Goal: Task Accomplishment & Management: Manage account settings

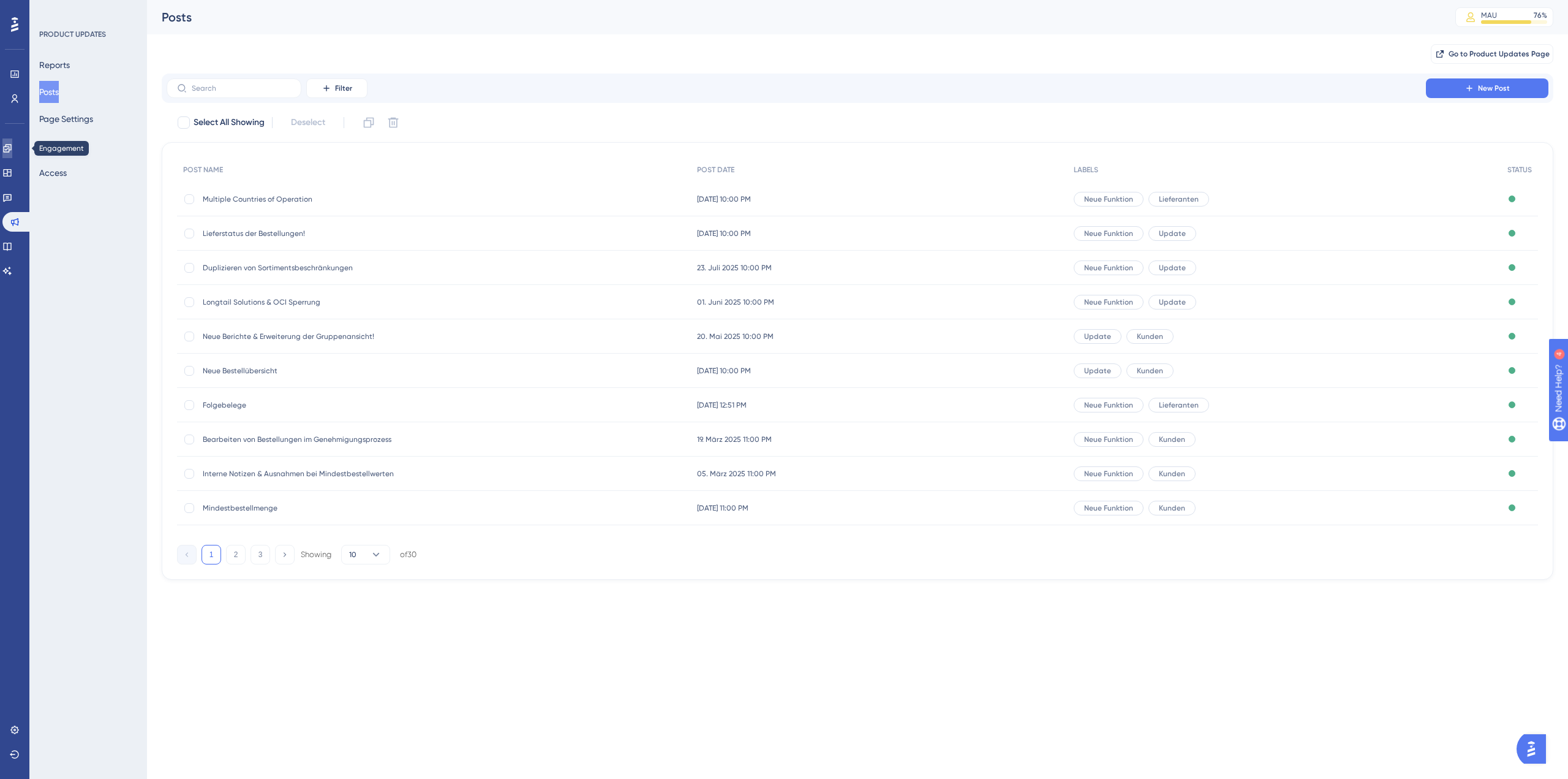
click at [12, 146] on icon at bounding box center [7, 148] width 10 height 10
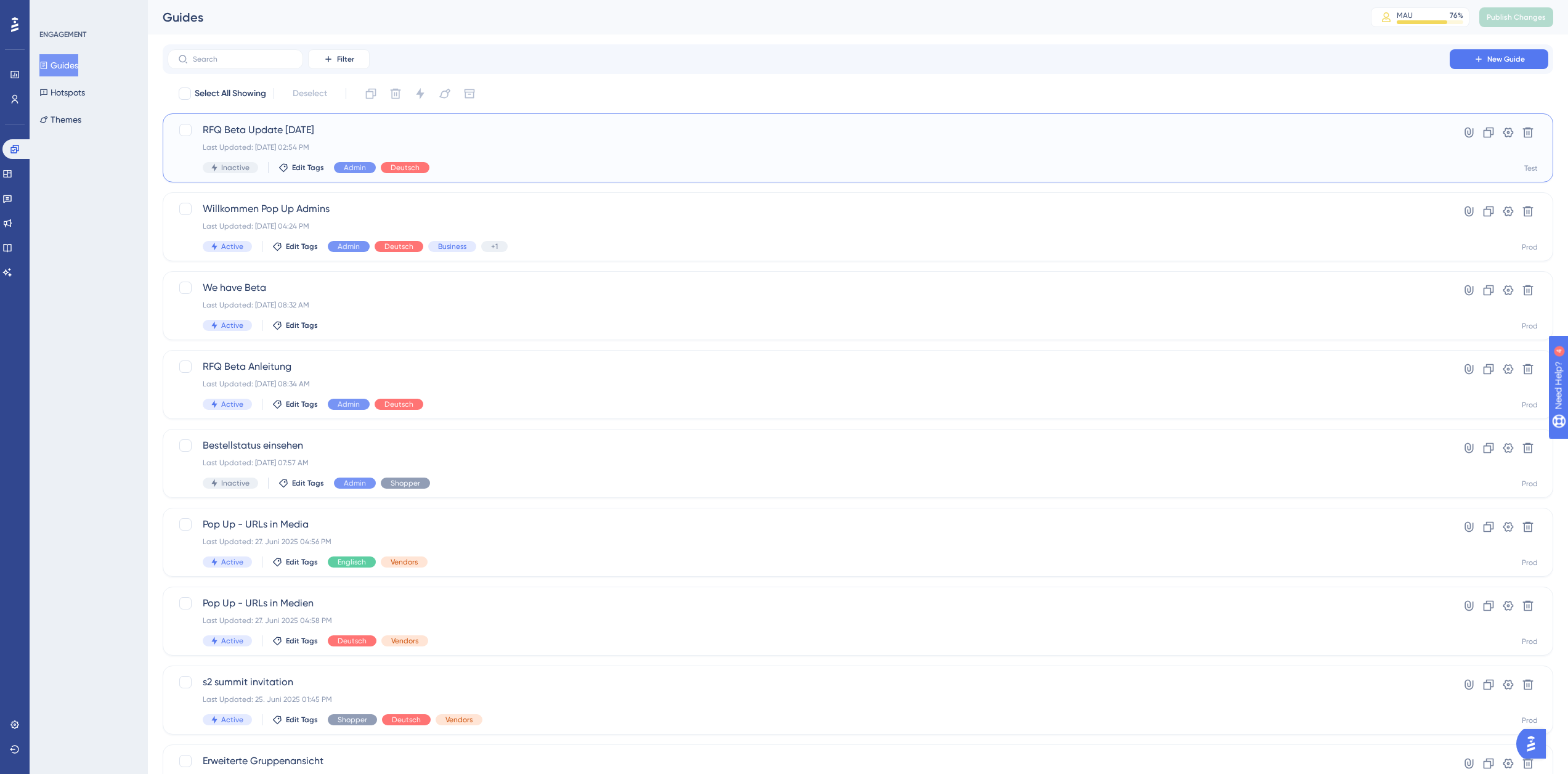
click at [541, 139] on div "RFQ Beta Update [DATE] Last Updated: [DATE] 02:54 PM Inactive Edit Tags Admin D…" at bounding box center [809, 147] width 1212 height 50
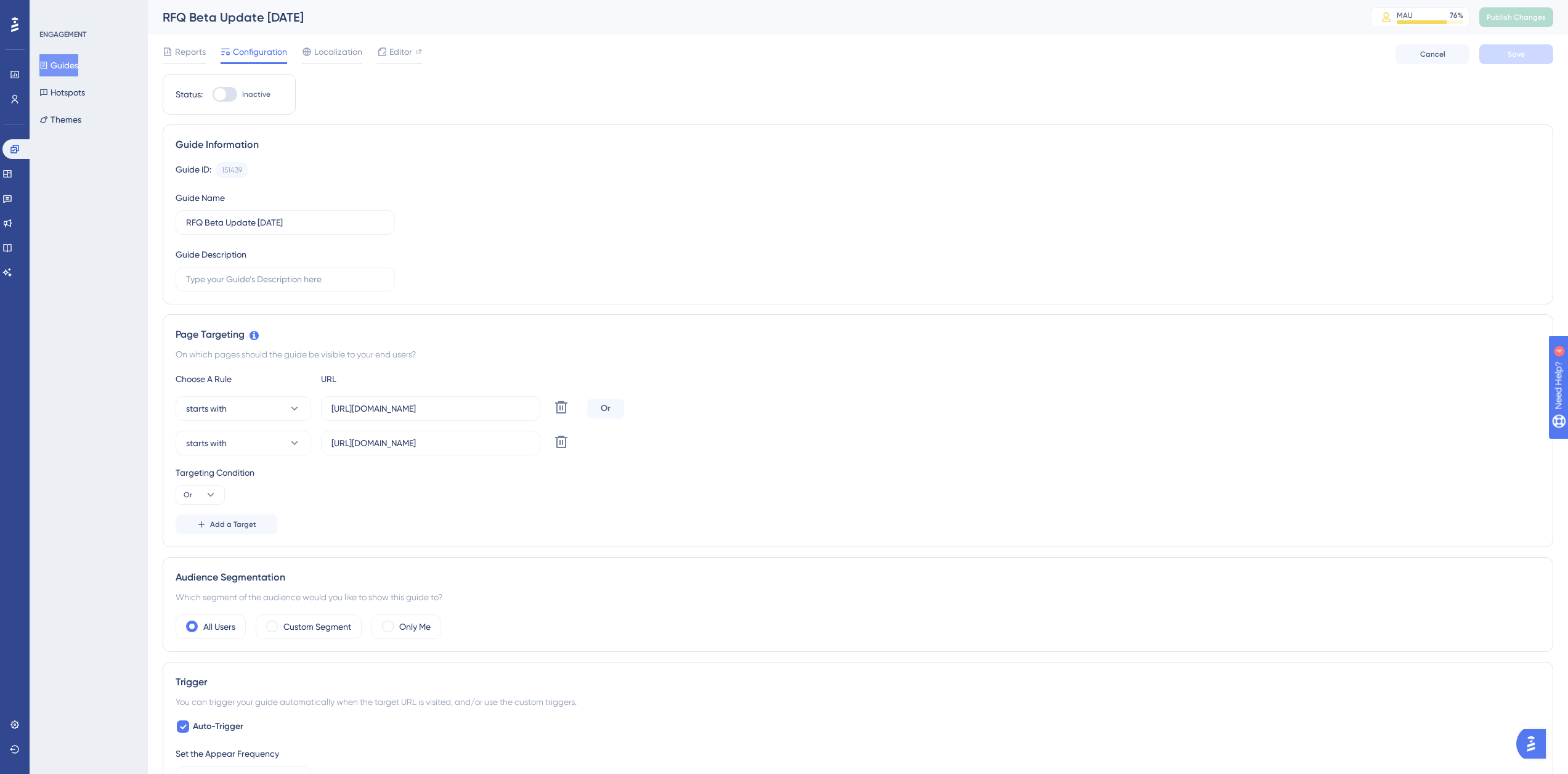
click at [221, 98] on div at bounding box center [220, 94] width 12 height 12
click at [213, 95] on input "Inactive" at bounding box center [212, 94] width 1 height 1
checkbox input "true"
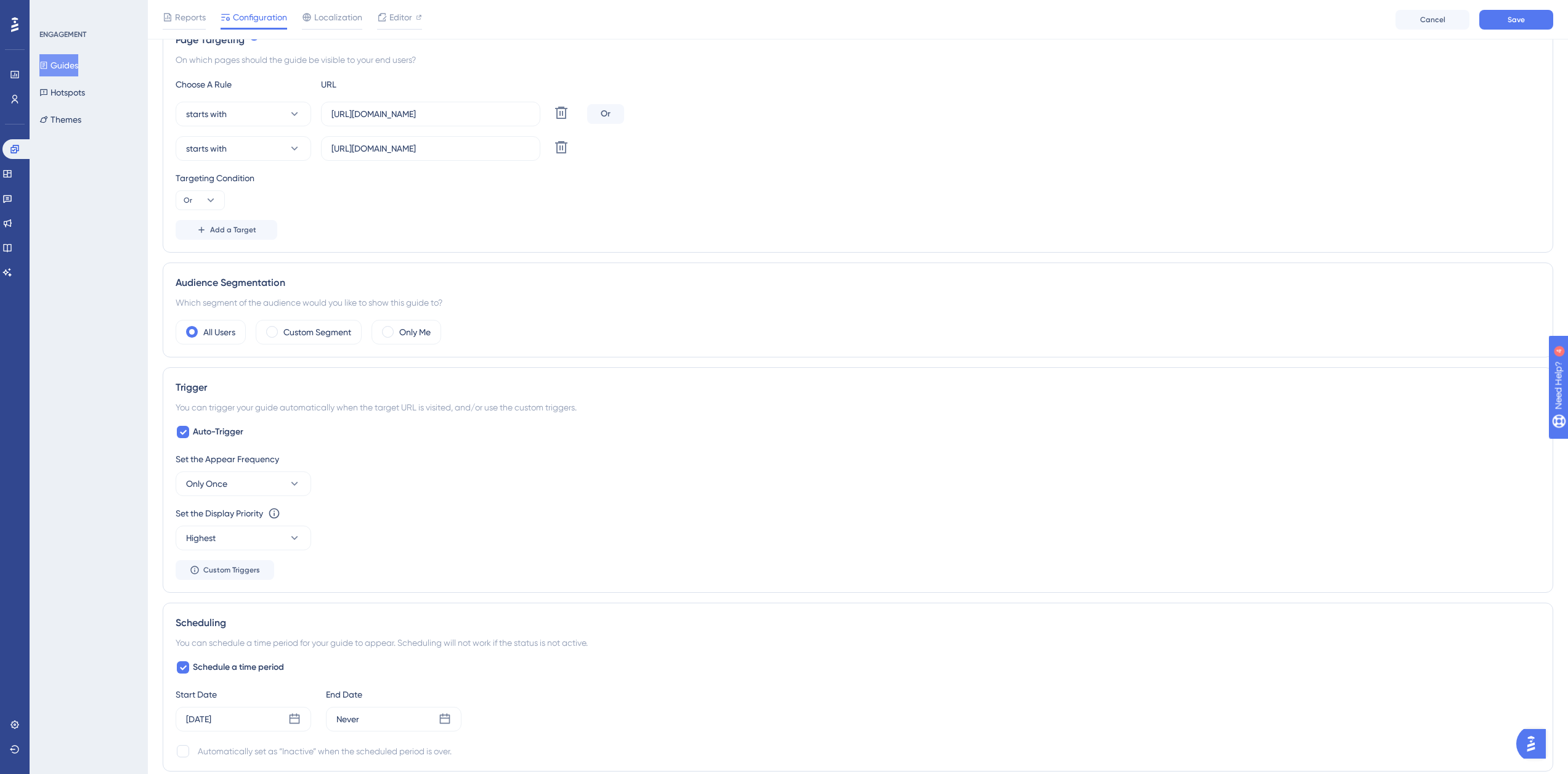
scroll to position [431, 0]
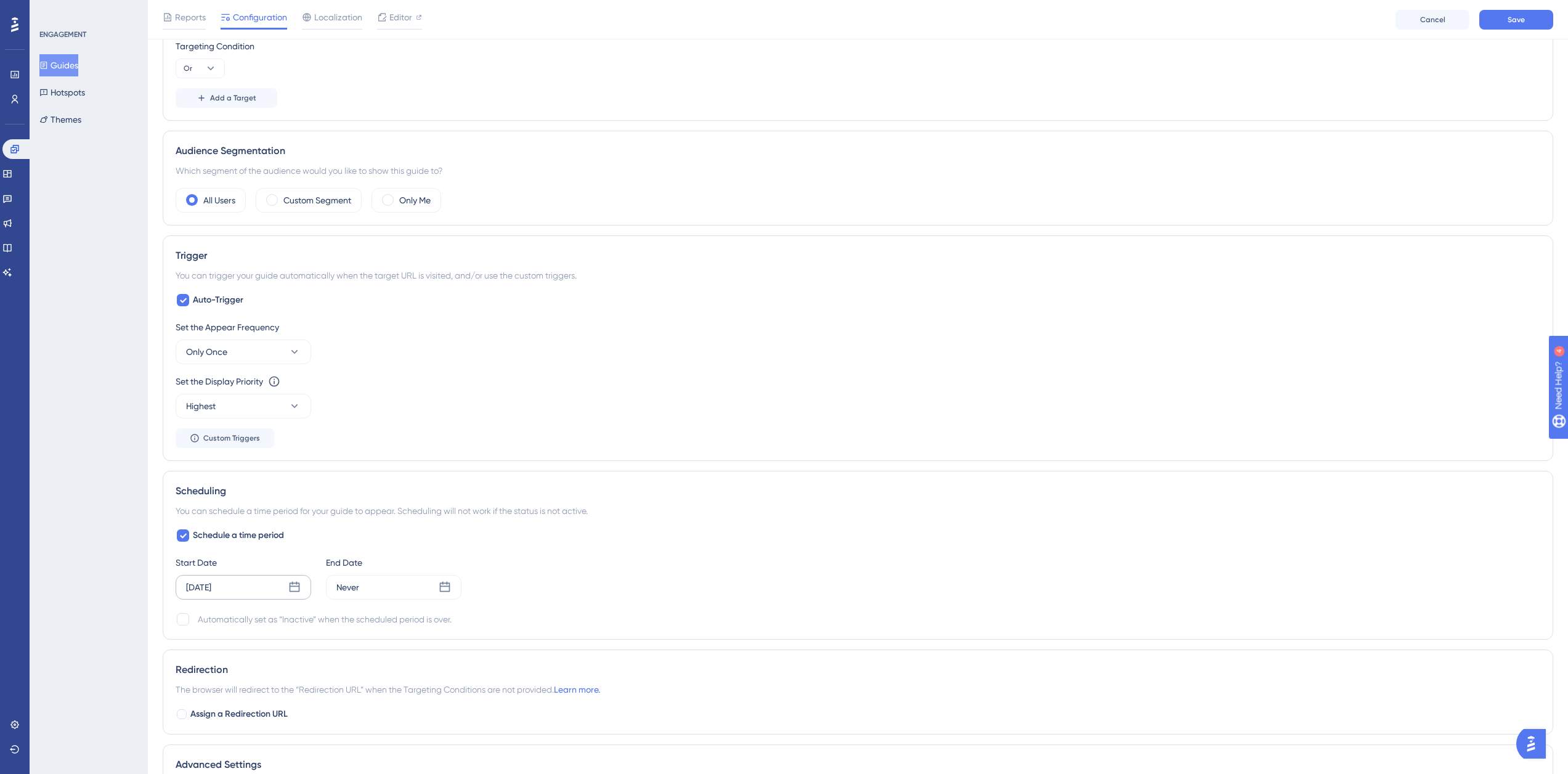
click at [299, 587] on icon at bounding box center [295, 587] width 11 height 11
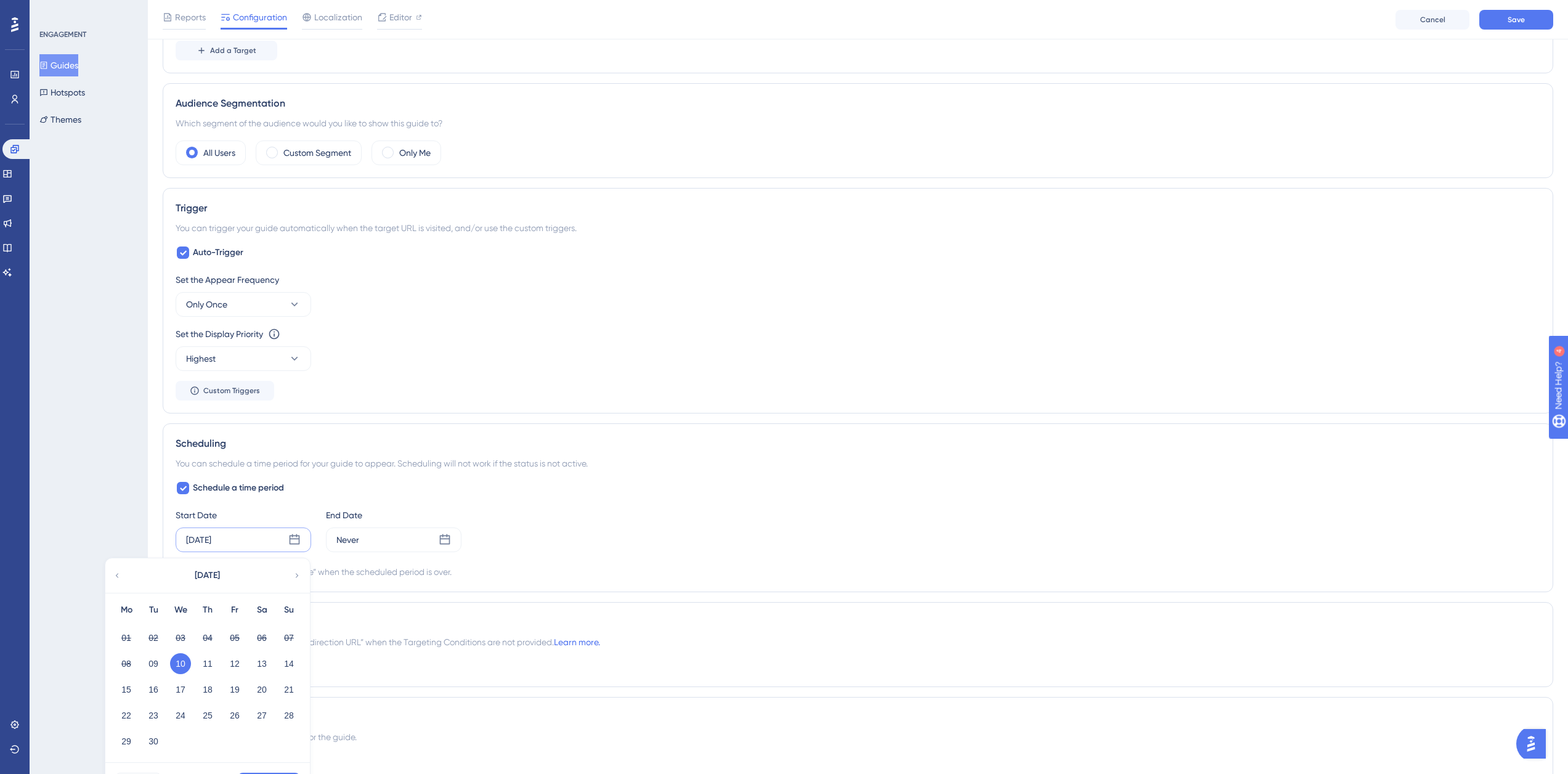
scroll to position [616, 0]
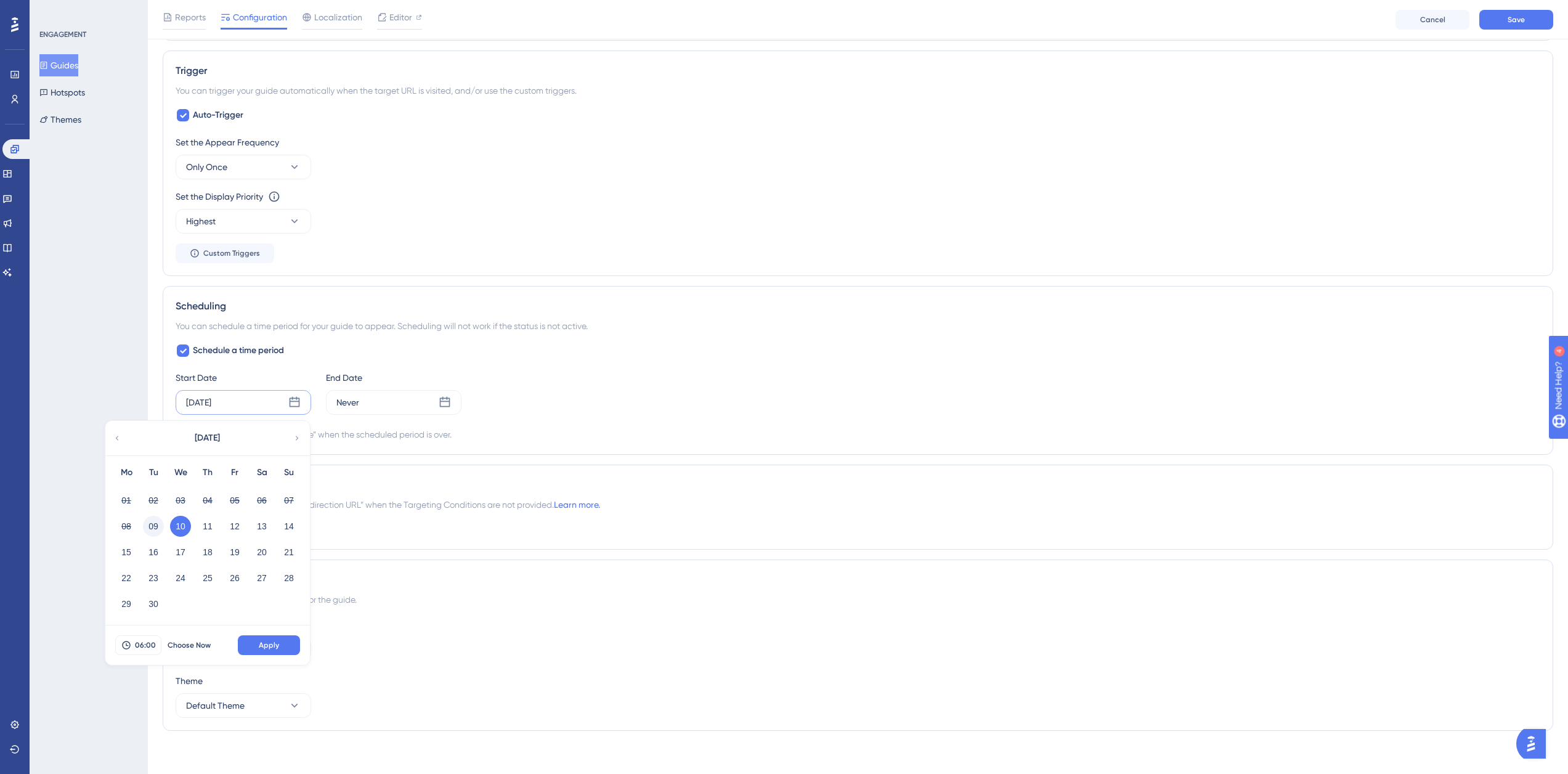
click at [152, 526] on button "09" at bounding box center [153, 526] width 21 height 21
click at [146, 645] on span "06:00" at bounding box center [145, 645] width 21 height 10
click at [152, 572] on div "19" at bounding box center [149, 577] width 101 height 26
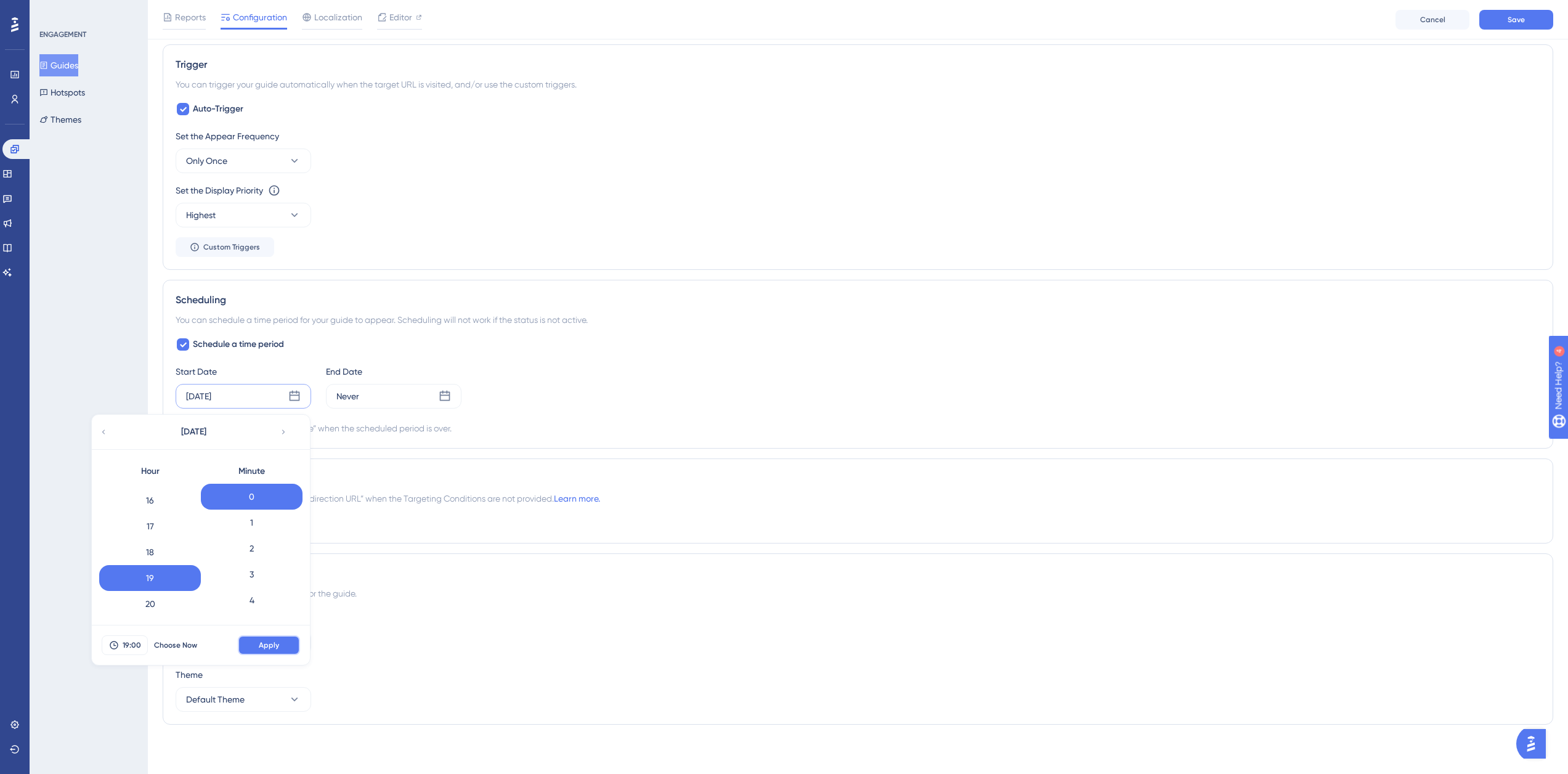
click at [254, 647] on button "Apply" at bounding box center [269, 645] width 62 height 19
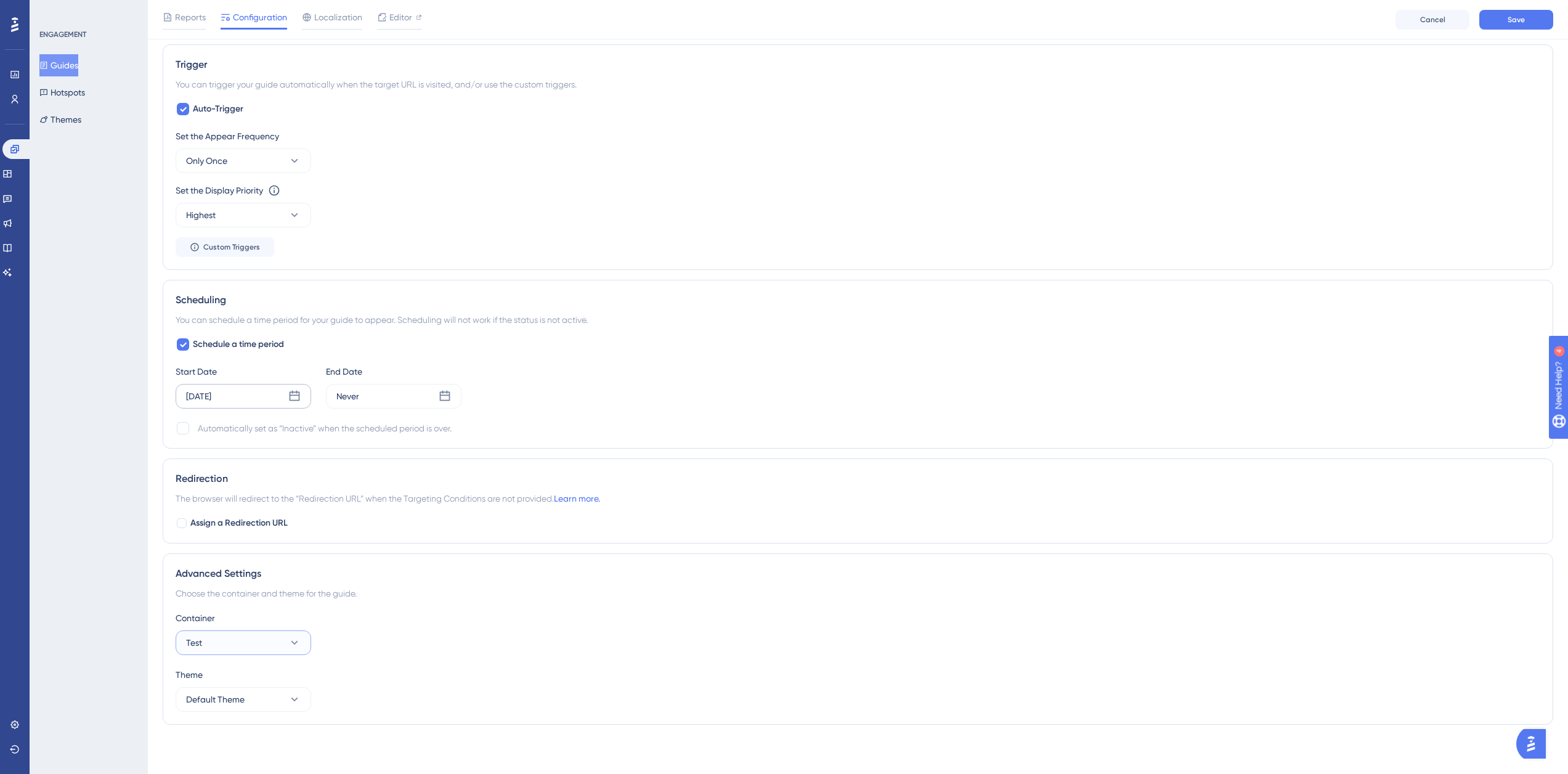
click at [247, 640] on button "Test" at bounding box center [243, 642] width 135 height 25
click at [240, 670] on div "Prod Prod" at bounding box center [243, 680] width 100 height 25
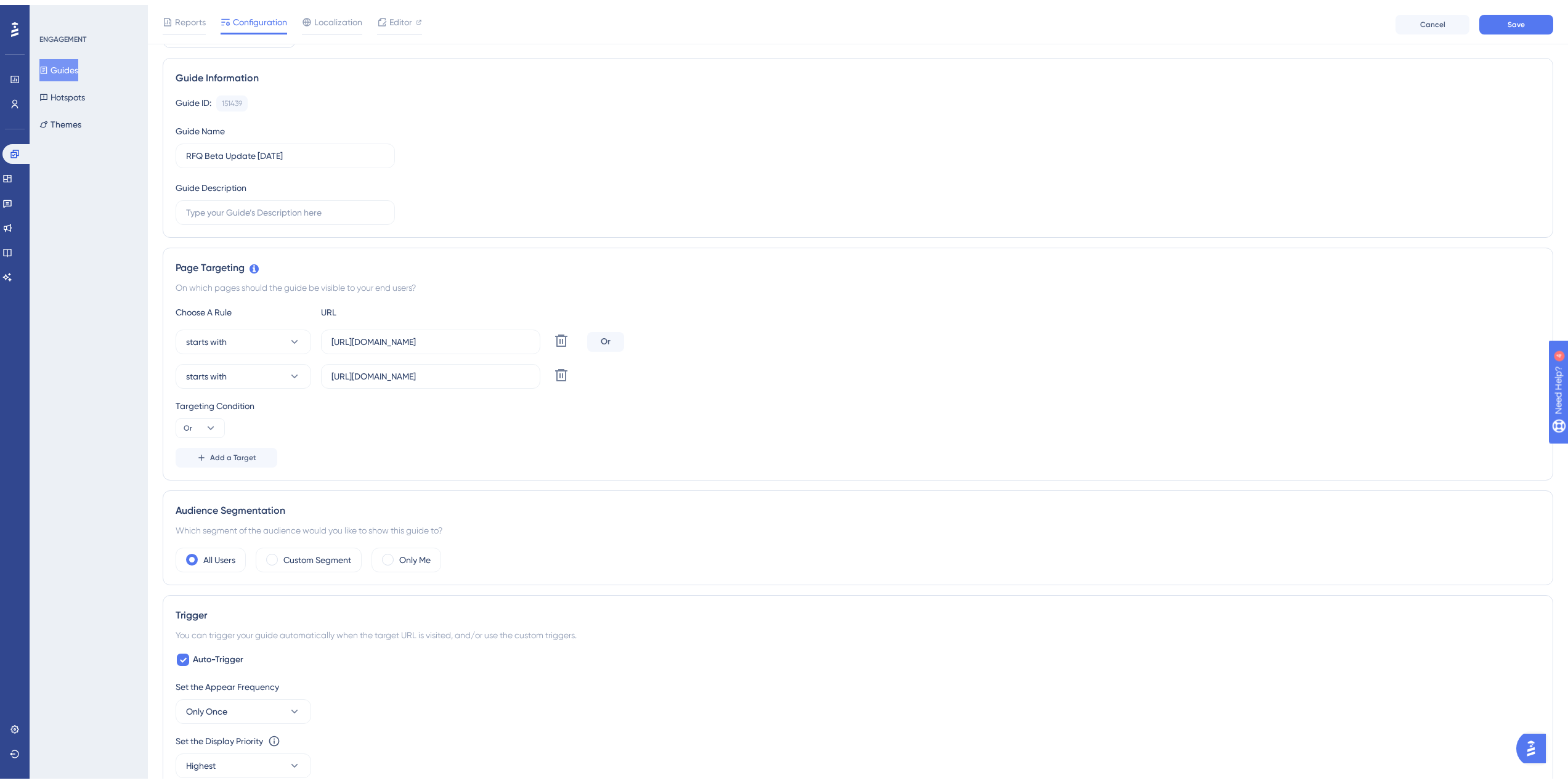
scroll to position [0, 0]
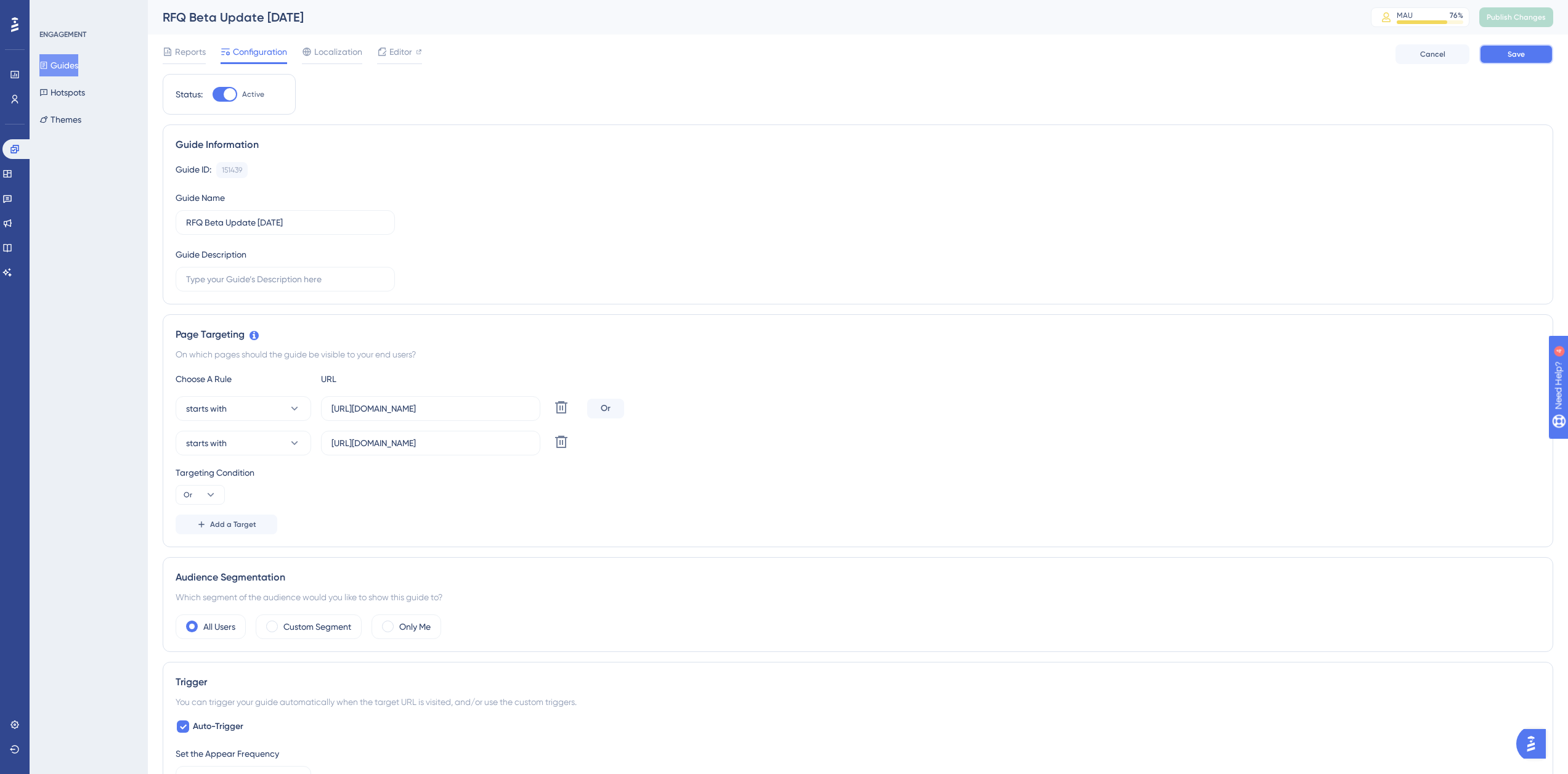
click at [1516, 59] on button "Save" at bounding box center [1516, 53] width 74 height 19
click at [18, 79] on icon at bounding box center [15, 74] width 10 height 10
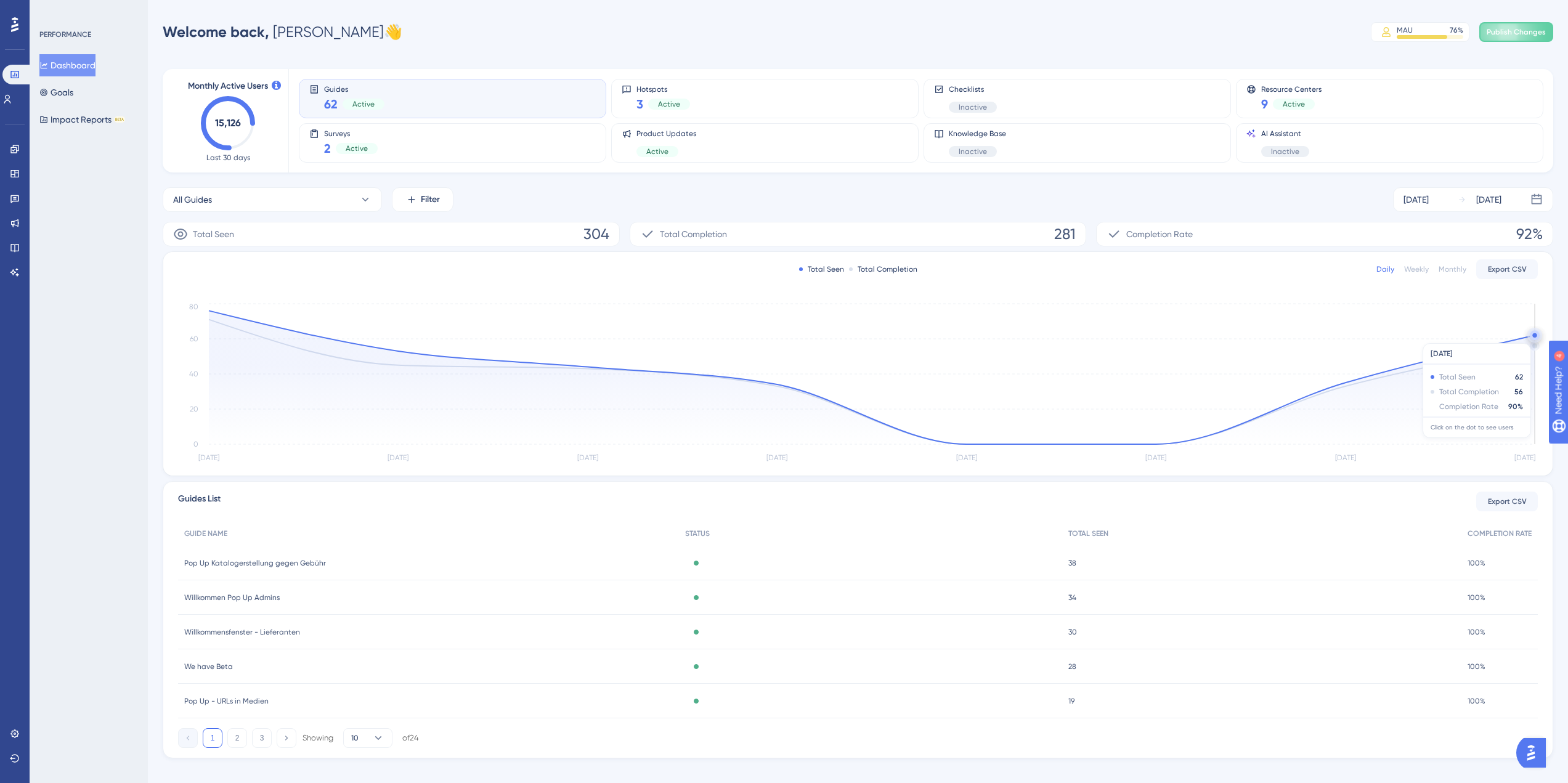
click at [1534, 337] on circle at bounding box center [1535, 336] width 5 height 5
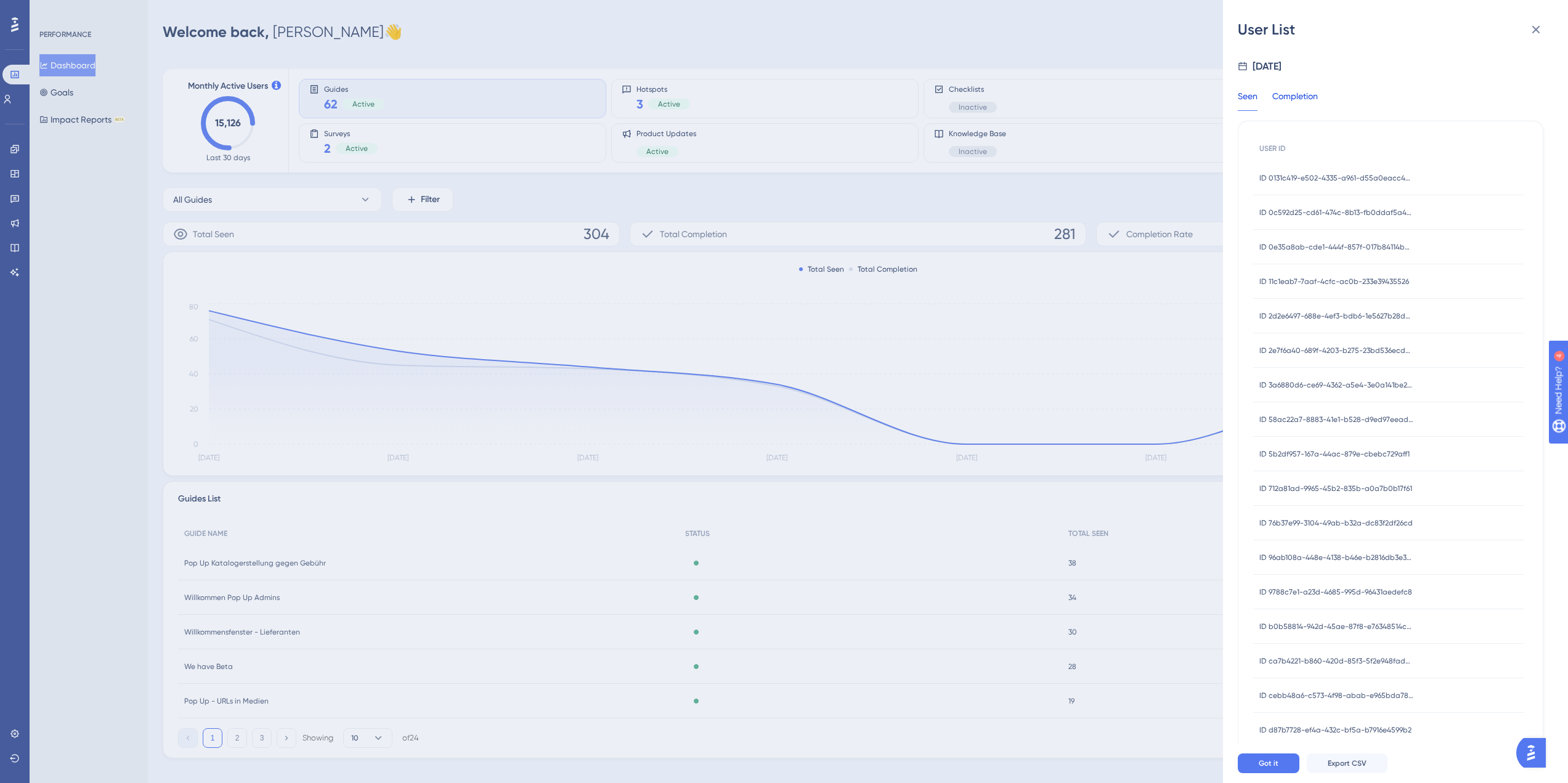
click at [1296, 101] on div "Completion" at bounding box center [1295, 100] width 46 height 22
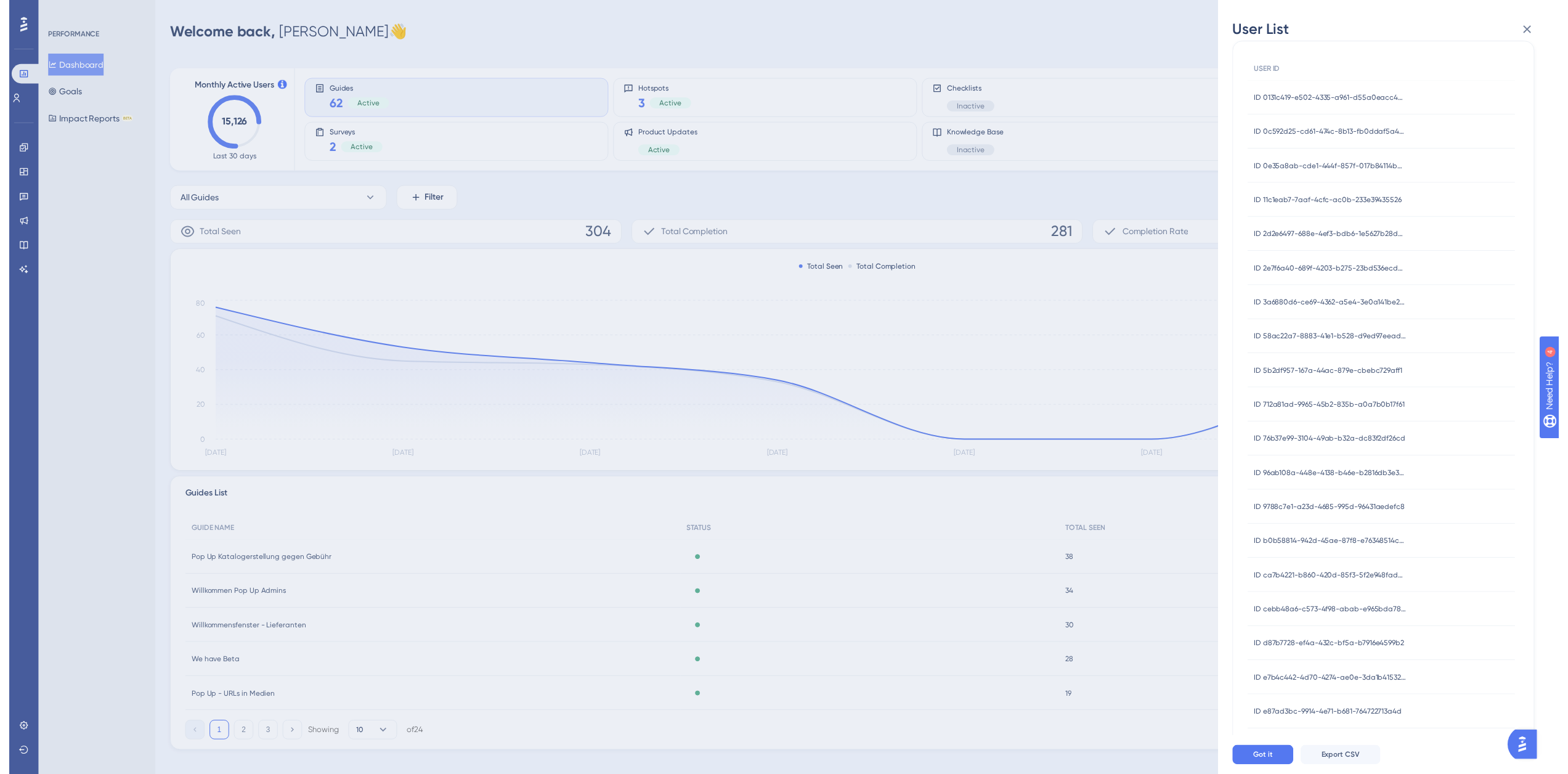
scroll to position [162, 0]
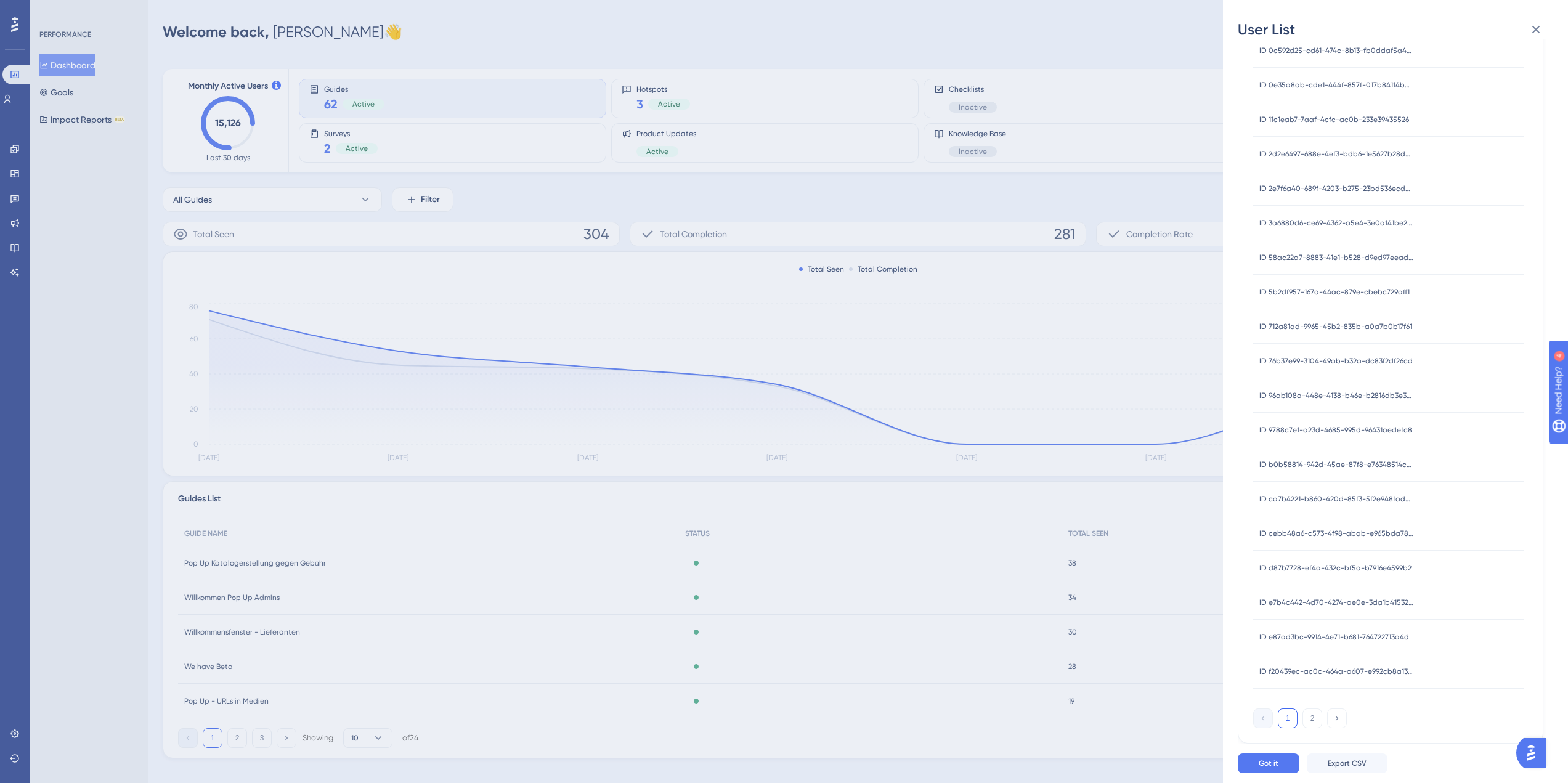
click at [1016, 187] on div "User List [DATE] Seen Completion USER ID ID 0131c419-e502-4335-a961-d55a0eacc42…" at bounding box center [784, 392] width 1568 height 783
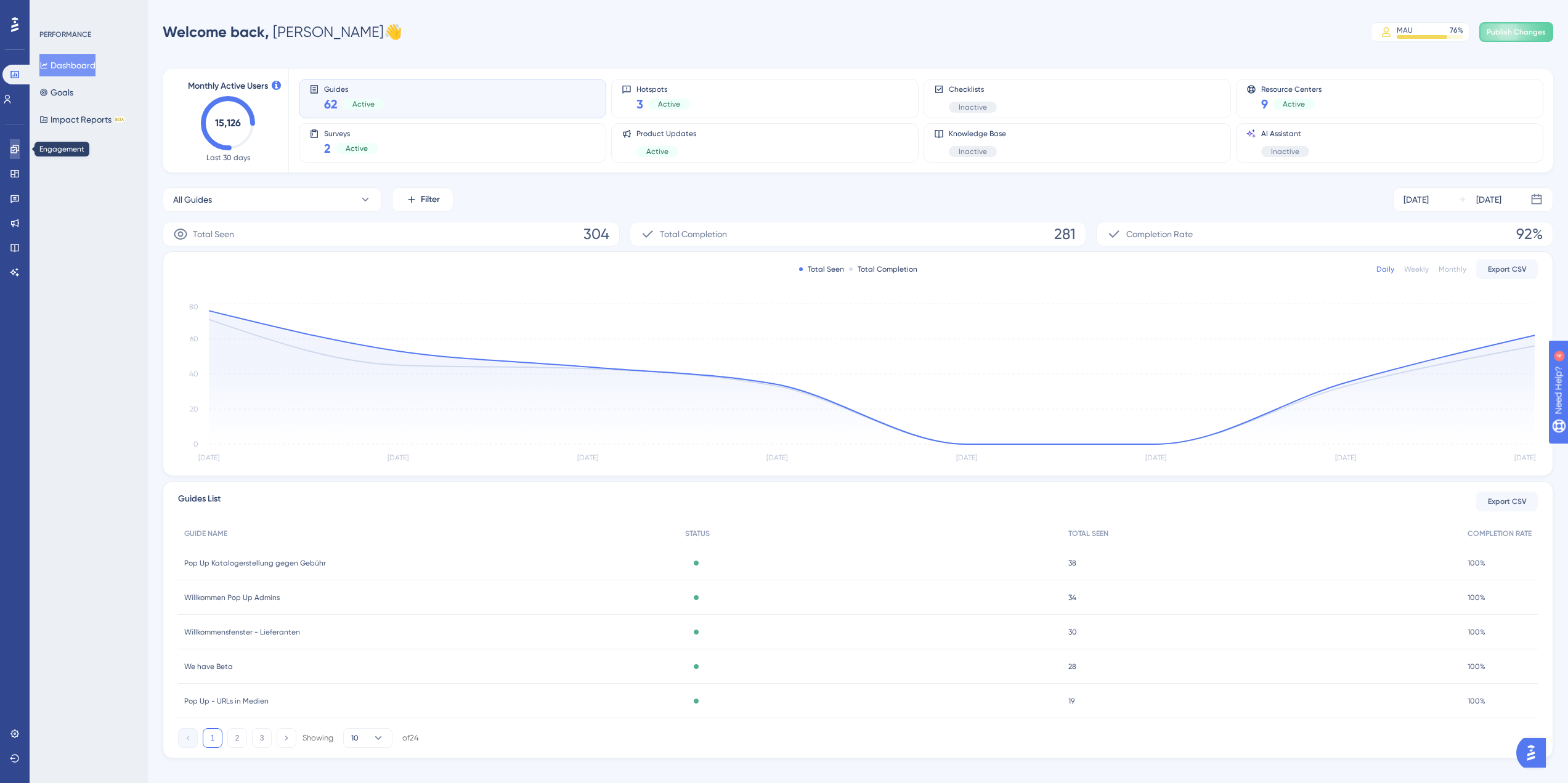
click at [15, 156] on link at bounding box center [15, 149] width 10 height 19
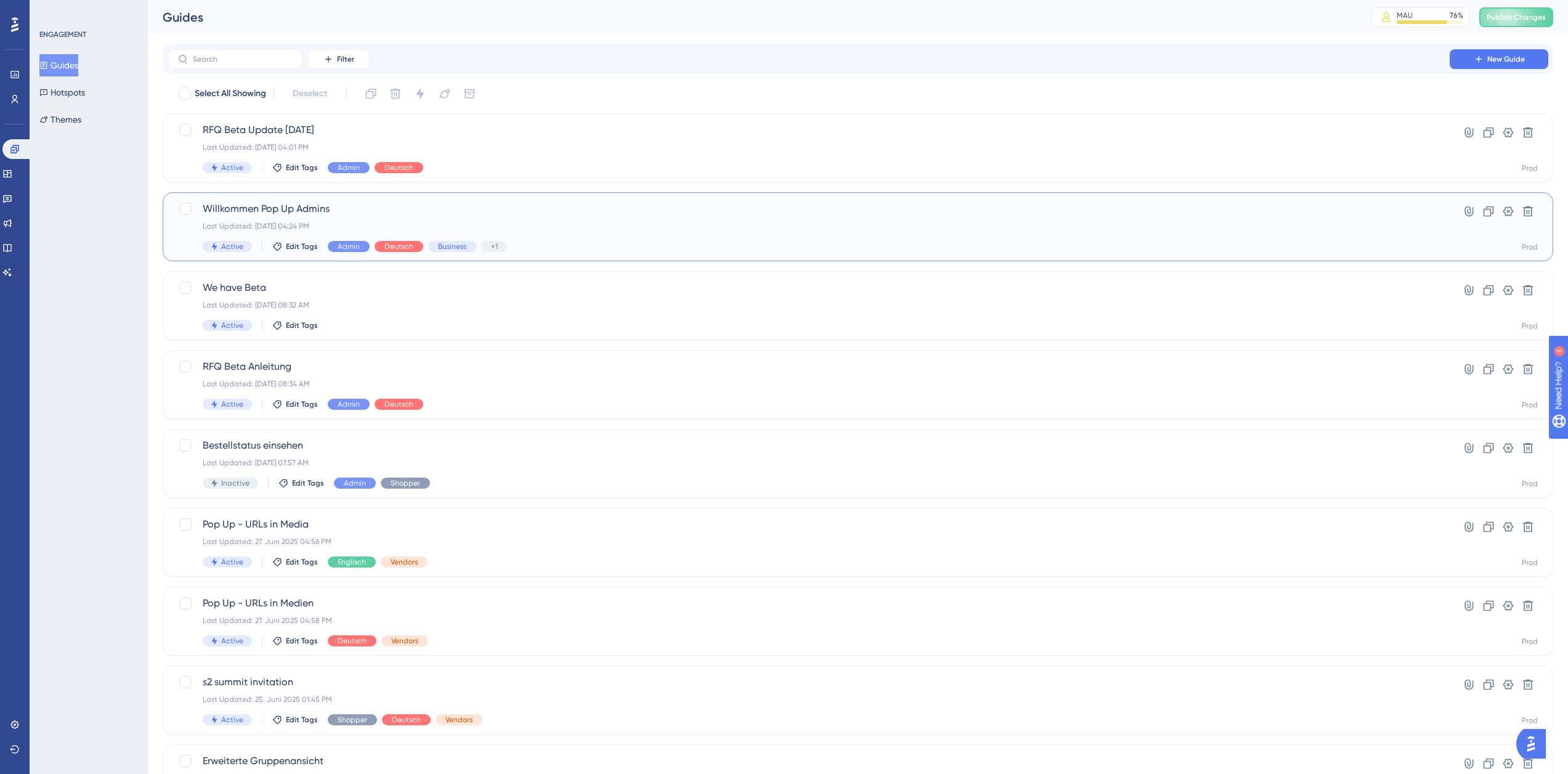
click at [502, 228] on div "Last Updated: [DATE] 04:24 PM" at bounding box center [809, 226] width 1212 height 10
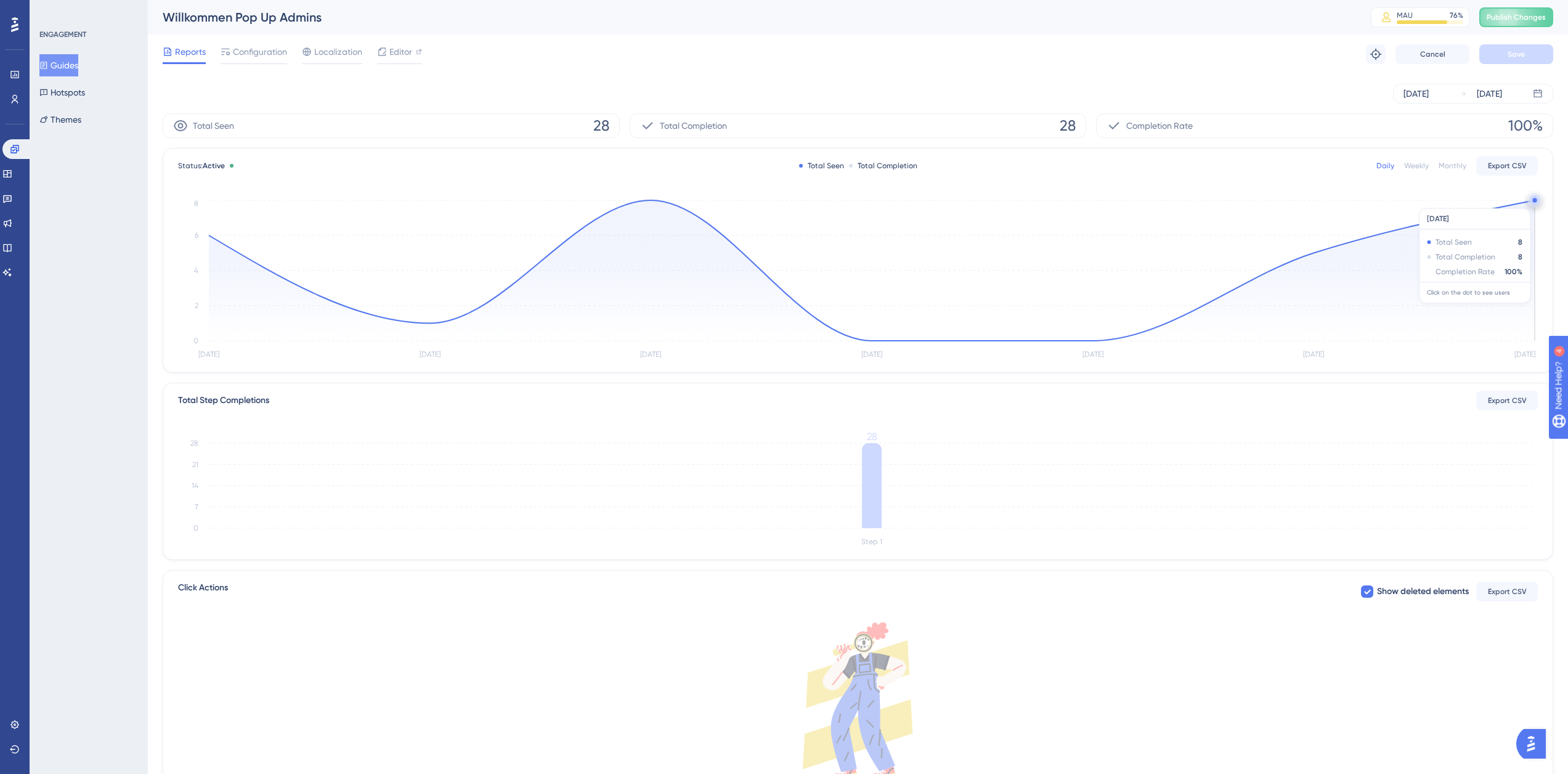
click at [1532, 202] on circle at bounding box center [1534, 200] width 10 height 10
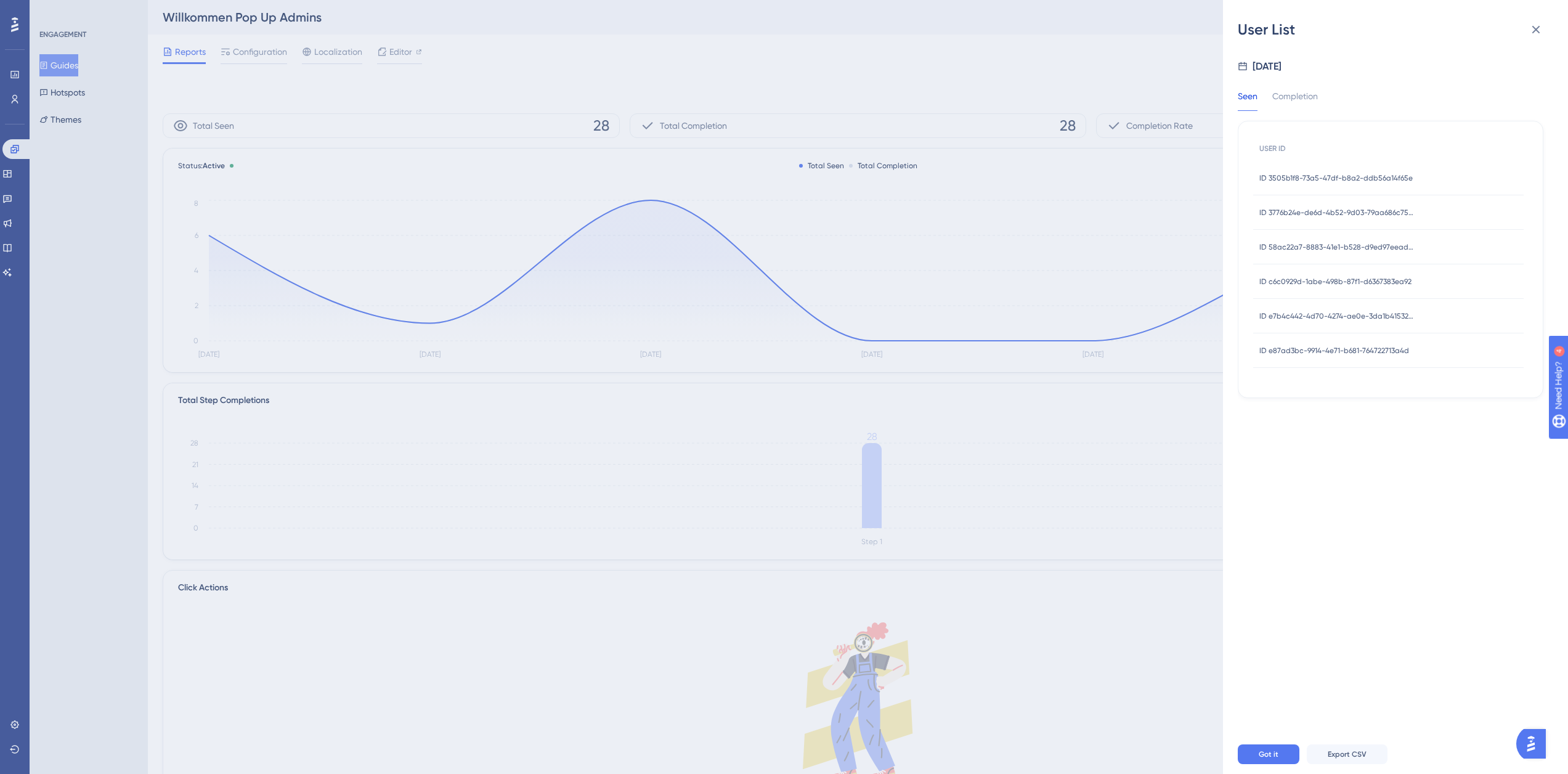
click at [1331, 352] on span "ID e87ad3bc-9914-4e71-b681-764722713a4d" at bounding box center [1333, 351] width 149 height 10
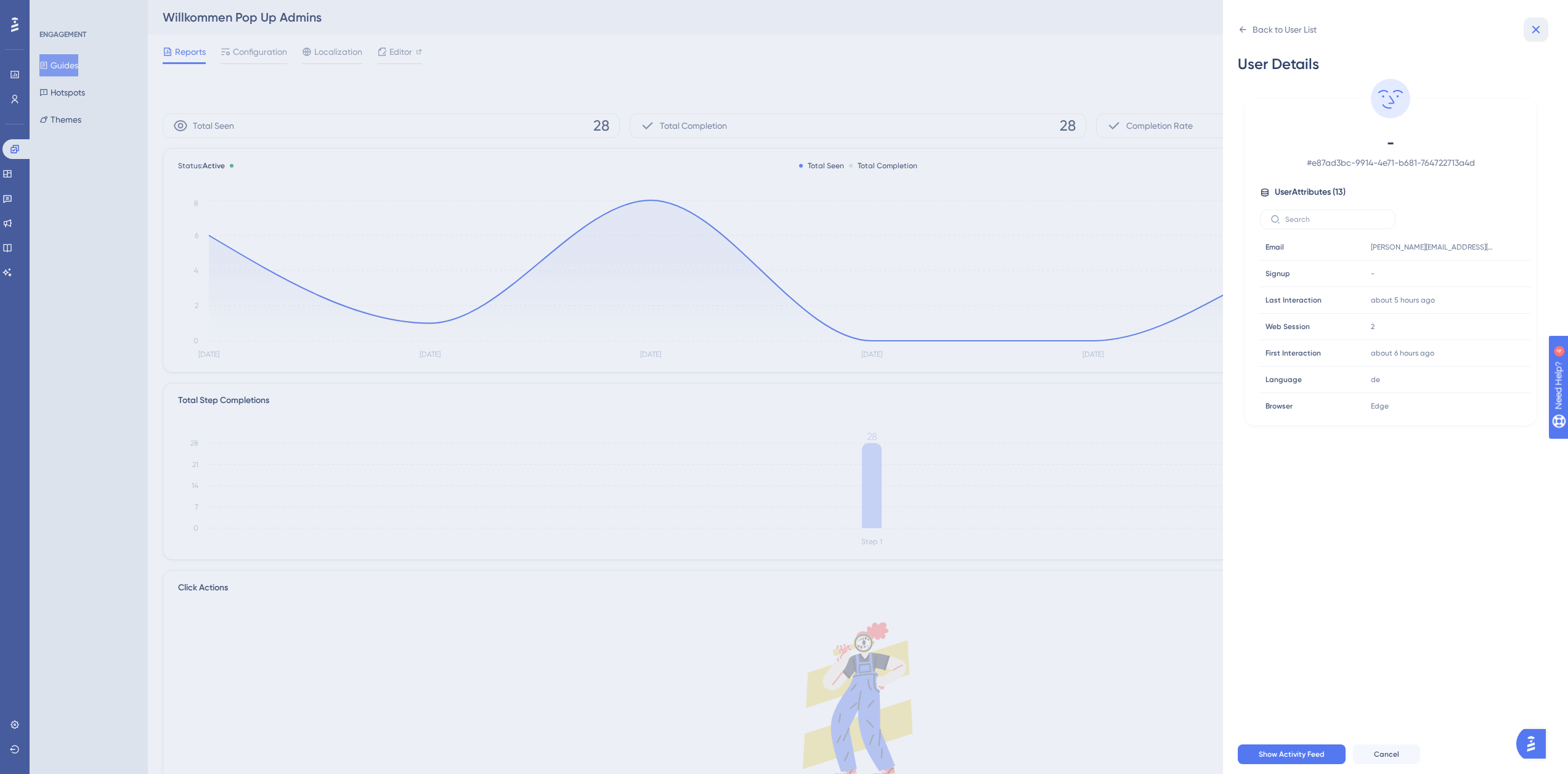
click at [1534, 27] on icon at bounding box center [1535, 29] width 15 height 15
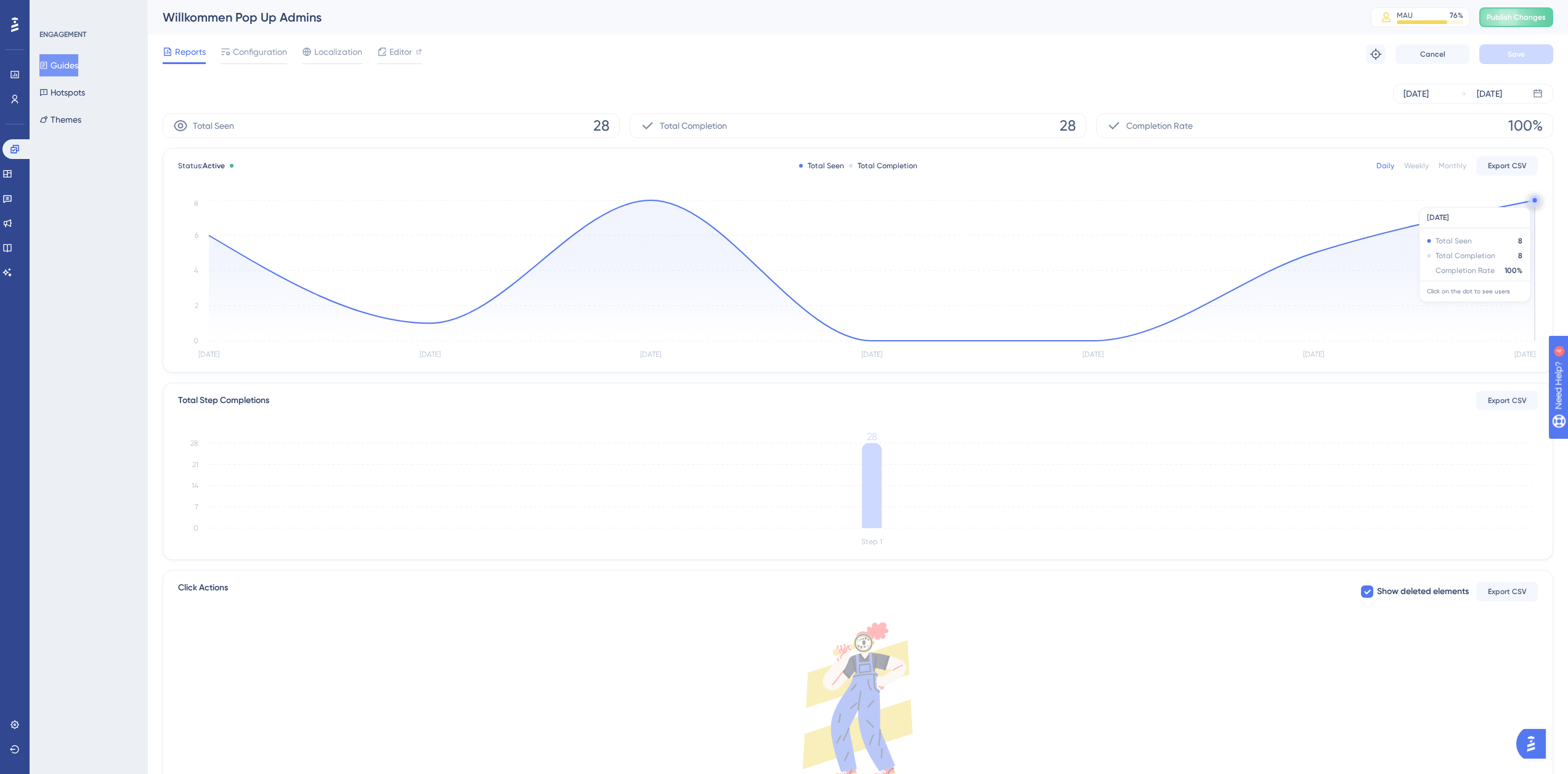
click at [1534, 200] on circle at bounding box center [1535, 200] width 5 height 5
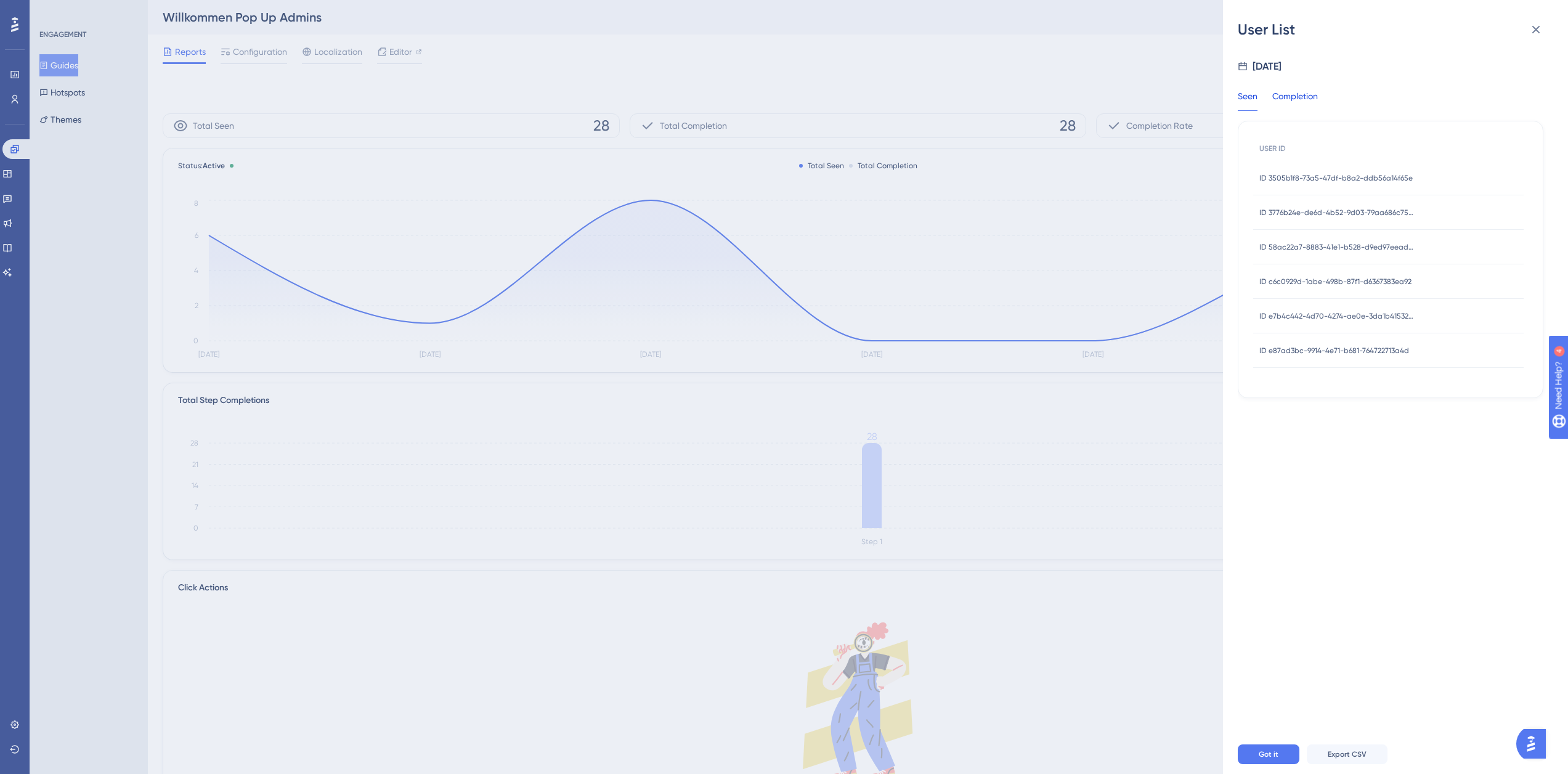
click at [1308, 98] on div "Completion" at bounding box center [1295, 100] width 46 height 22
click at [1258, 98] on div "Seen" at bounding box center [1247, 100] width 19 height 22
click at [1311, 316] on span "ID e7b4c442-4d70-4274-ae0e-3da1b41532ec" at bounding box center [1336, 316] width 154 height 10
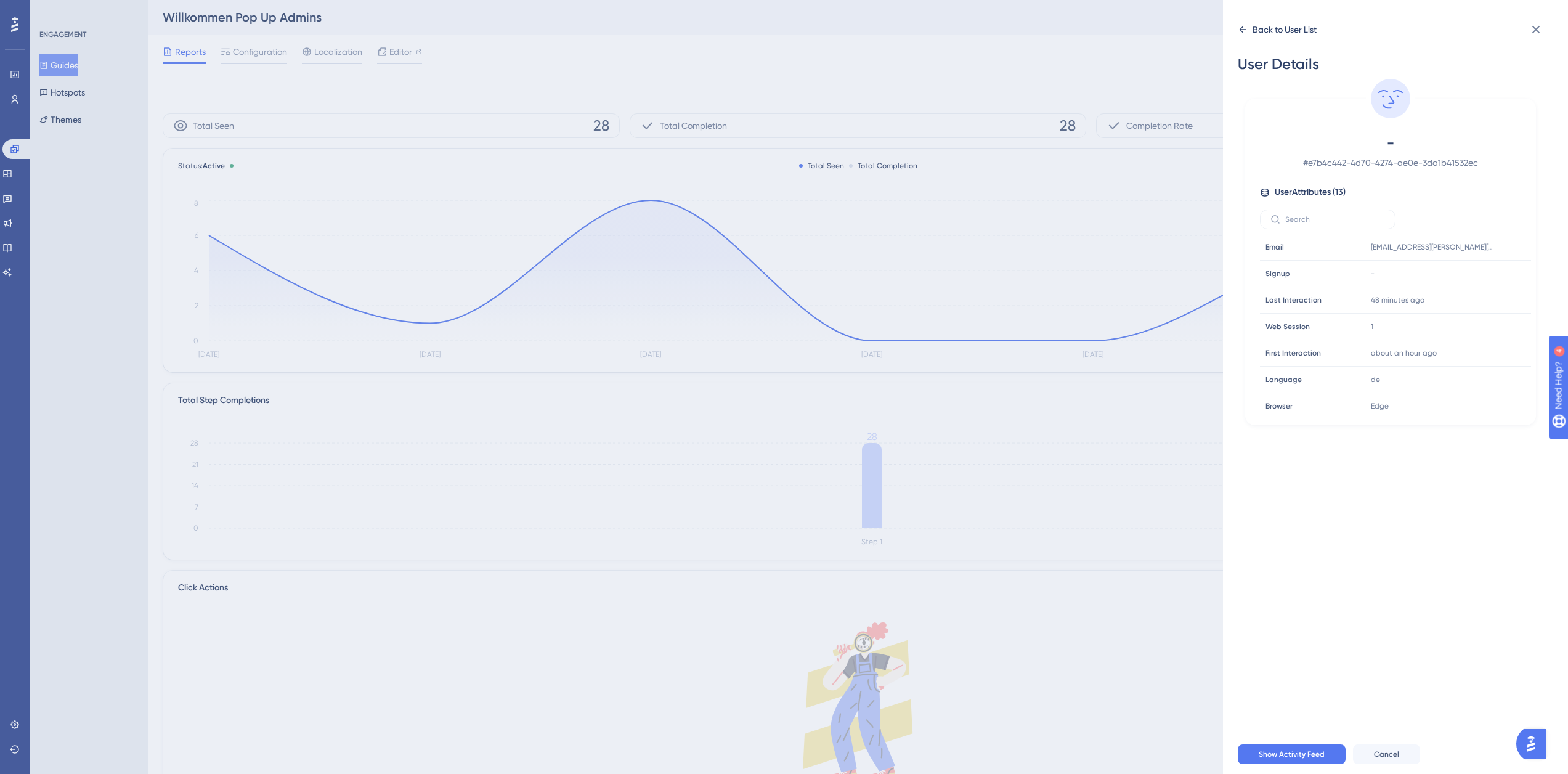
click at [1299, 30] on div "Back to User List" at bounding box center [1284, 29] width 64 height 15
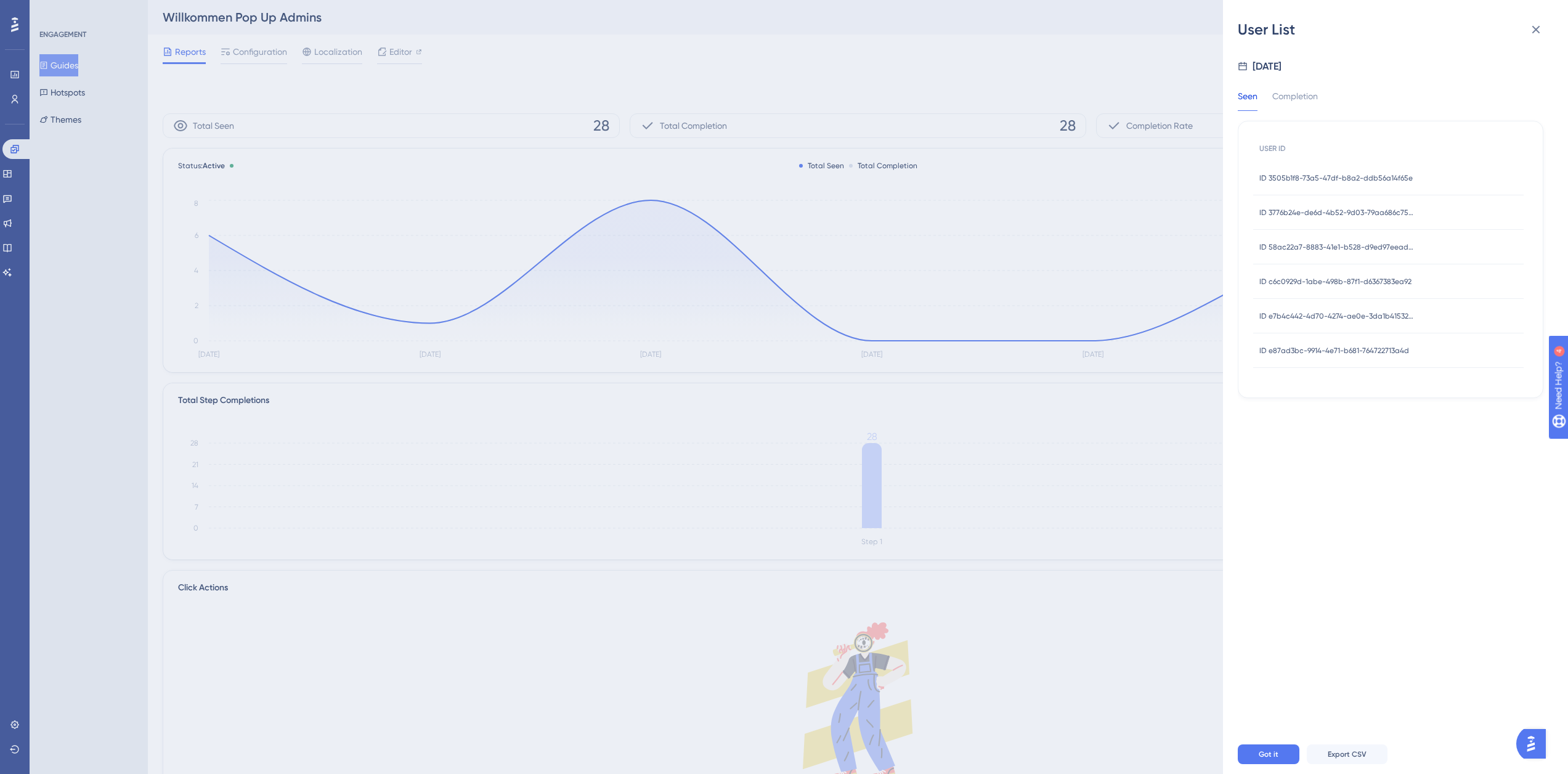
click at [1338, 276] on div "ID c6c0929d-1abe-498b-87f1-d6367383ea92 ID c6c0929d-1abe-498b-87f1-d6367383ea92" at bounding box center [1335, 281] width 152 height 35
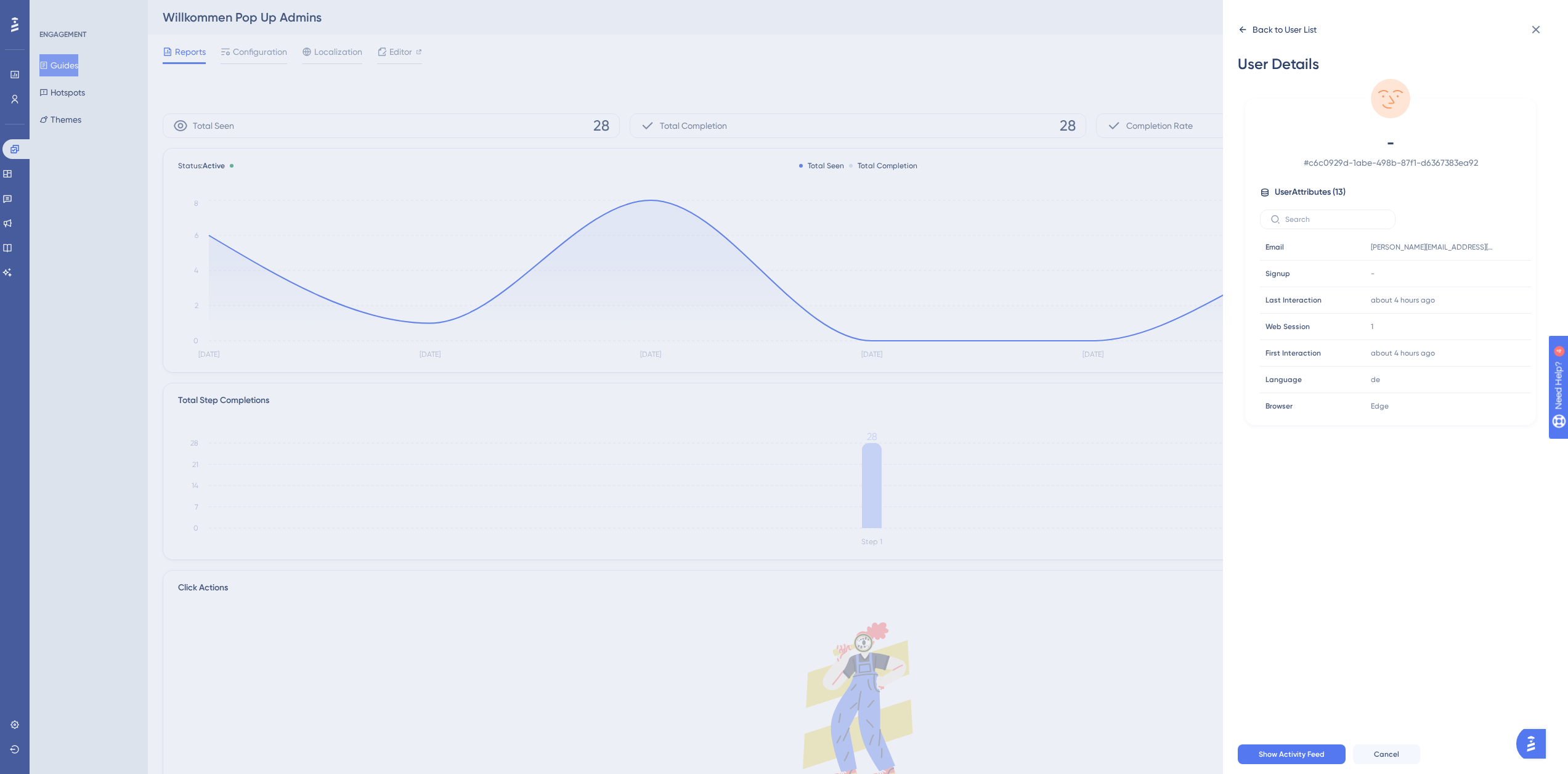
click at [1272, 28] on div "Back to User List" at bounding box center [1284, 29] width 64 height 15
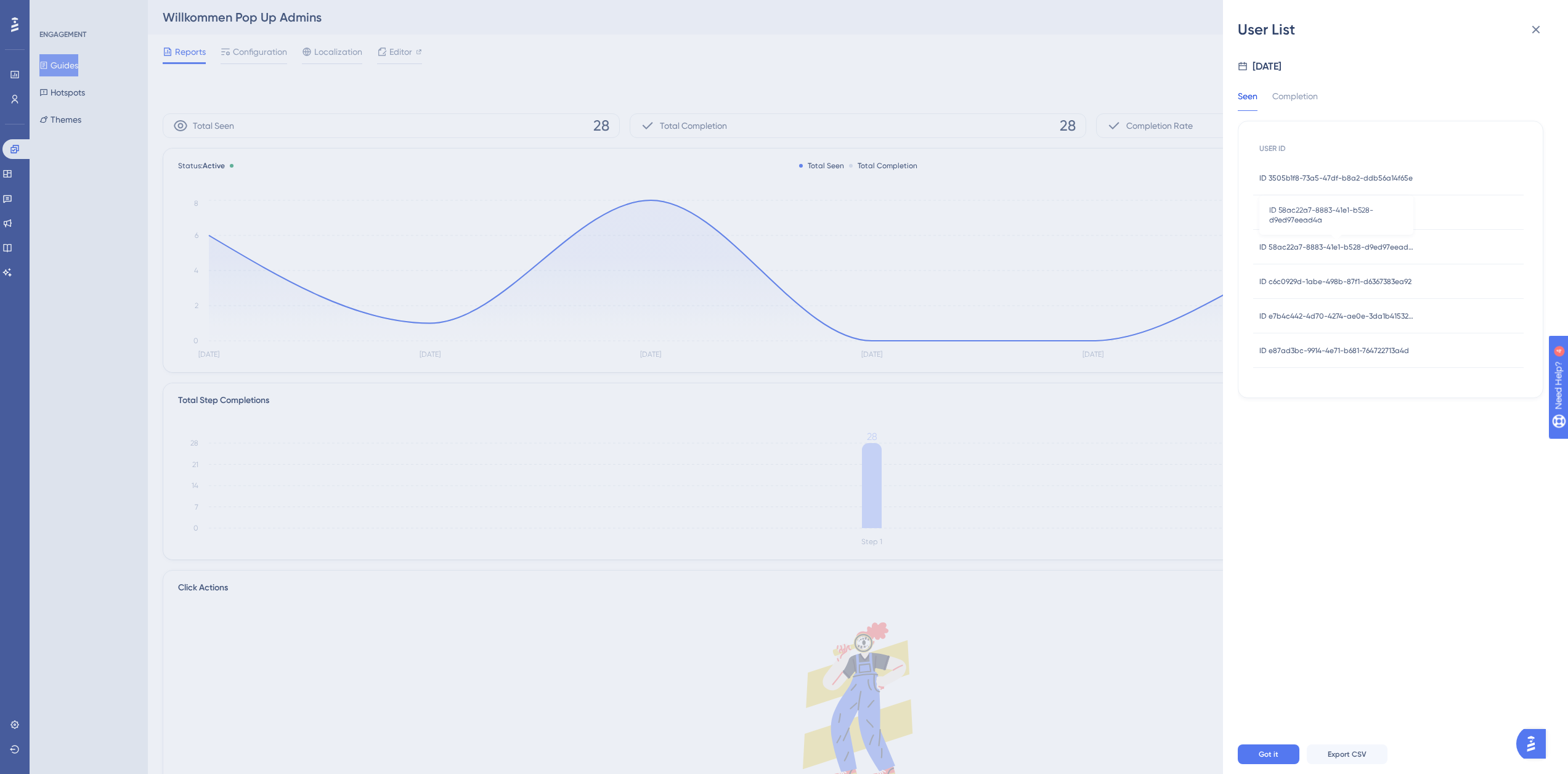
click at [1325, 248] on span "ID 58ac22a7-8883-41e1-b528-d9ed97eead4a" at bounding box center [1336, 247] width 154 height 10
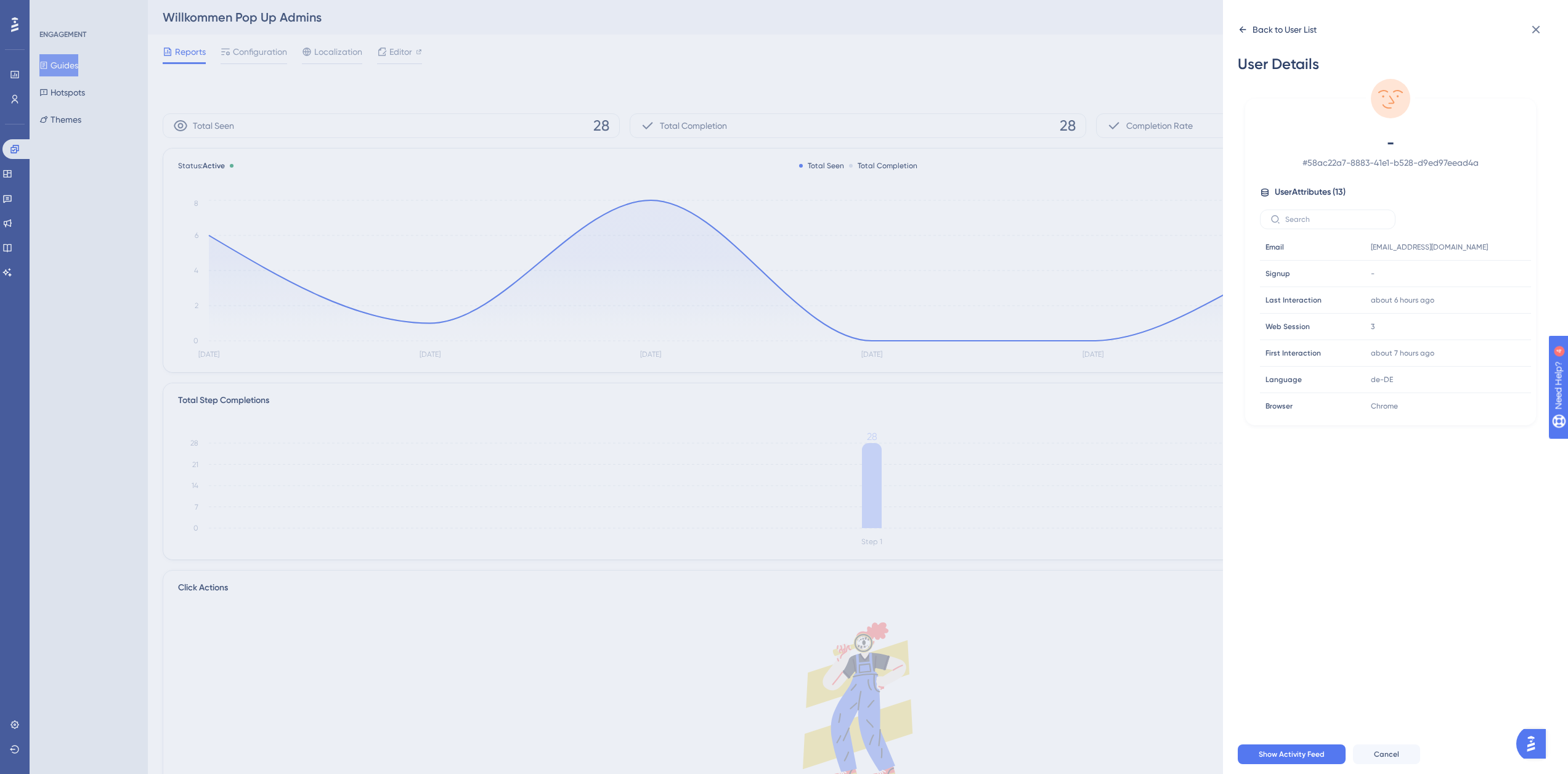
click at [1251, 35] on div "Back to User List" at bounding box center [1277, 29] width 79 height 19
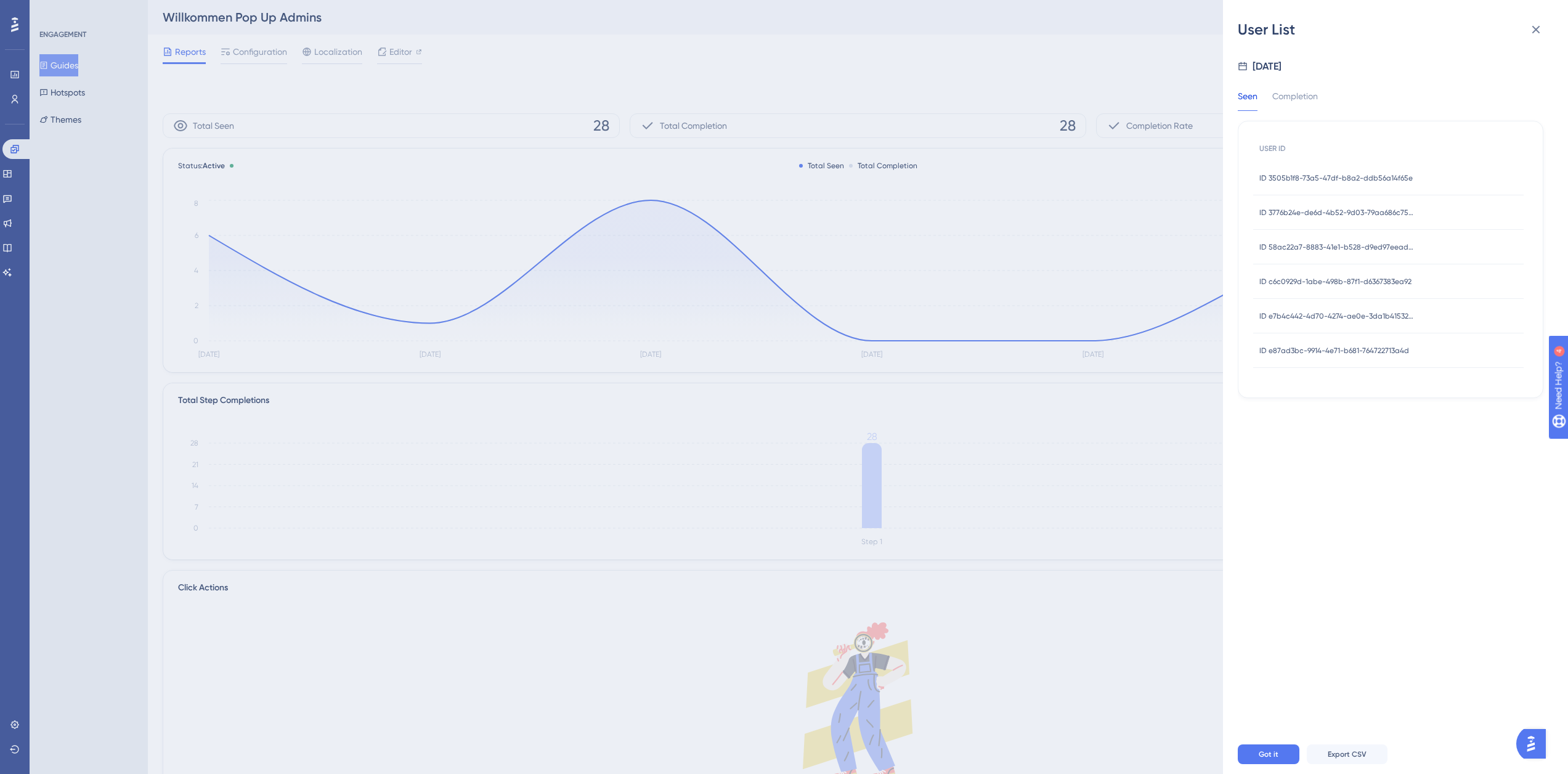
click at [1357, 211] on span "ID 3776b24e-de6d-4b52-9d03-79aa686c757f" at bounding box center [1336, 212] width 154 height 10
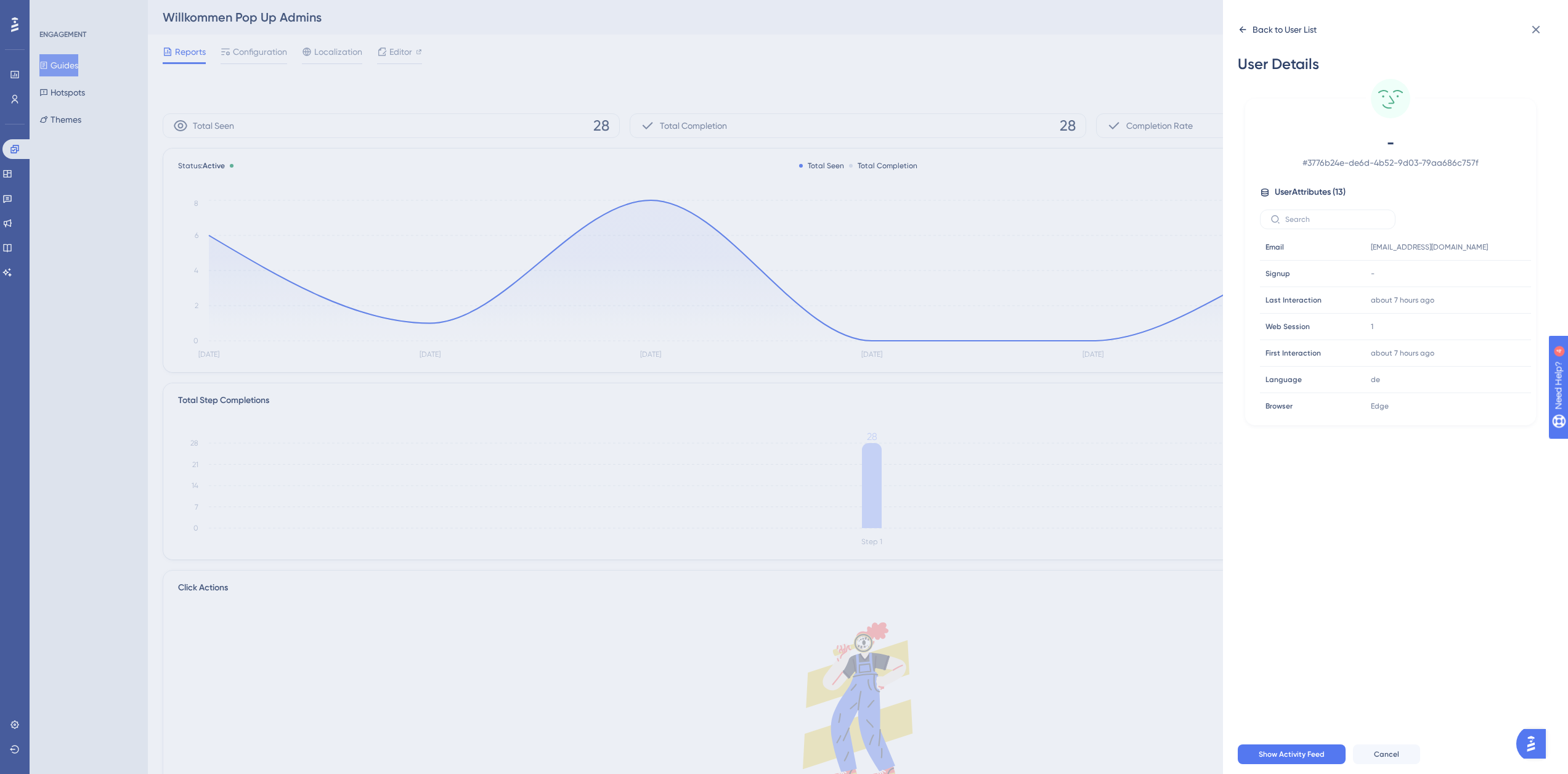
click at [1262, 29] on div "Back to User List" at bounding box center [1284, 29] width 64 height 15
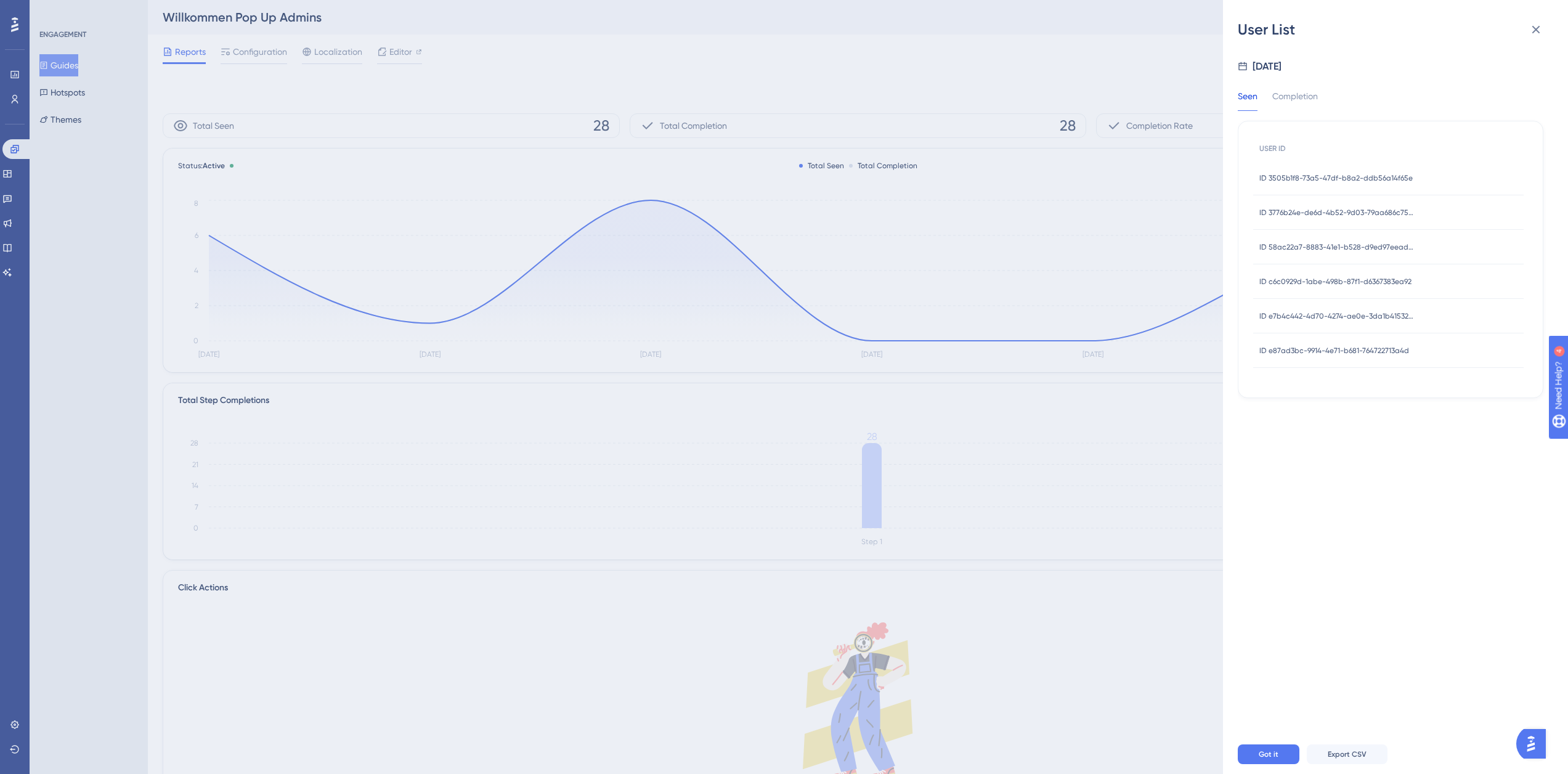
click at [1316, 180] on span "ID 3505b1f8-73a5-47df-b8a2-ddb56a14f65e" at bounding box center [1336, 178] width 153 height 10
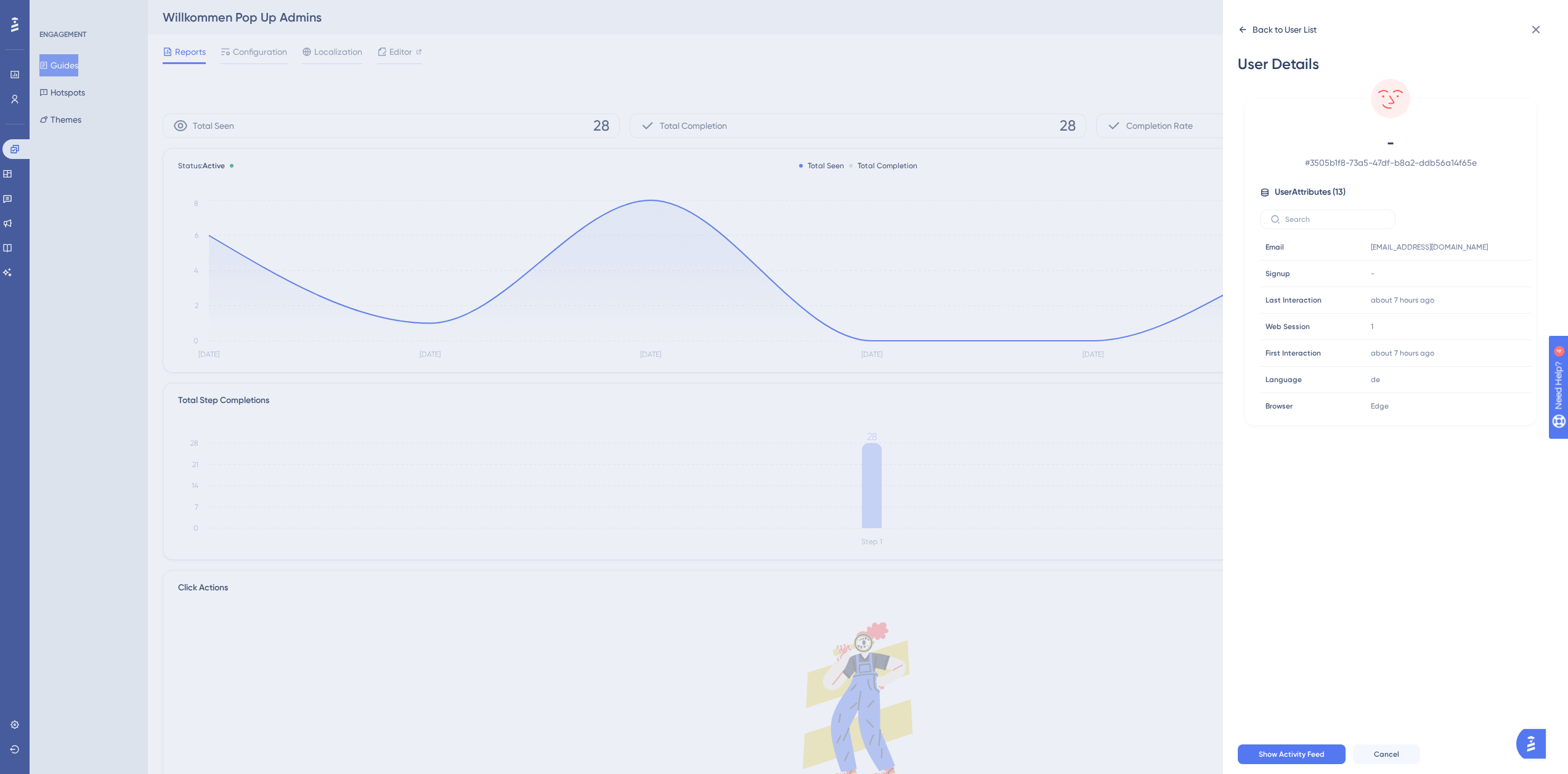
click at [1269, 34] on div "Back to User List" at bounding box center [1284, 29] width 64 height 15
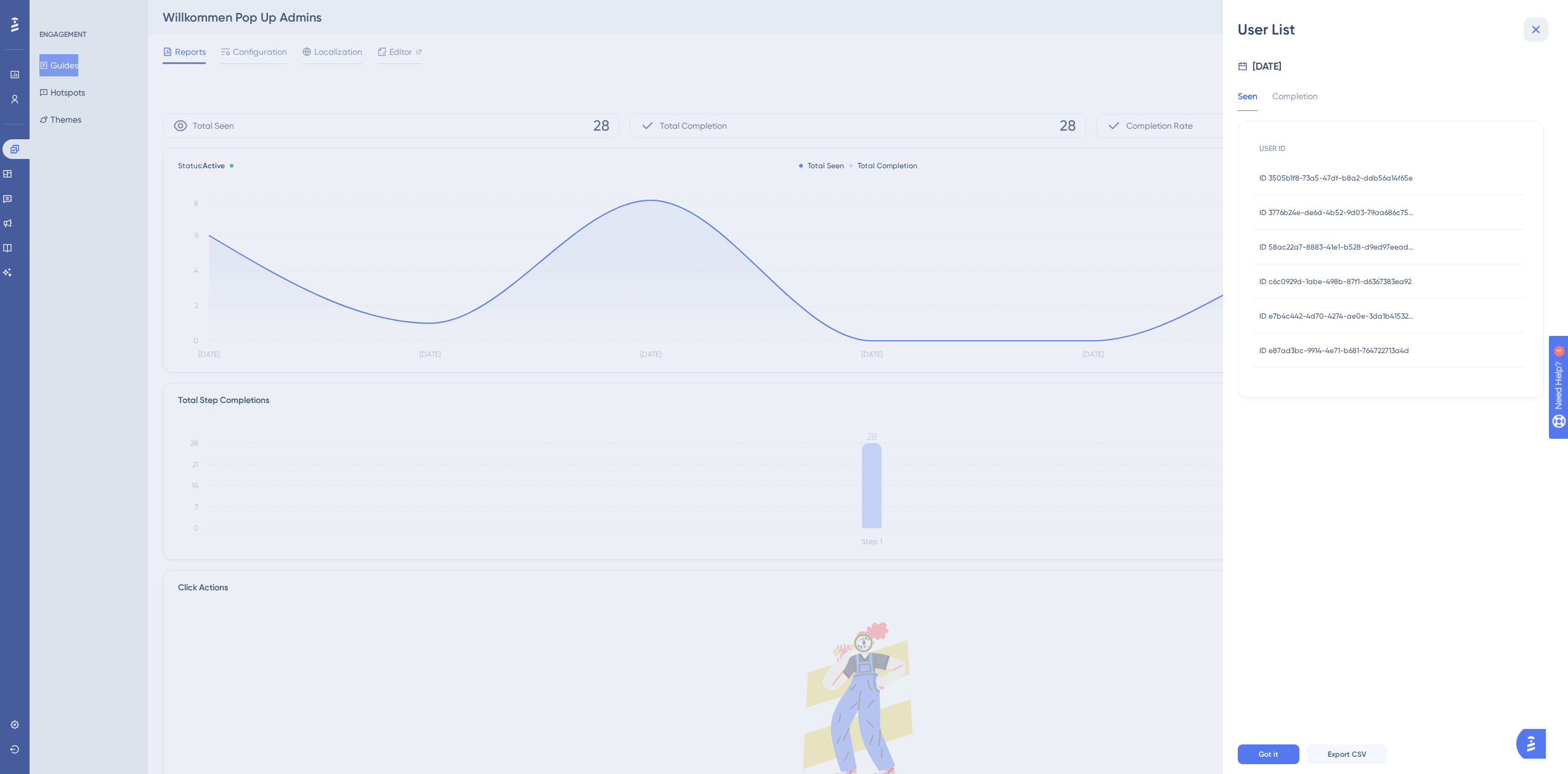
click at [1541, 26] on icon at bounding box center [1535, 29] width 15 height 15
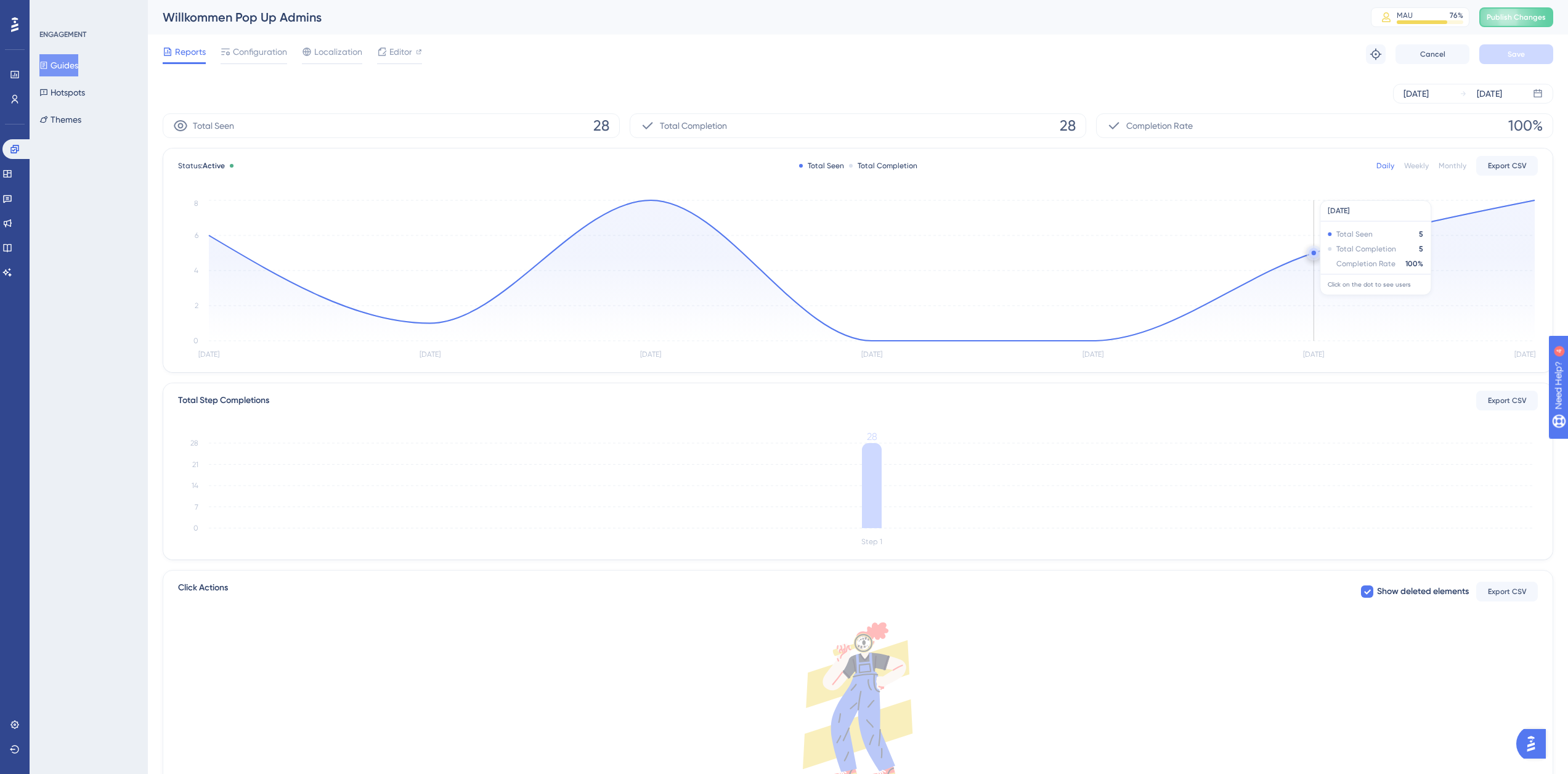
click at [1314, 253] on circle at bounding box center [1314, 253] width 5 height 5
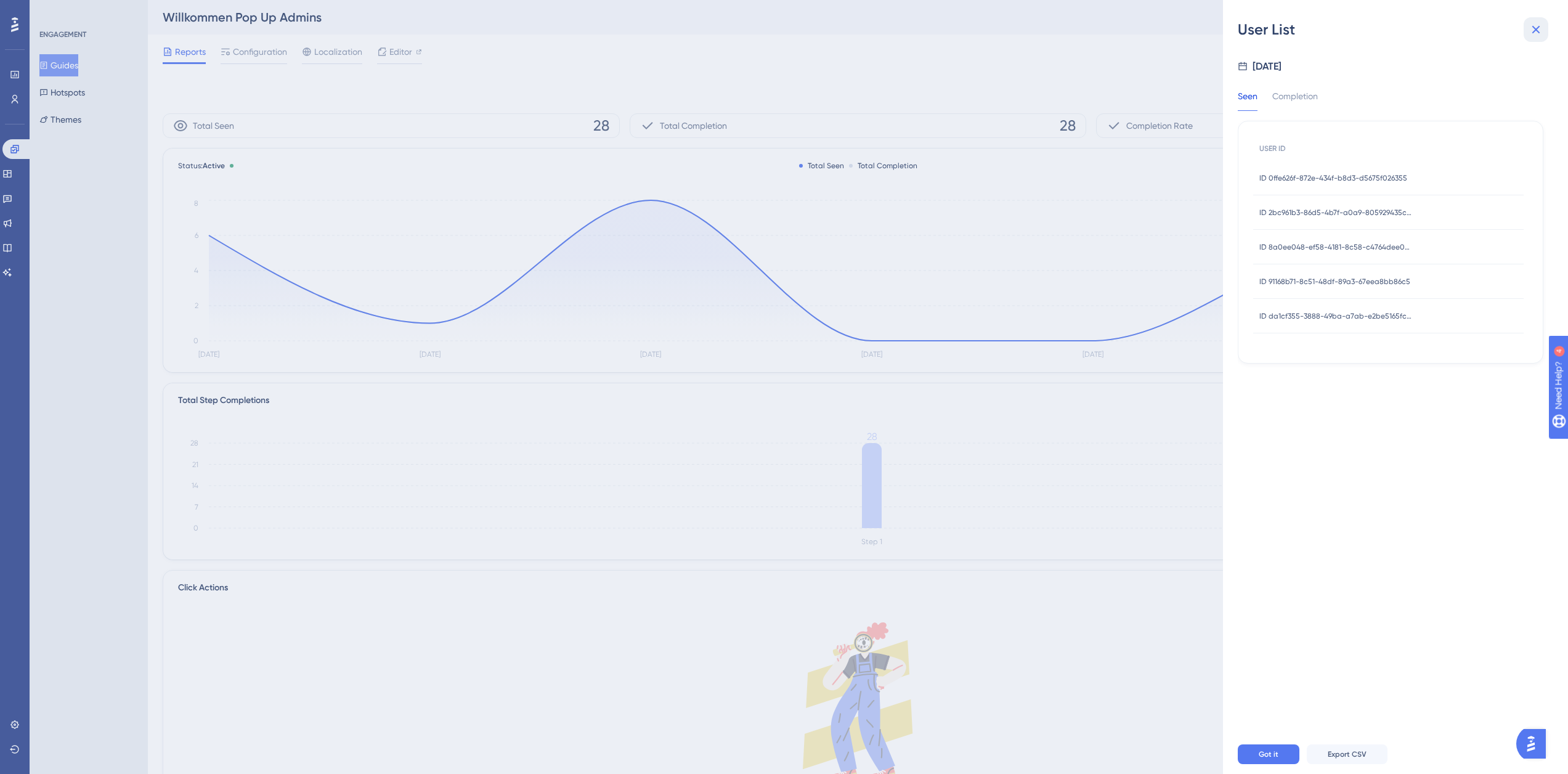
click at [1539, 28] on icon at bounding box center [1535, 29] width 15 height 15
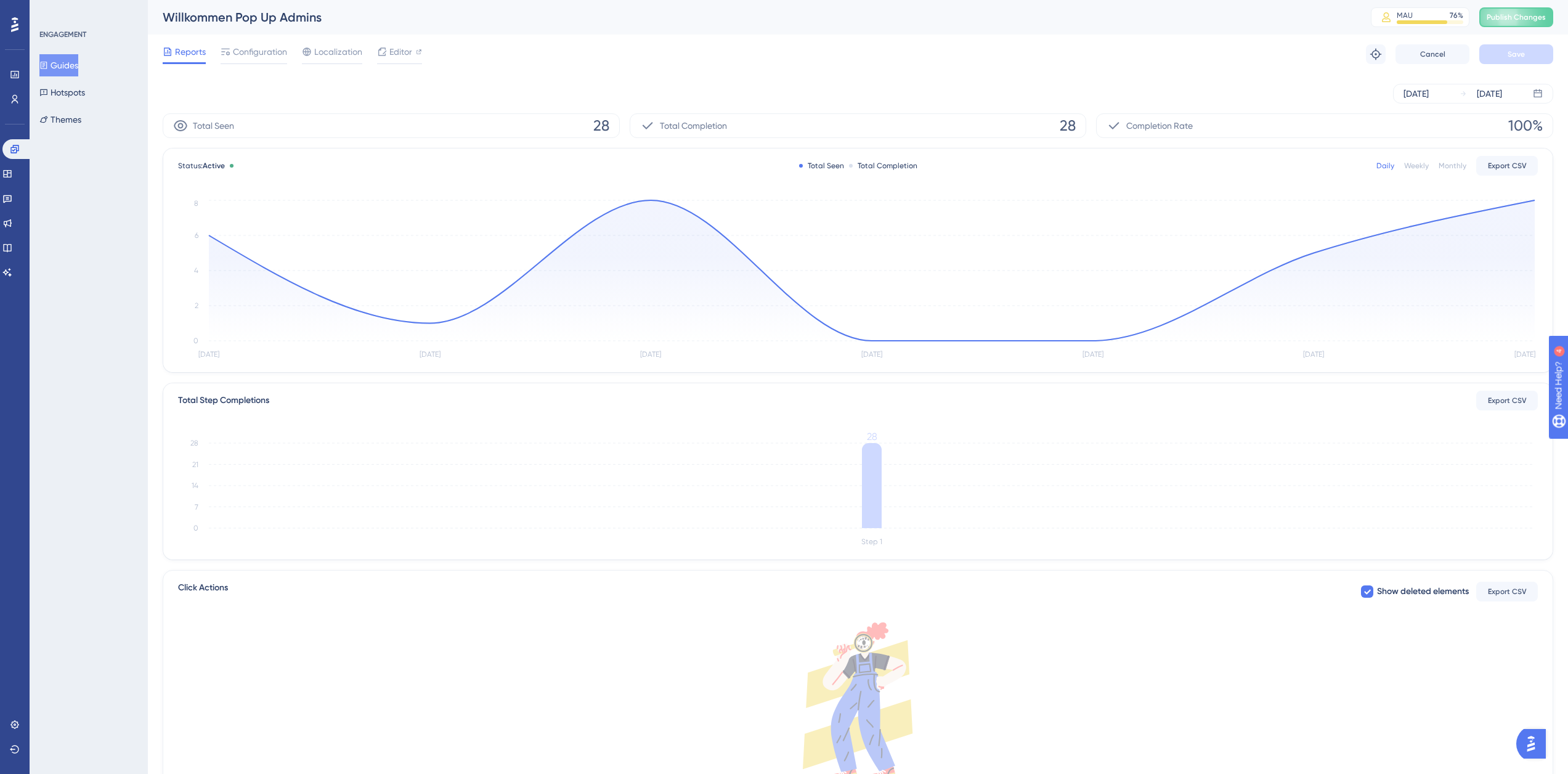
click at [68, 66] on button "Guides" at bounding box center [59, 65] width 39 height 22
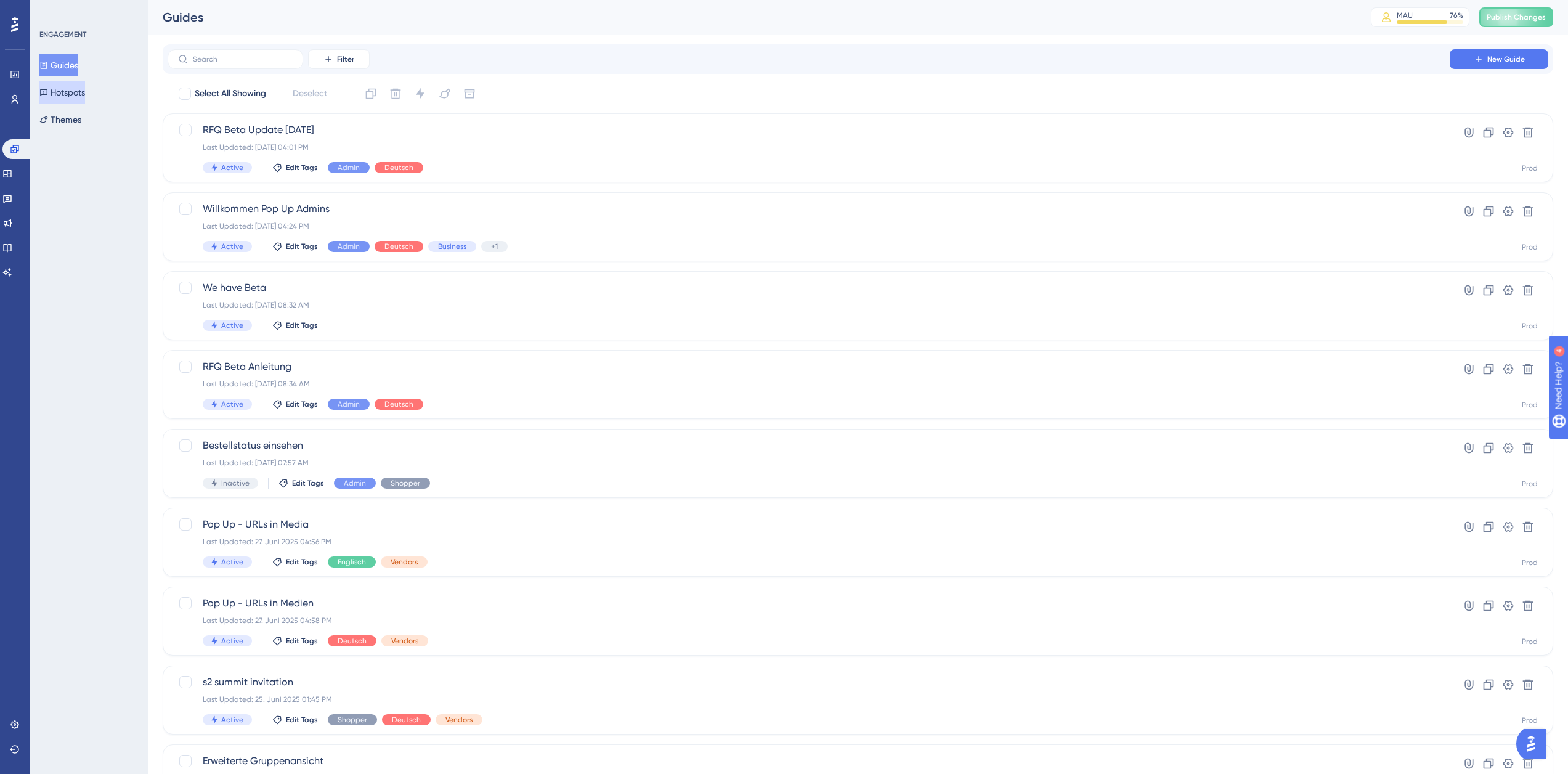
click at [68, 91] on button "Hotspots" at bounding box center [62, 92] width 46 height 22
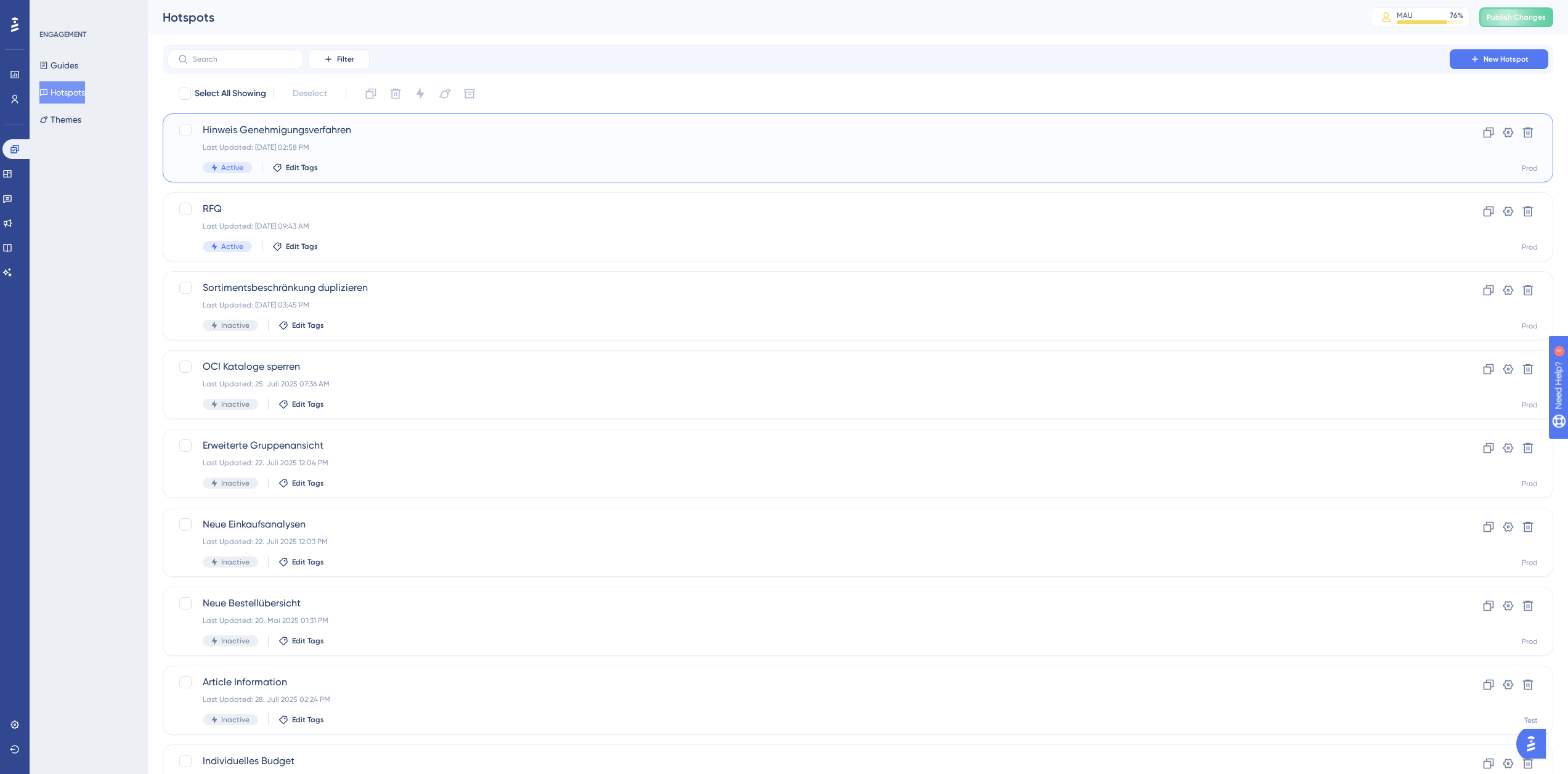
click at [404, 136] on span "Hinweis Genehmigungsverfahren" at bounding box center [809, 129] width 1212 height 15
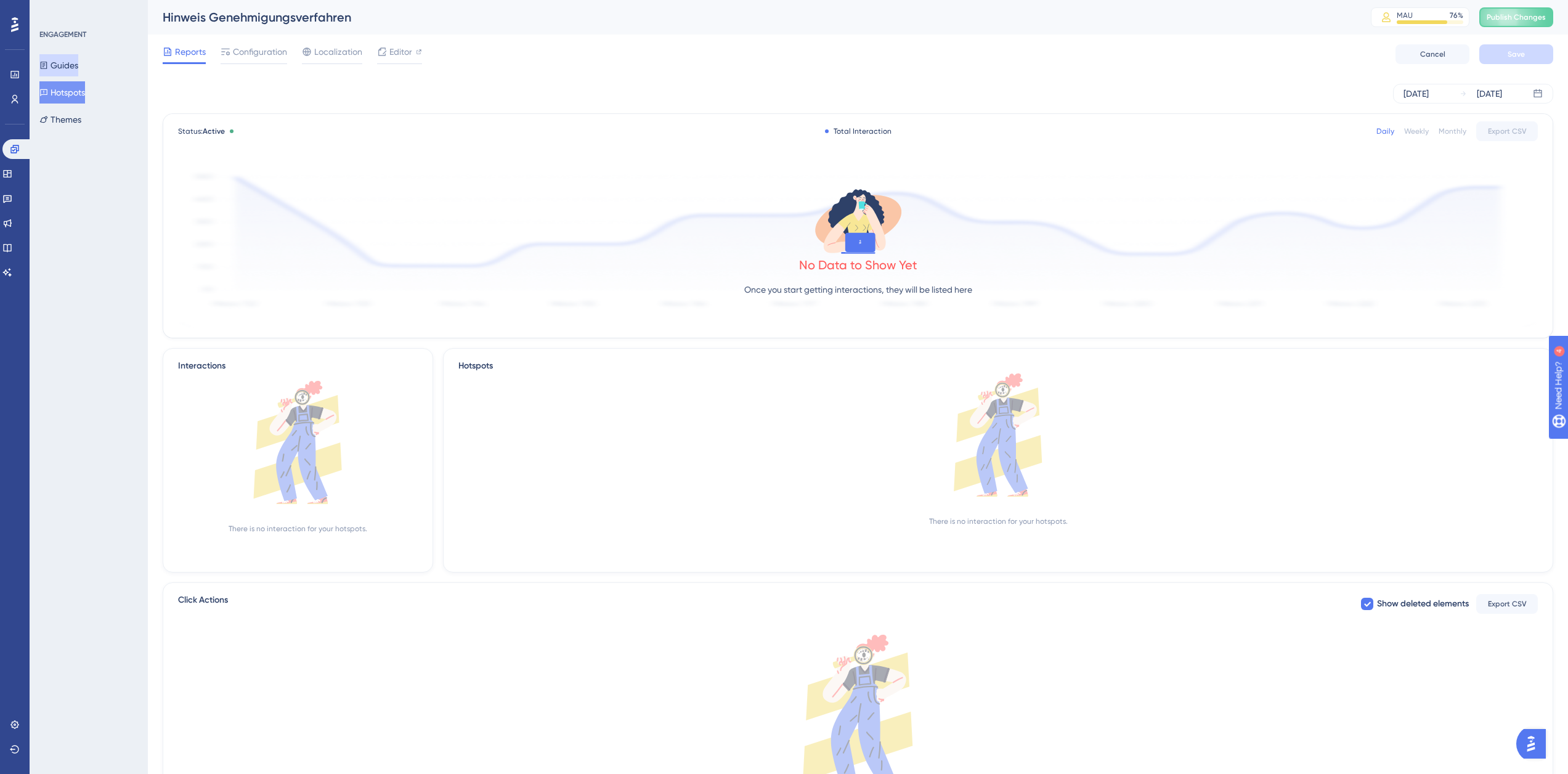
click at [48, 66] on icon at bounding box center [43, 65] width 9 height 9
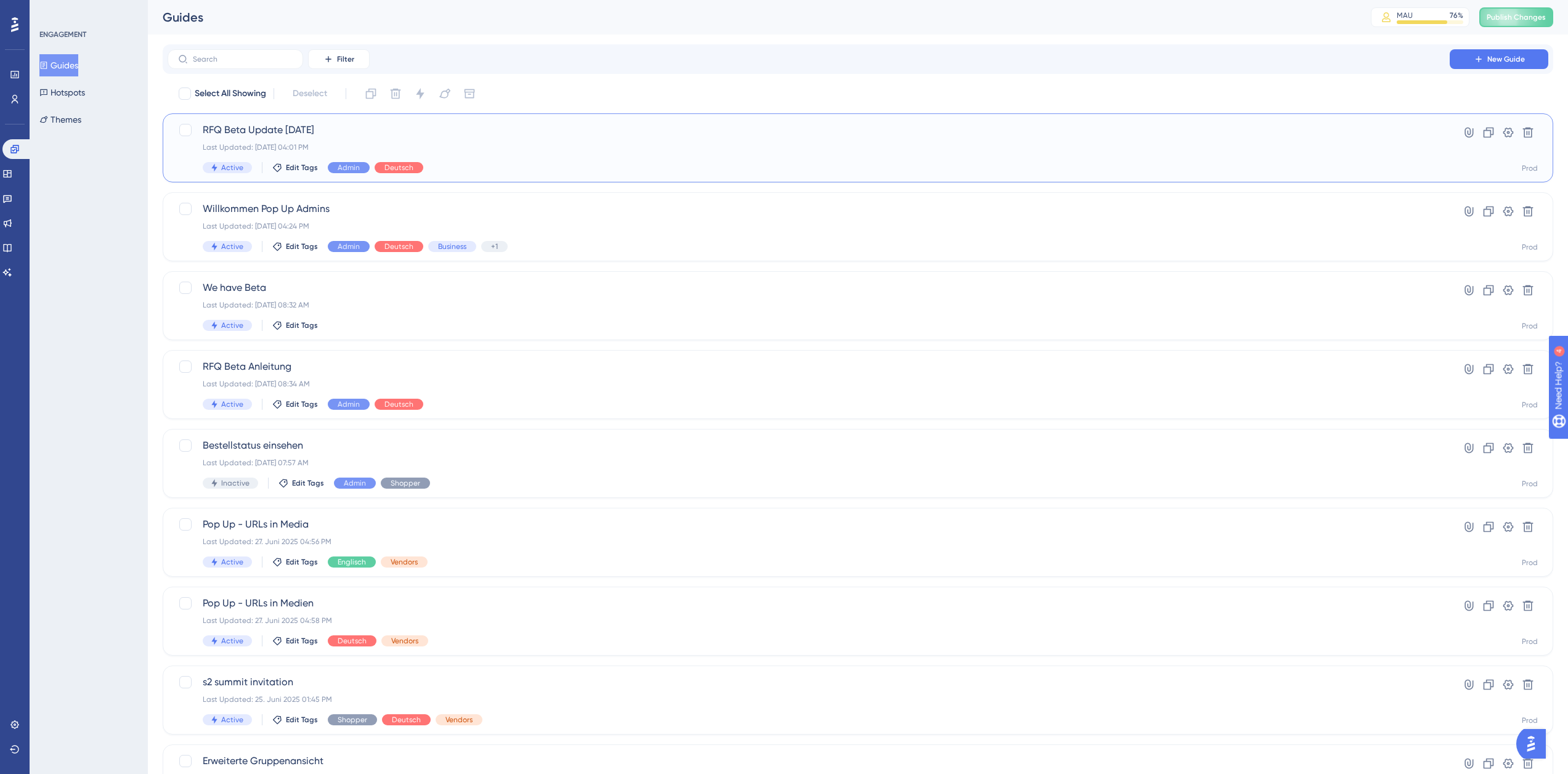
click at [682, 140] on div "RFQ Beta Update [DATE] Last Updated: [DATE] 04:01 PM Active Edit Tags Admin Deu…" at bounding box center [809, 147] width 1212 height 50
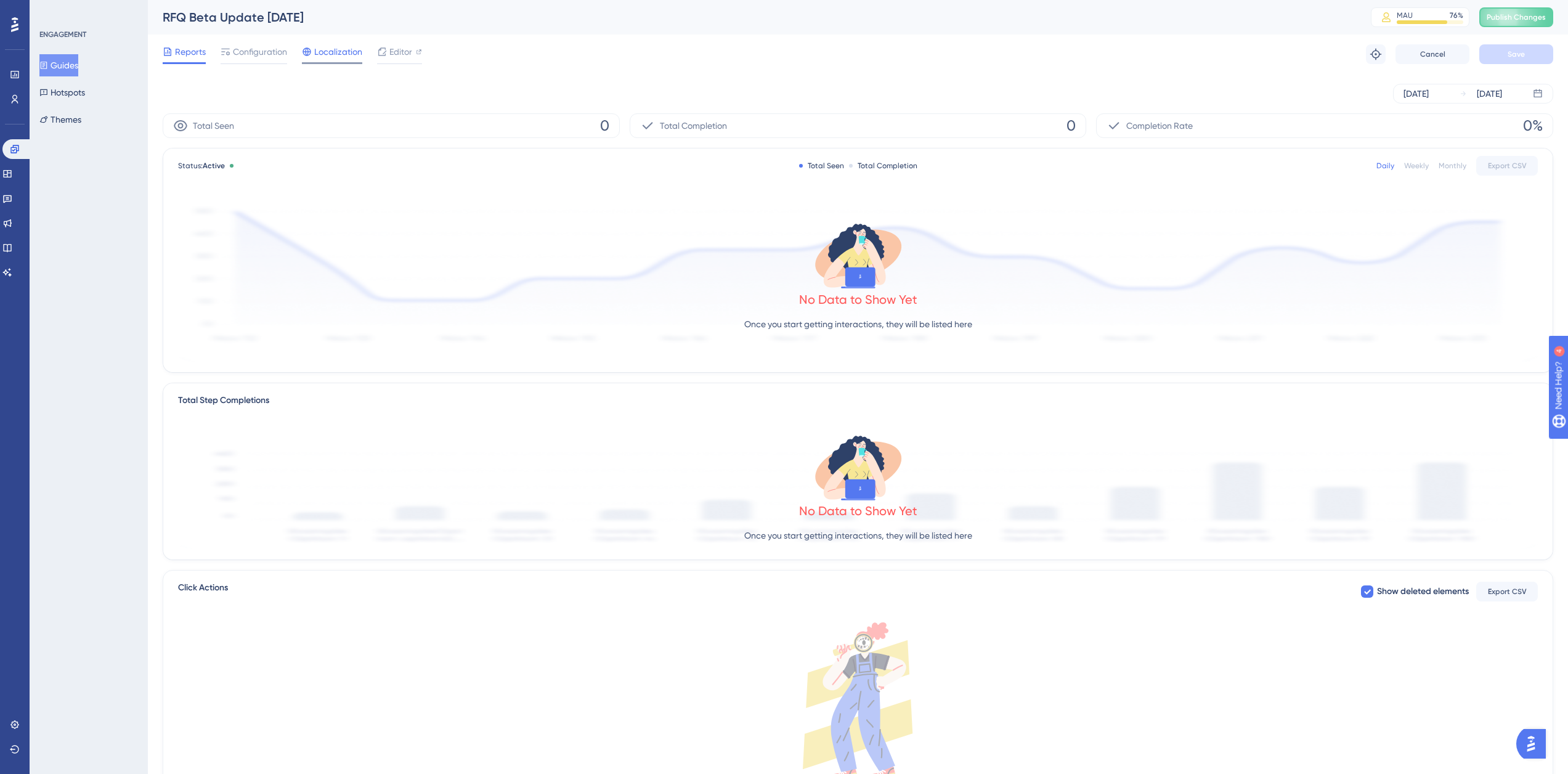
click at [316, 56] on span "Localization" at bounding box center [338, 51] width 48 height 15
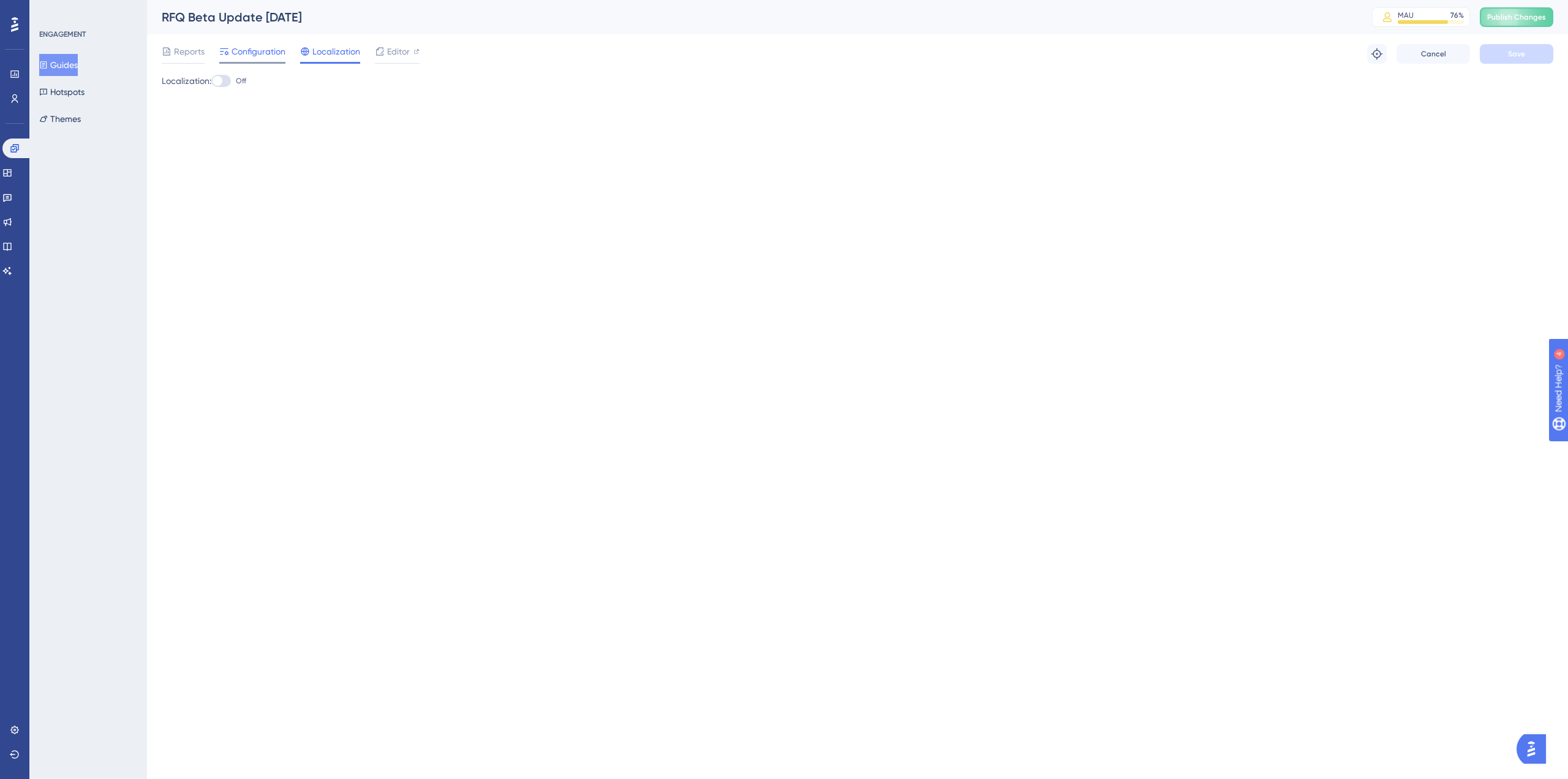
click at [255, 55] on span "Configuration" at bounding box center [259, 51] width 54 height 15
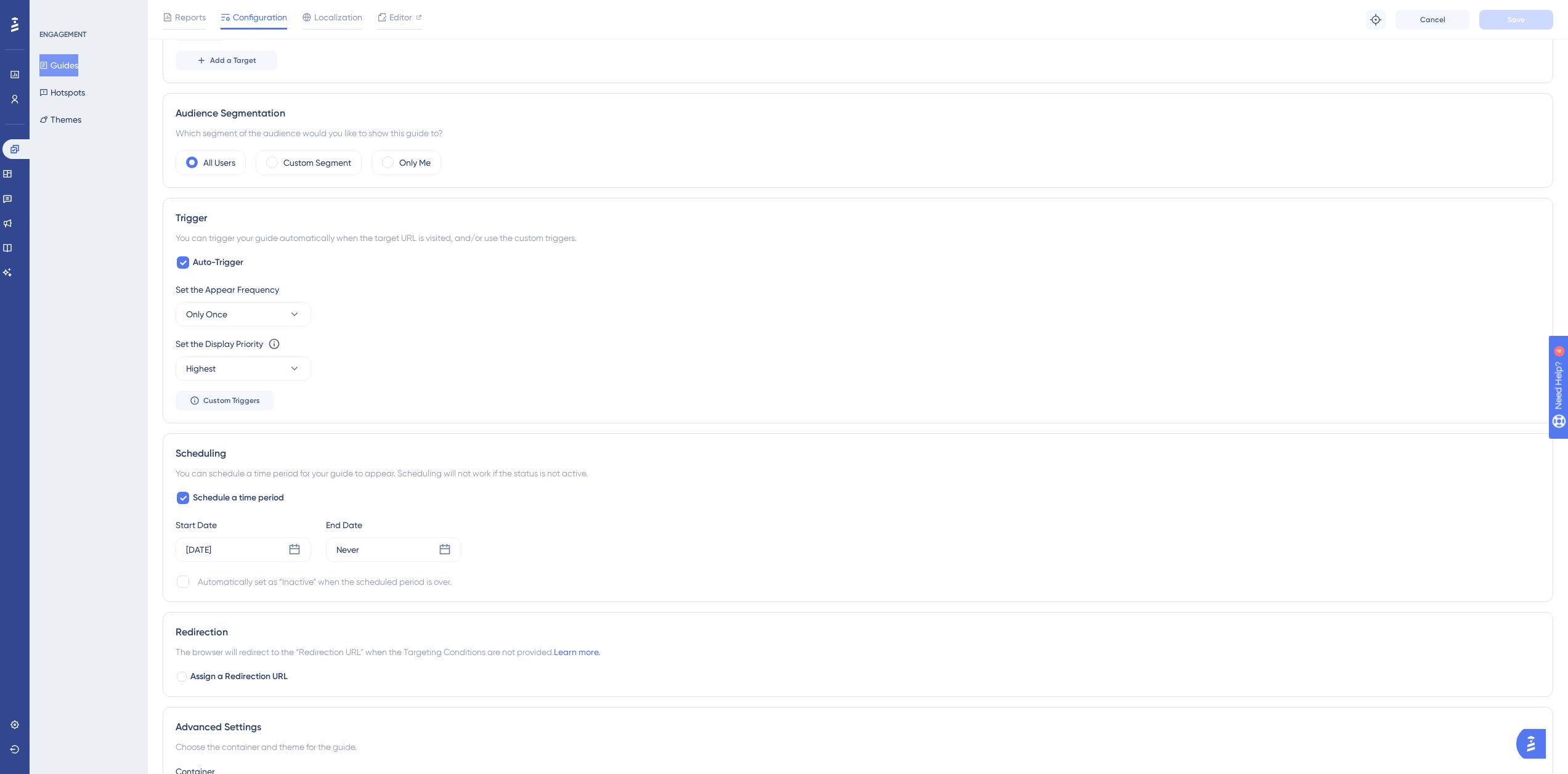
scroll to position [554, 0]
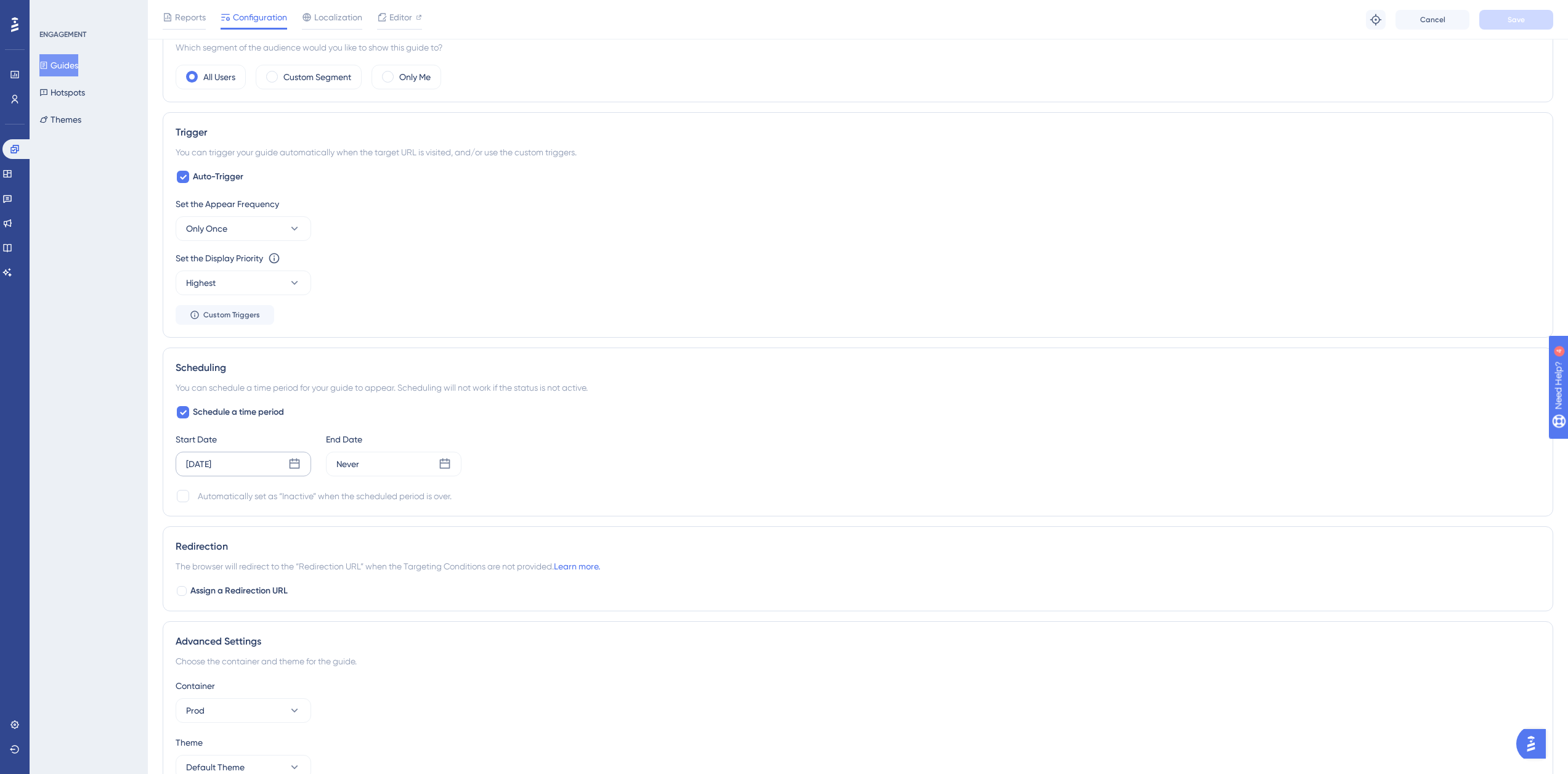
click at [297, 465] on icon at bounding box center [295, 464] width 12 height 12
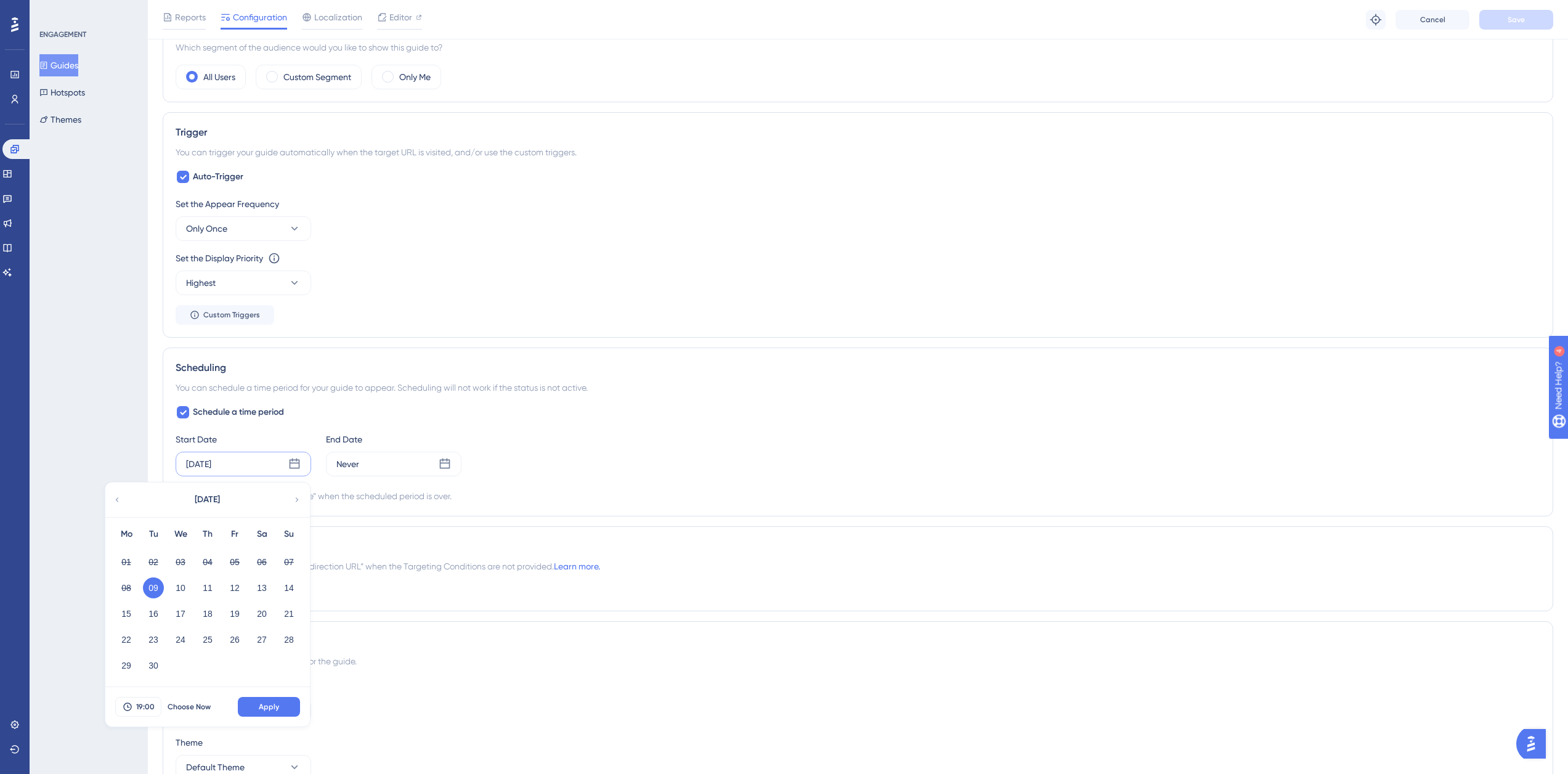
click at [107, 453] on div "ENGAGEMENT Guides Hotspots Themes" at bounding box center [88, 387] width 118 height 774
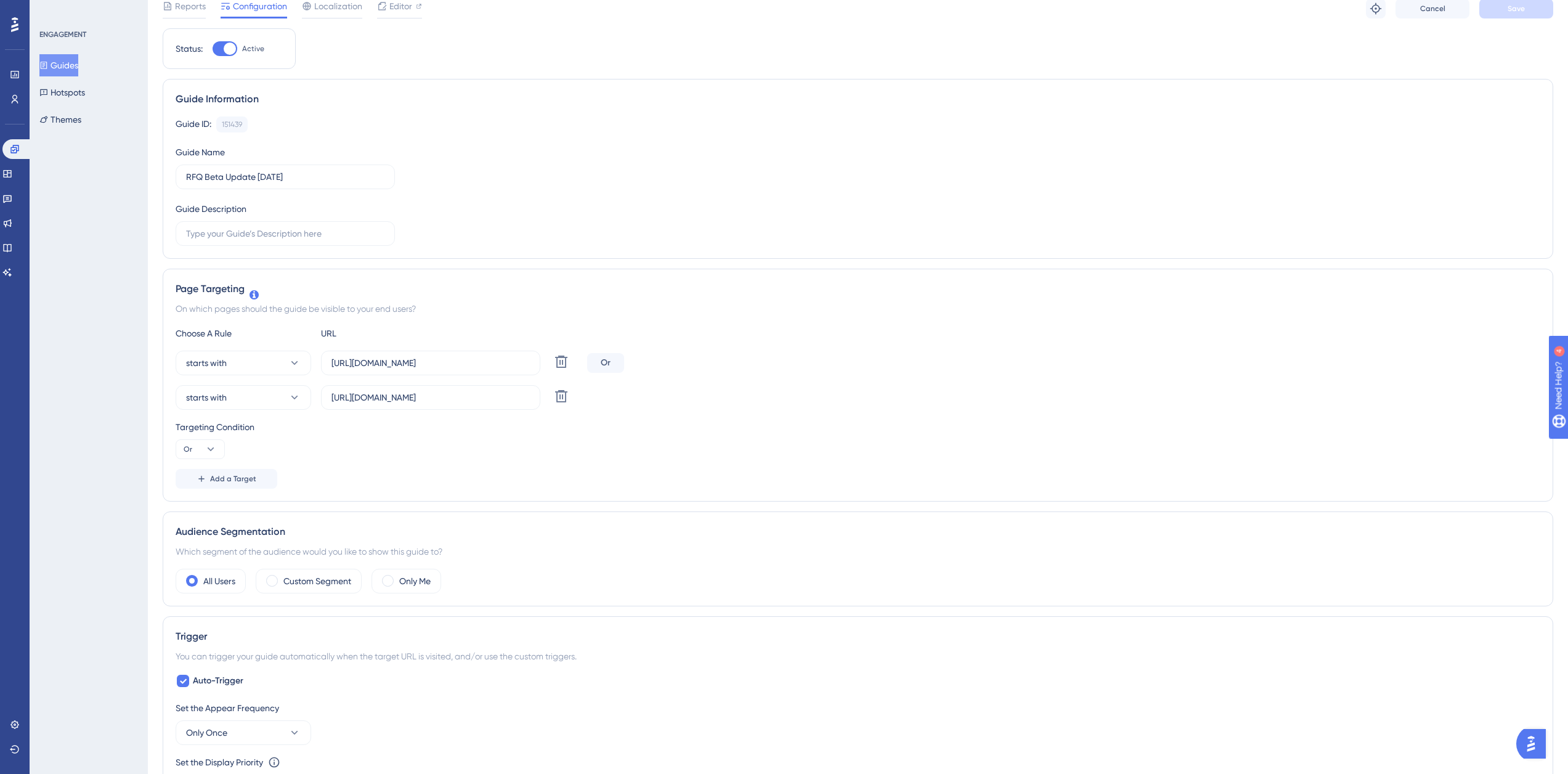
scroll to position [0, 0]
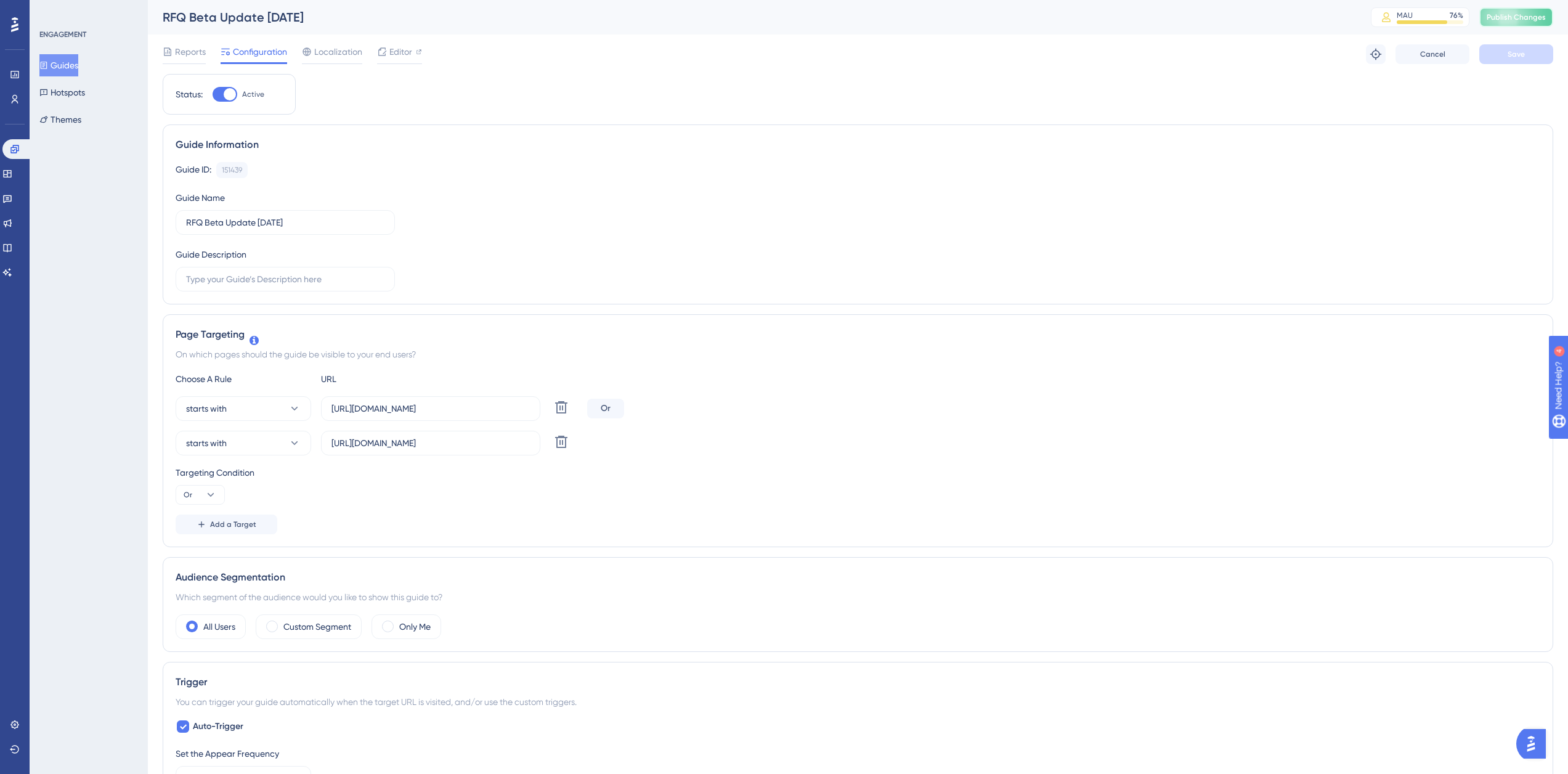
click at [1535, 14] on span "Publish Changes" at bounding box center [1516, 17] width 59 height 10
click at [14, 150] on icon at bounding box center [15, 149] width 8 height 8
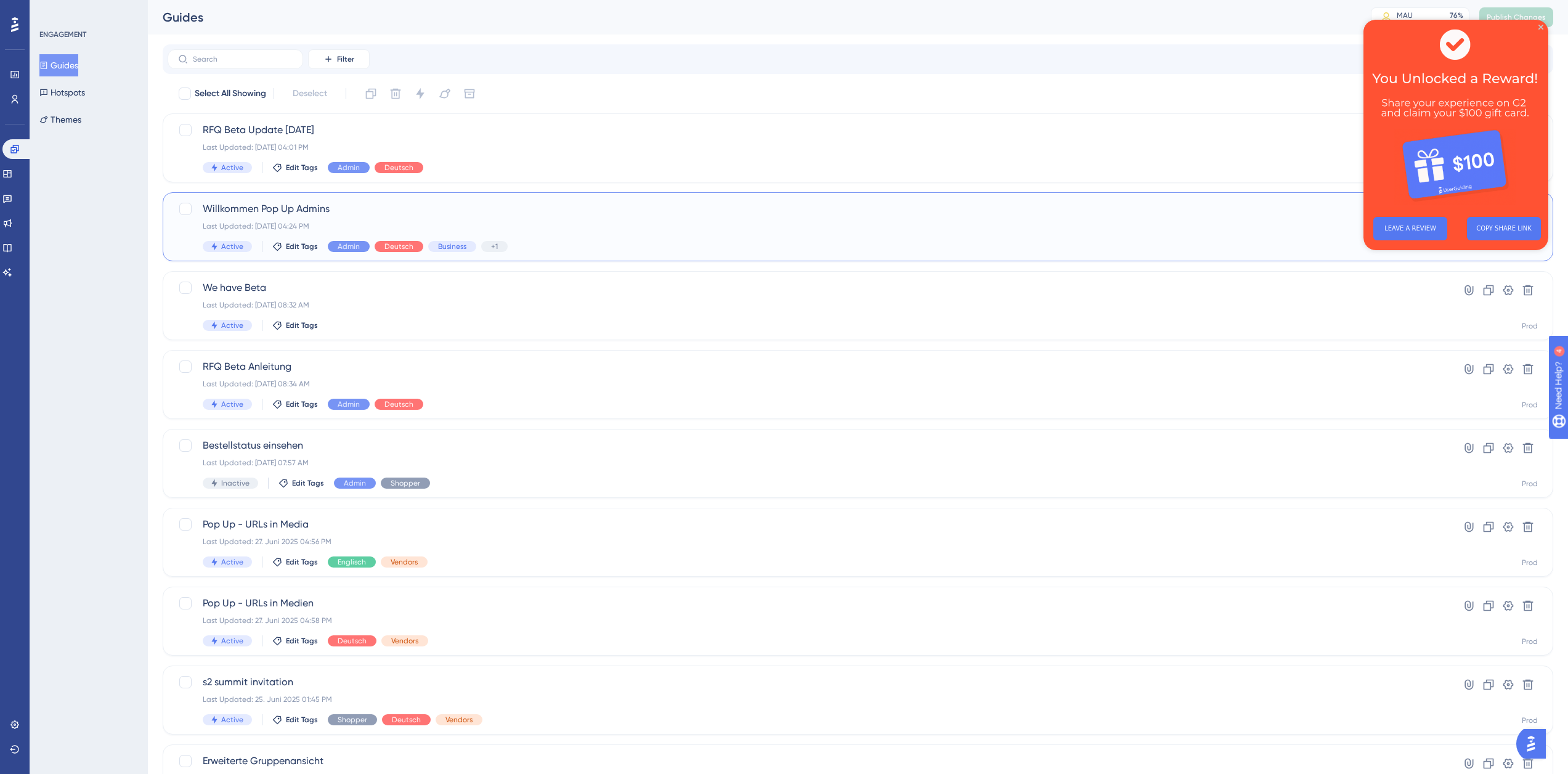
click at [382, 221] on div "Last Updated: [DATE] 04:24 PM" at bounding box center [809, 226] width 1212 height 10
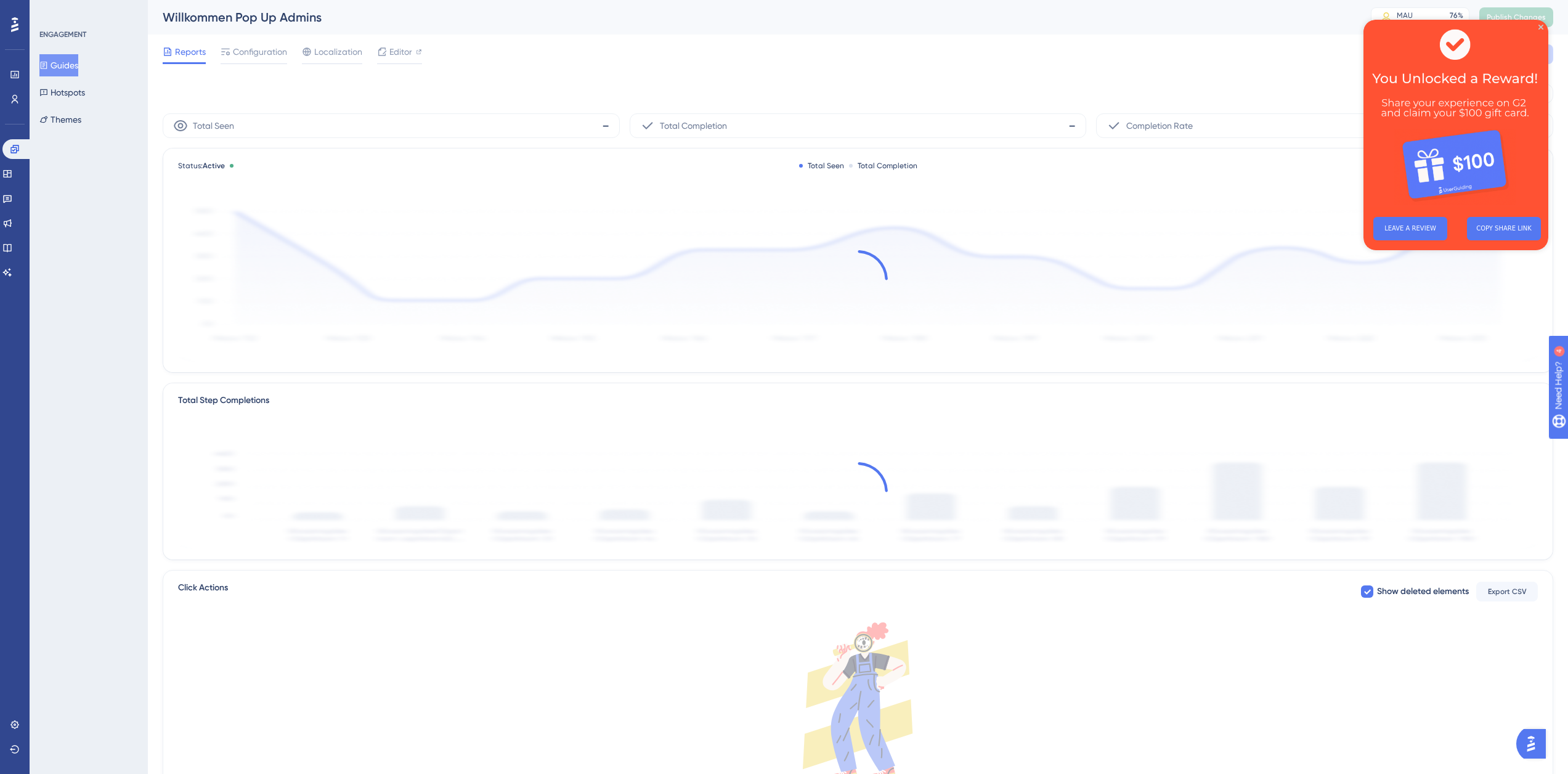
click at [1539, 23] on img at bounding box center [1455, 113] width 185 height 187
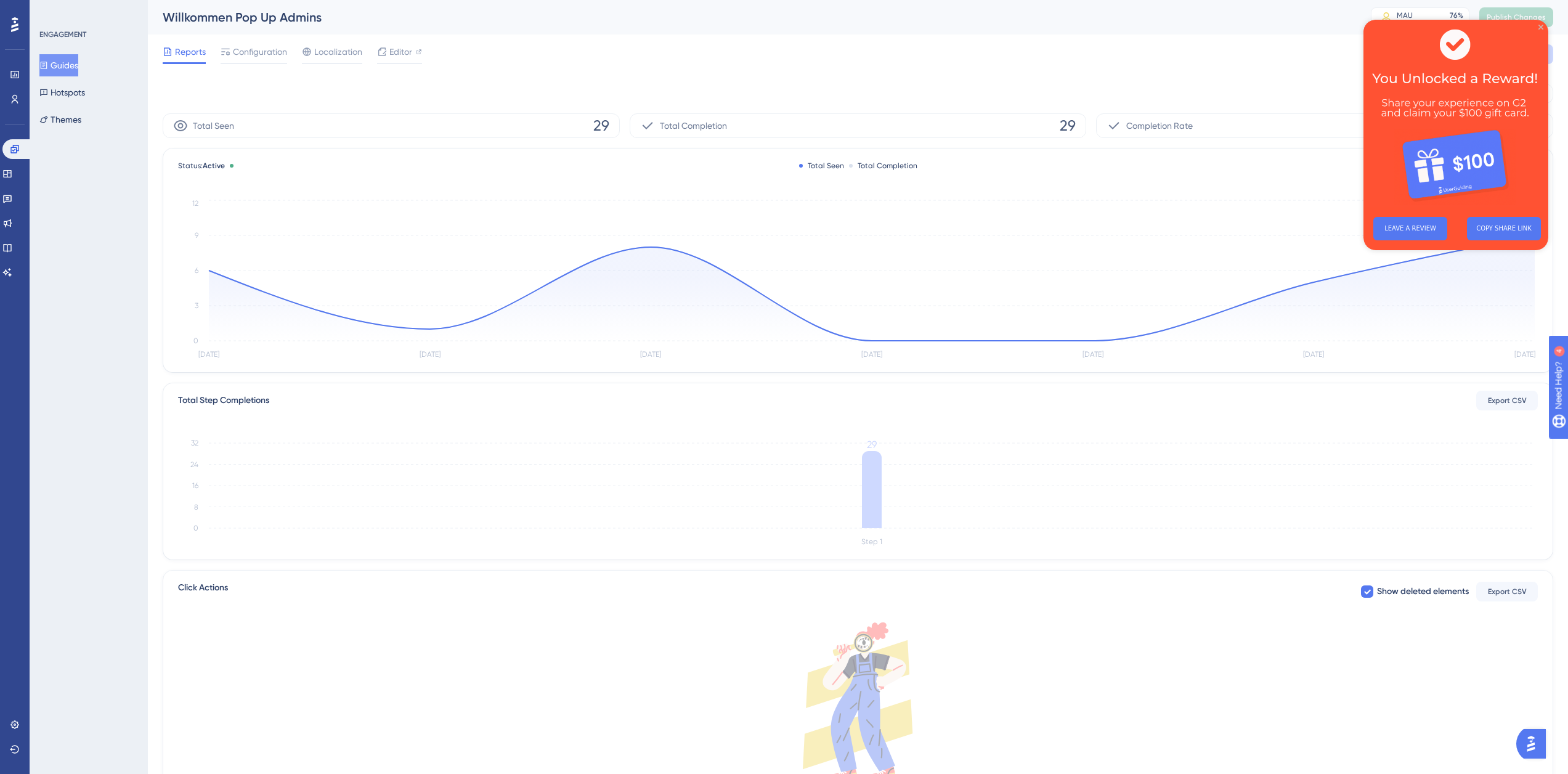
click at [1541, 26] on icon "Close Preview" at bounding box center [1540, 27] width 5 height 5
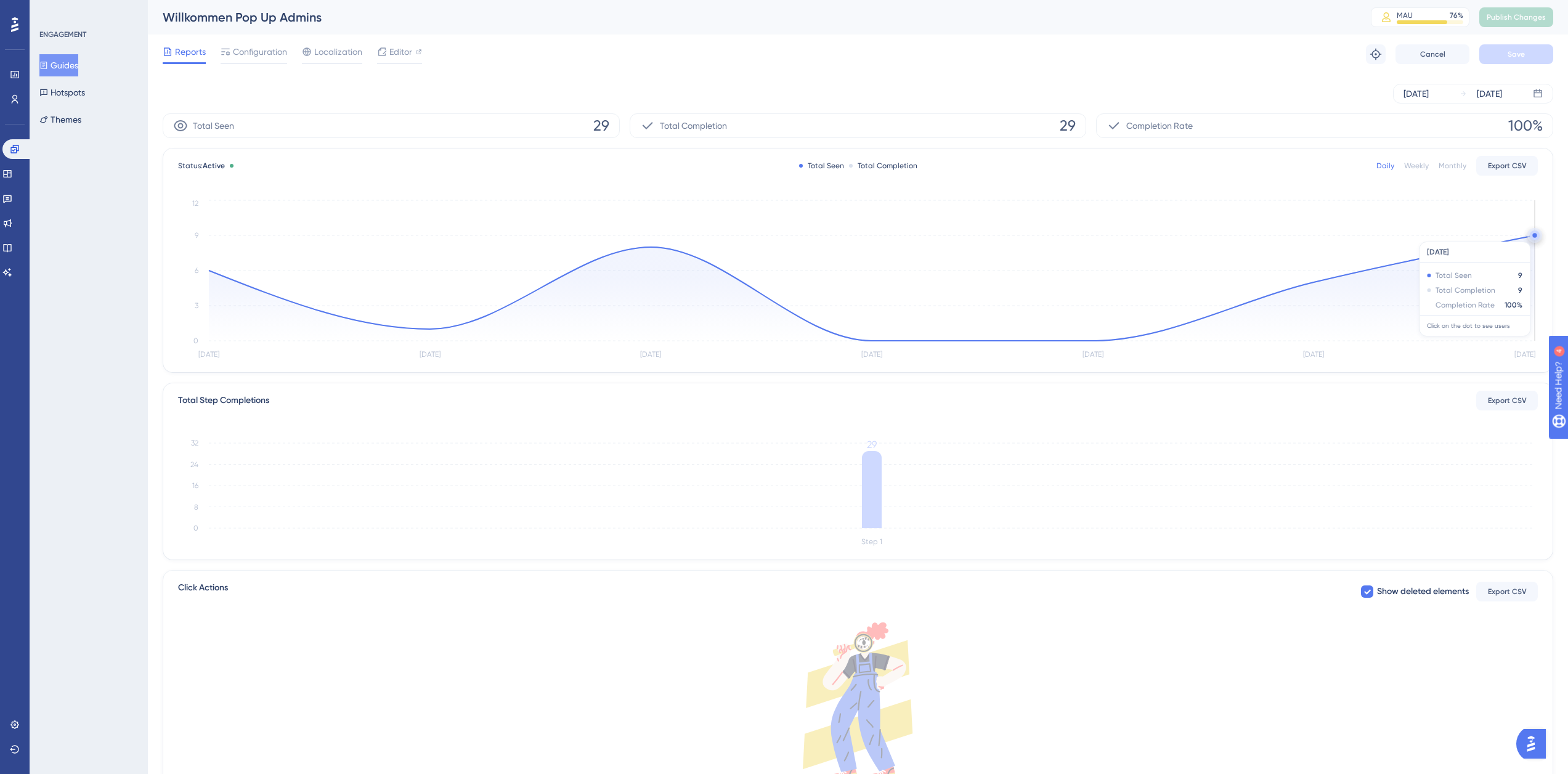
click at [1531, 235] on circle at bounding box center [1534, 235] width 10 height 10
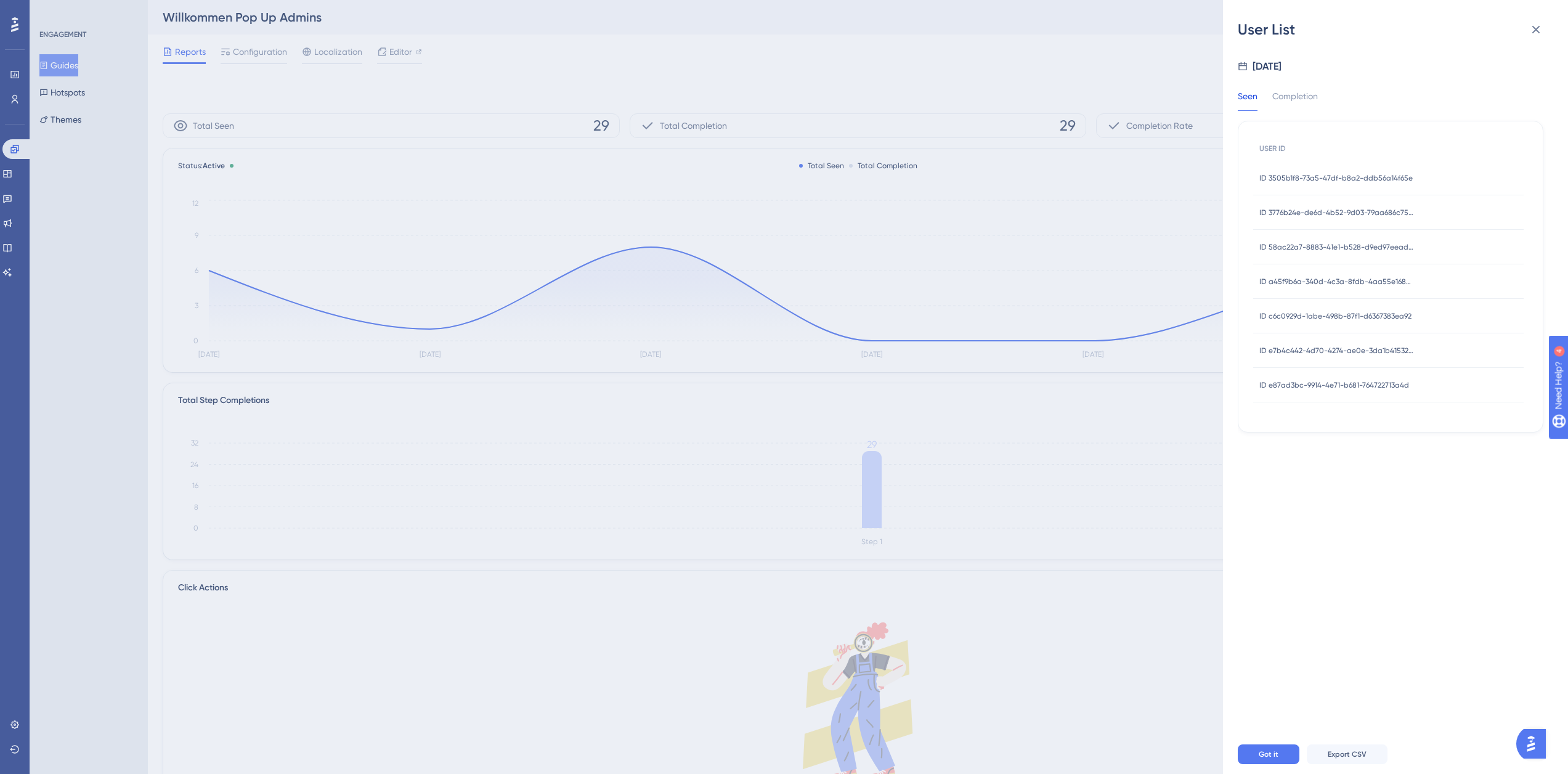
click at [81, 99] on div "User List [DATE] Seen Completion USER ID ID 3505b1f8-73a5-47df-b8a2-ddb56a14f65…" at bounding box center [784, 387] width 1568 height 774
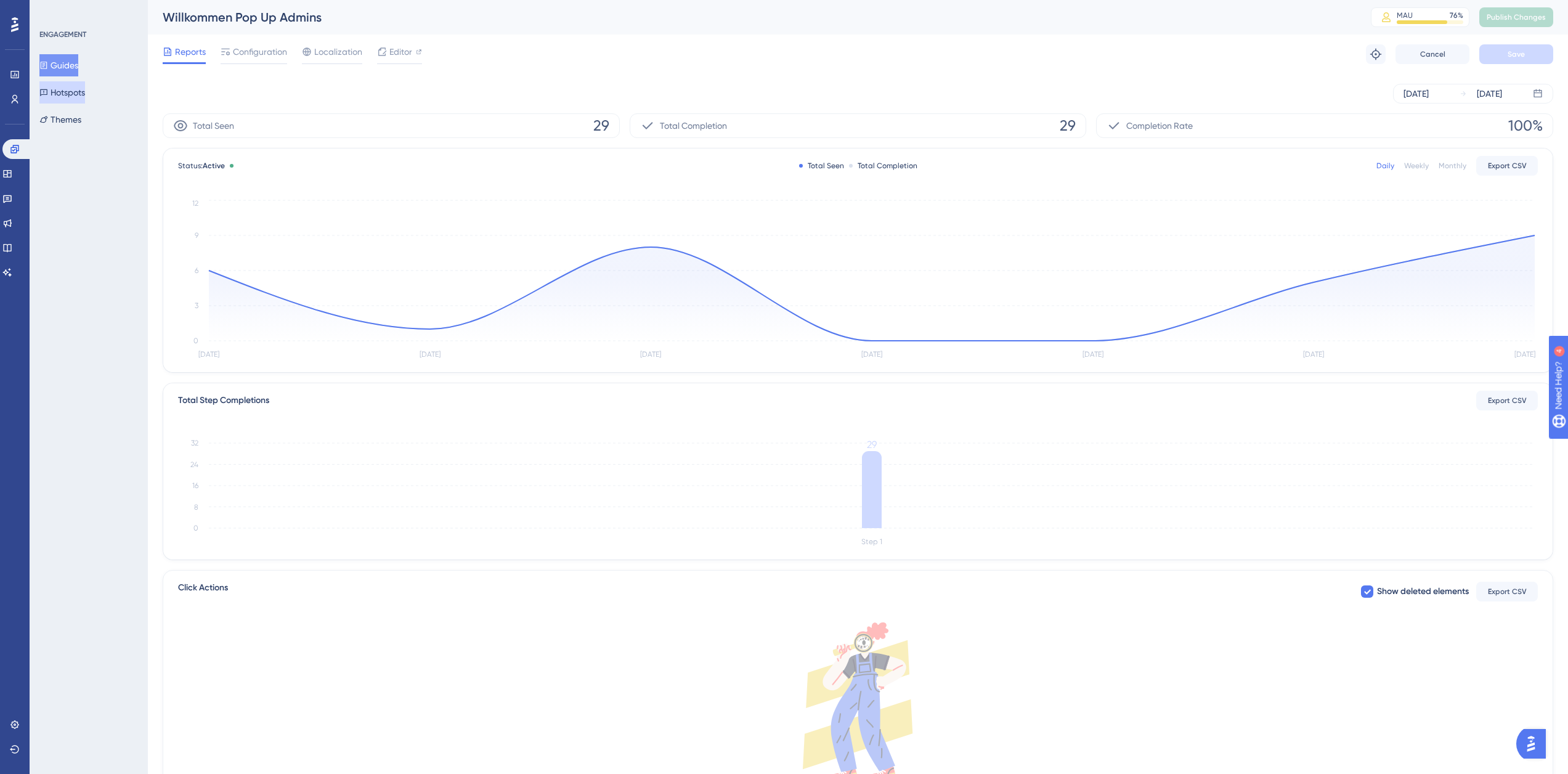
click at [85, 92] on button "Hotspots" at bounding box center [62, 92] width 46 height 22
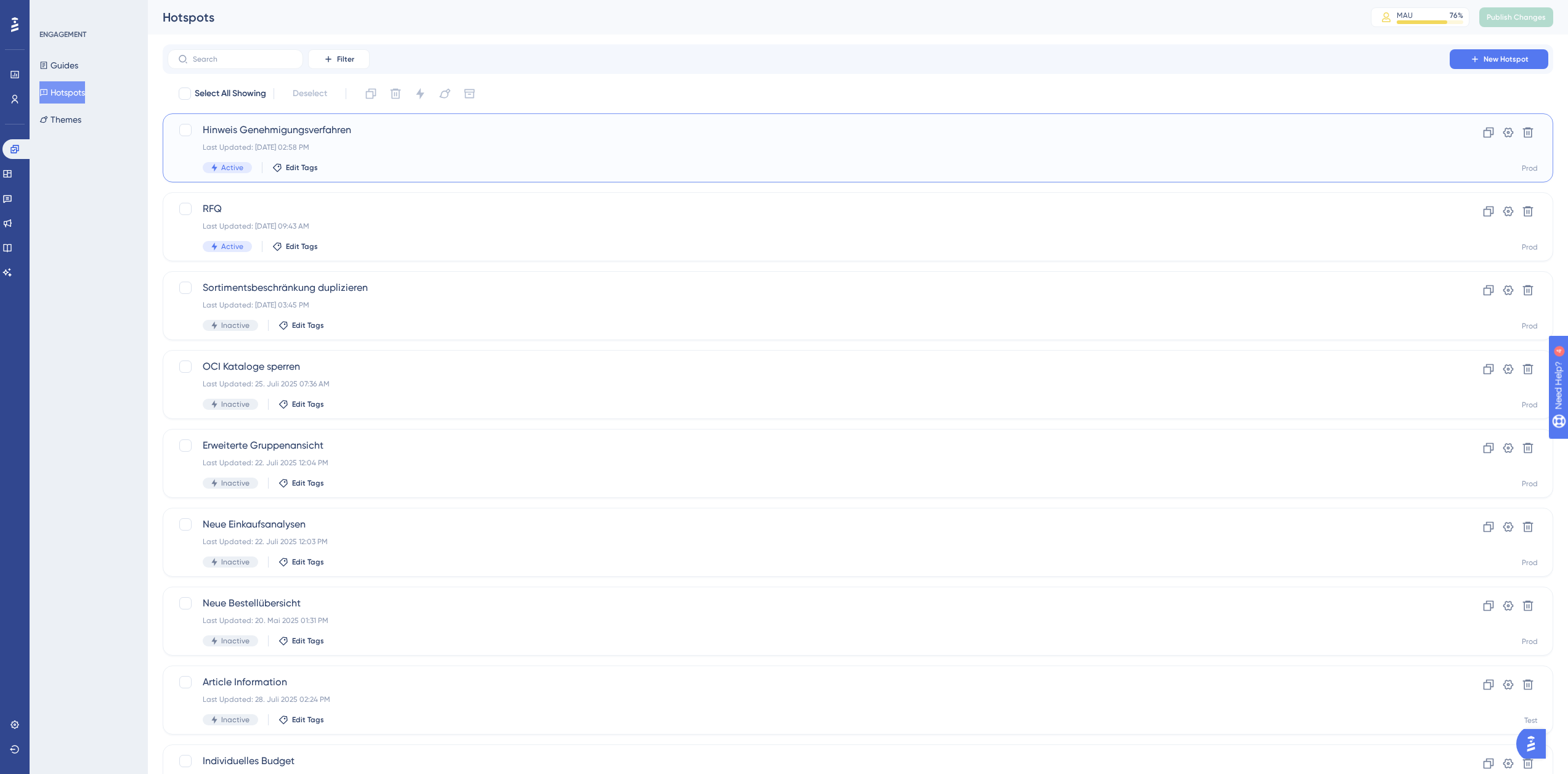
click at [440, 147] on div "Last Updated: [DATE] 02:58 PM" at bounding box center [809, 147] width 1212 height 10
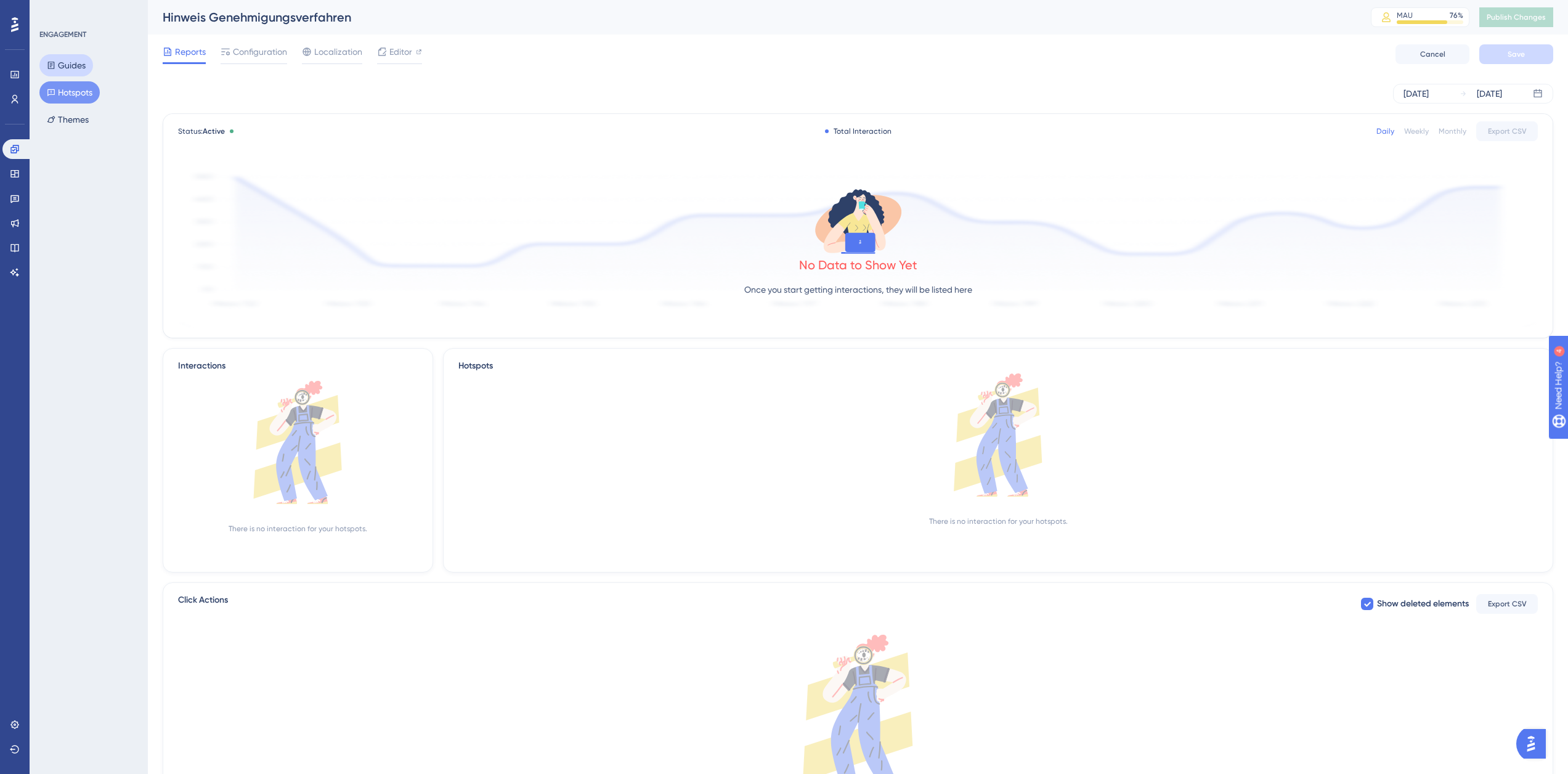
click at [74, 65] on button "Guides" at bounding box center [66, 65] width 53 height 22
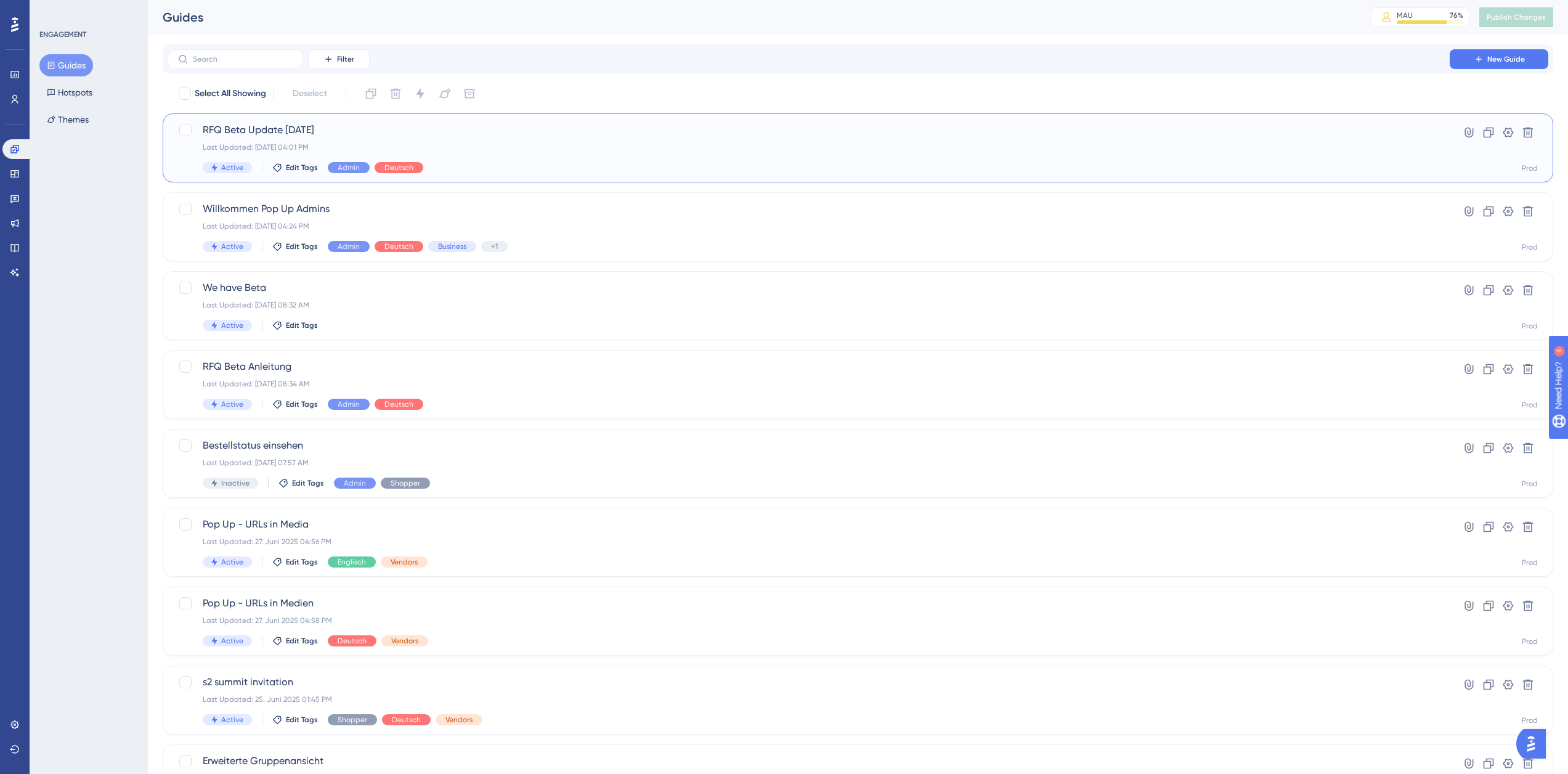
click at [316, 129] on span "RFQ Beta Update [DATE]" at bounding box center [809, 129] width 1212 height 15
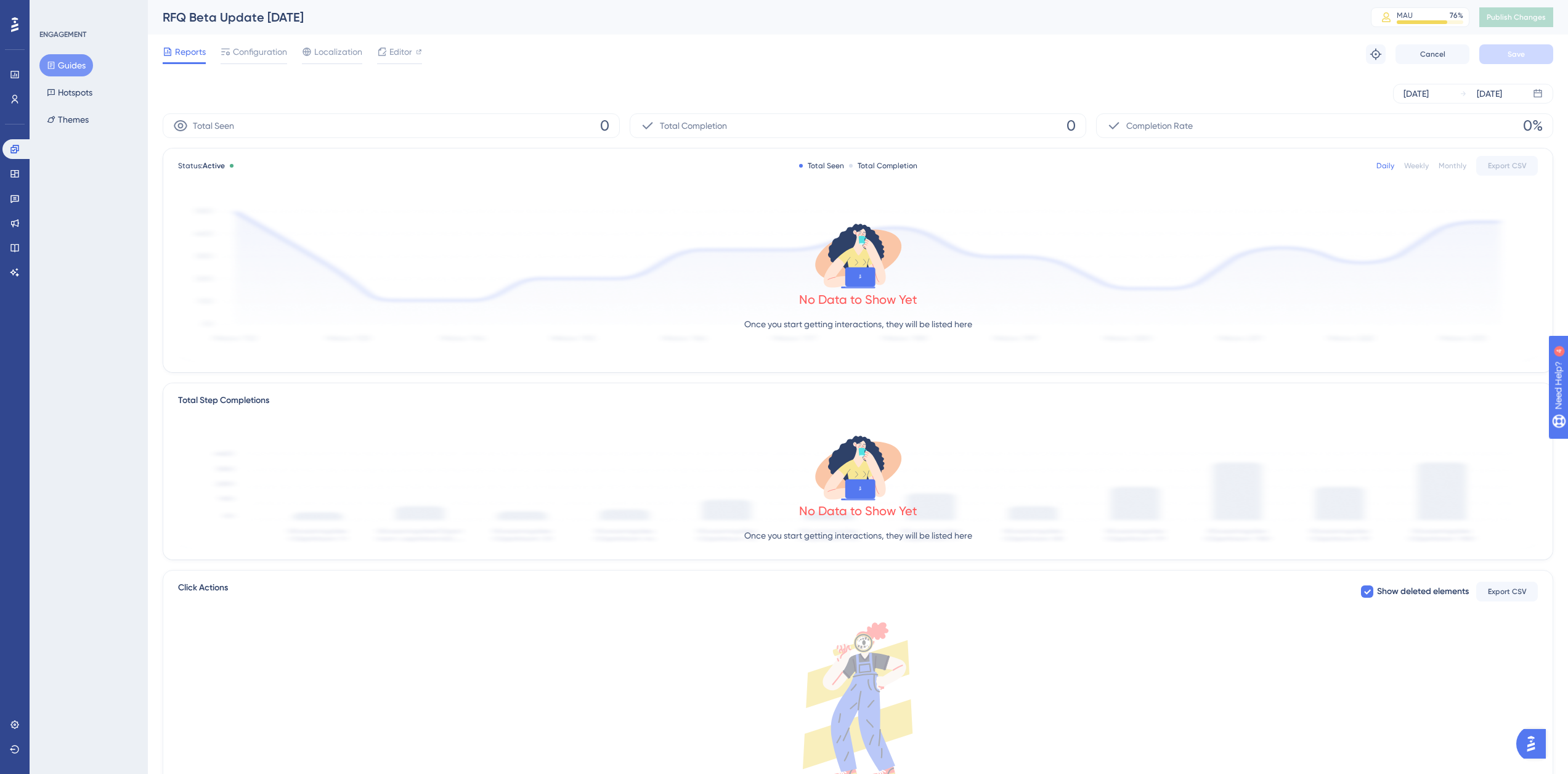
click at [65, 66] on button "Guides" at bounding box center [66, 65] width 53 height 22
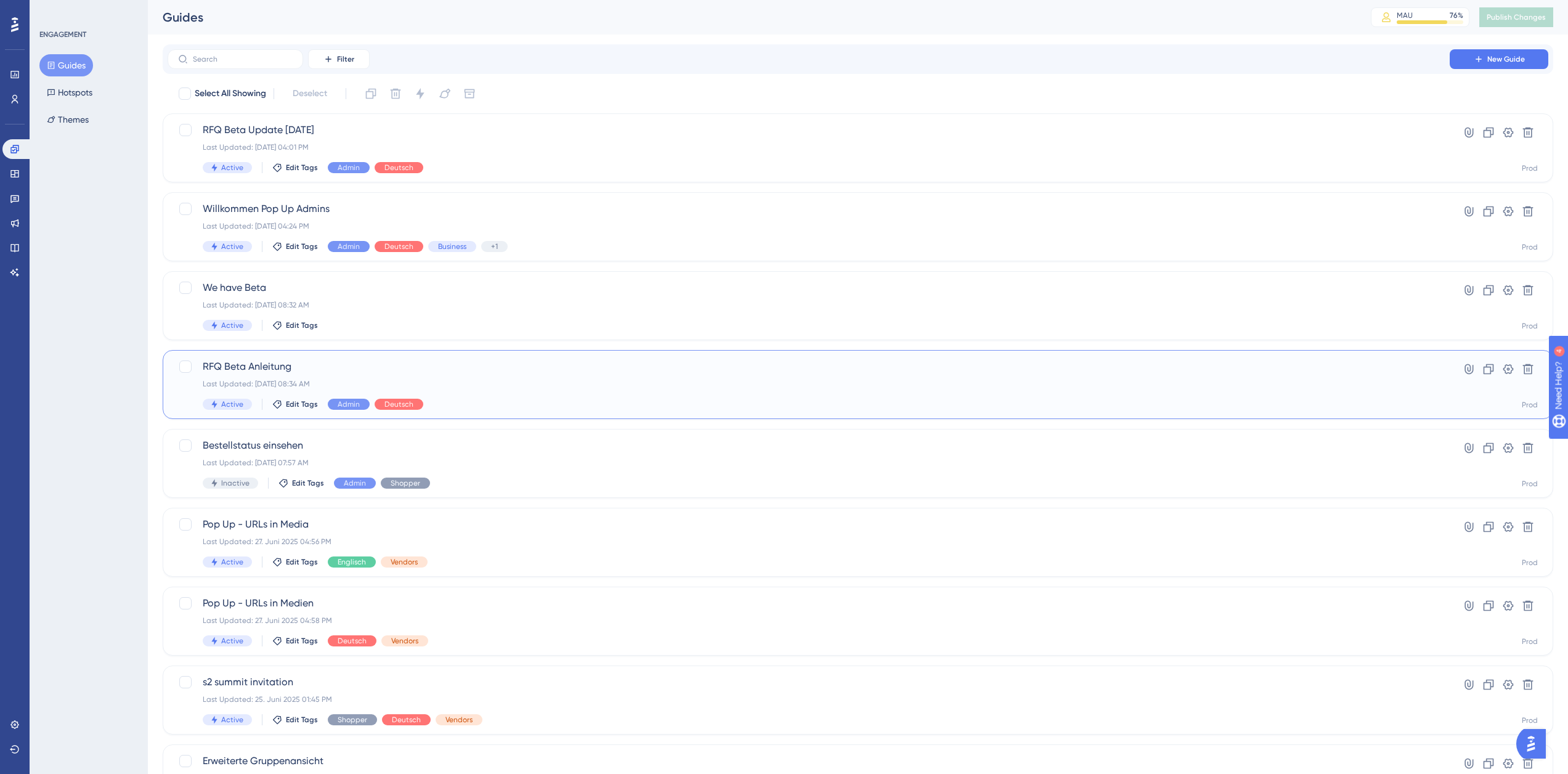
click at [385, 370] on span "RFQ Beta Anleitung" at bounding box center [809, 366] width 1212 height 15
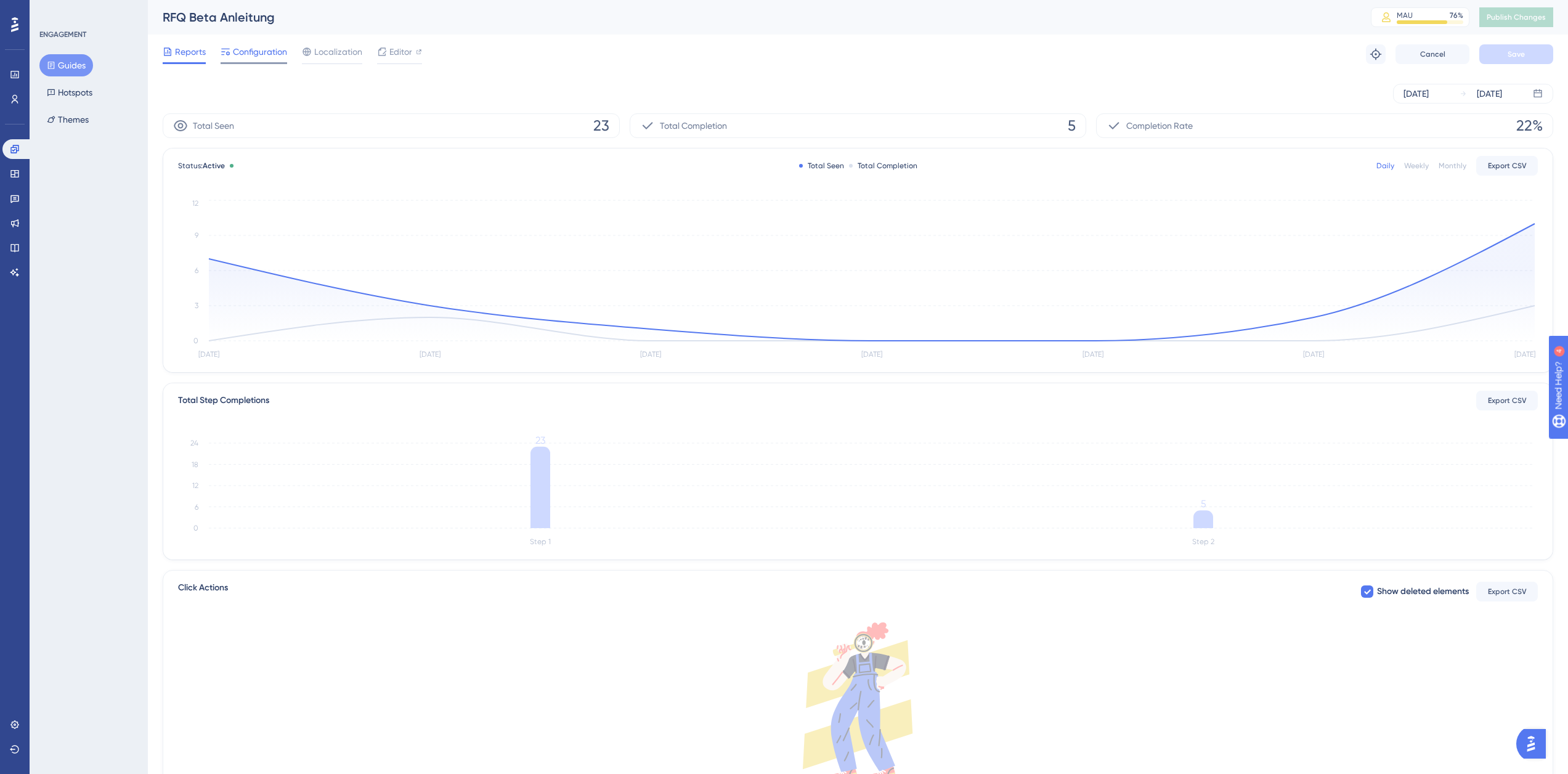
click at [270, 56] on span "Configuration" at bounding box center [260, 51] width 54 height 15
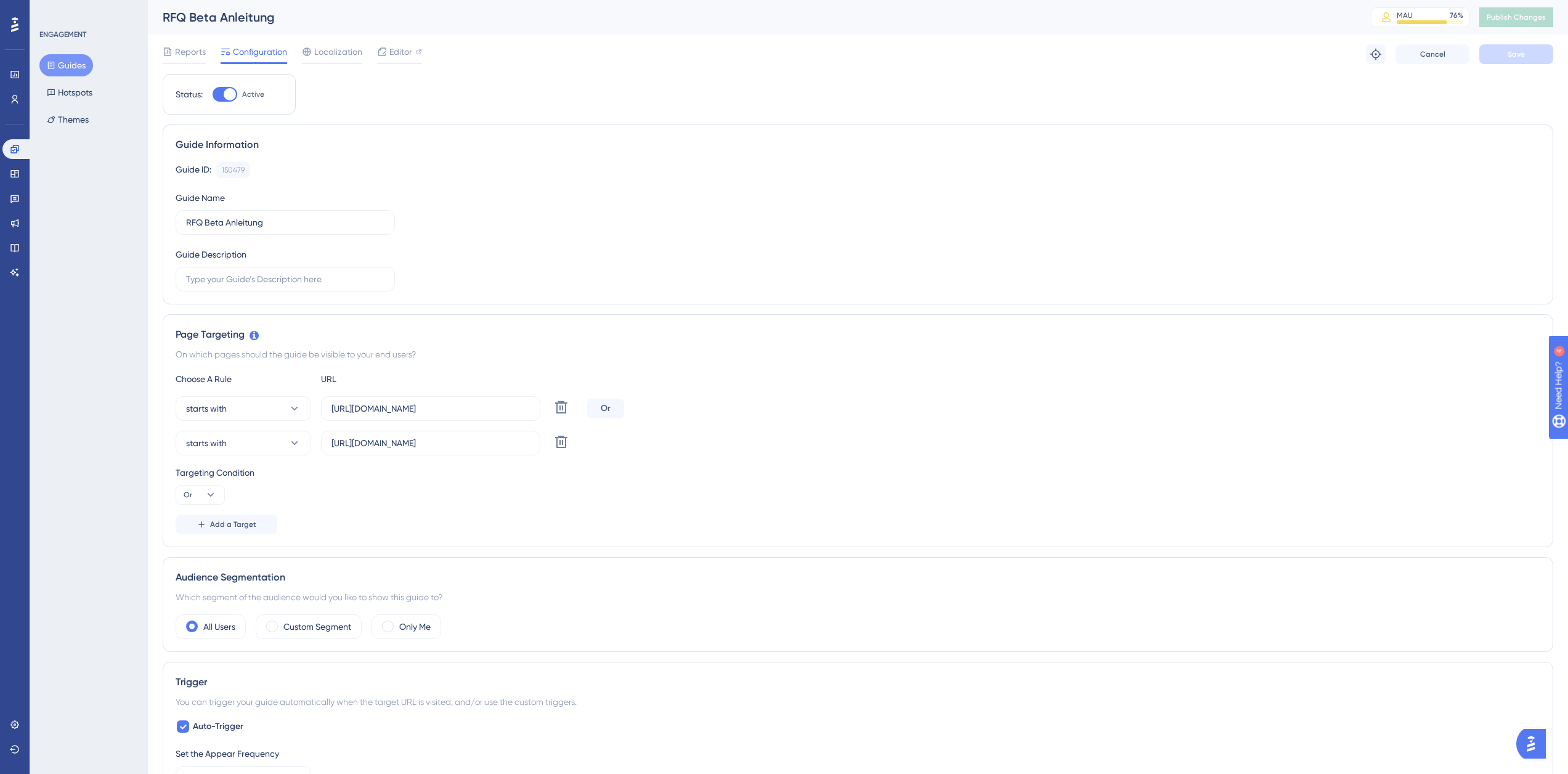
click at [224, 93] on div at bounding box center [230, 94] width 12 height 12
click at [213, 94] on input "Active" at bounding box center [212, 94] width 1 height 1
checkbox input "false"
click at [1497, 56] on button "Save" at bounding box center [1516, 53] width 74 height 19
click at [1515, 17] on span "Publish Changes" at bounding box center [1516, 17] width 59 height 10
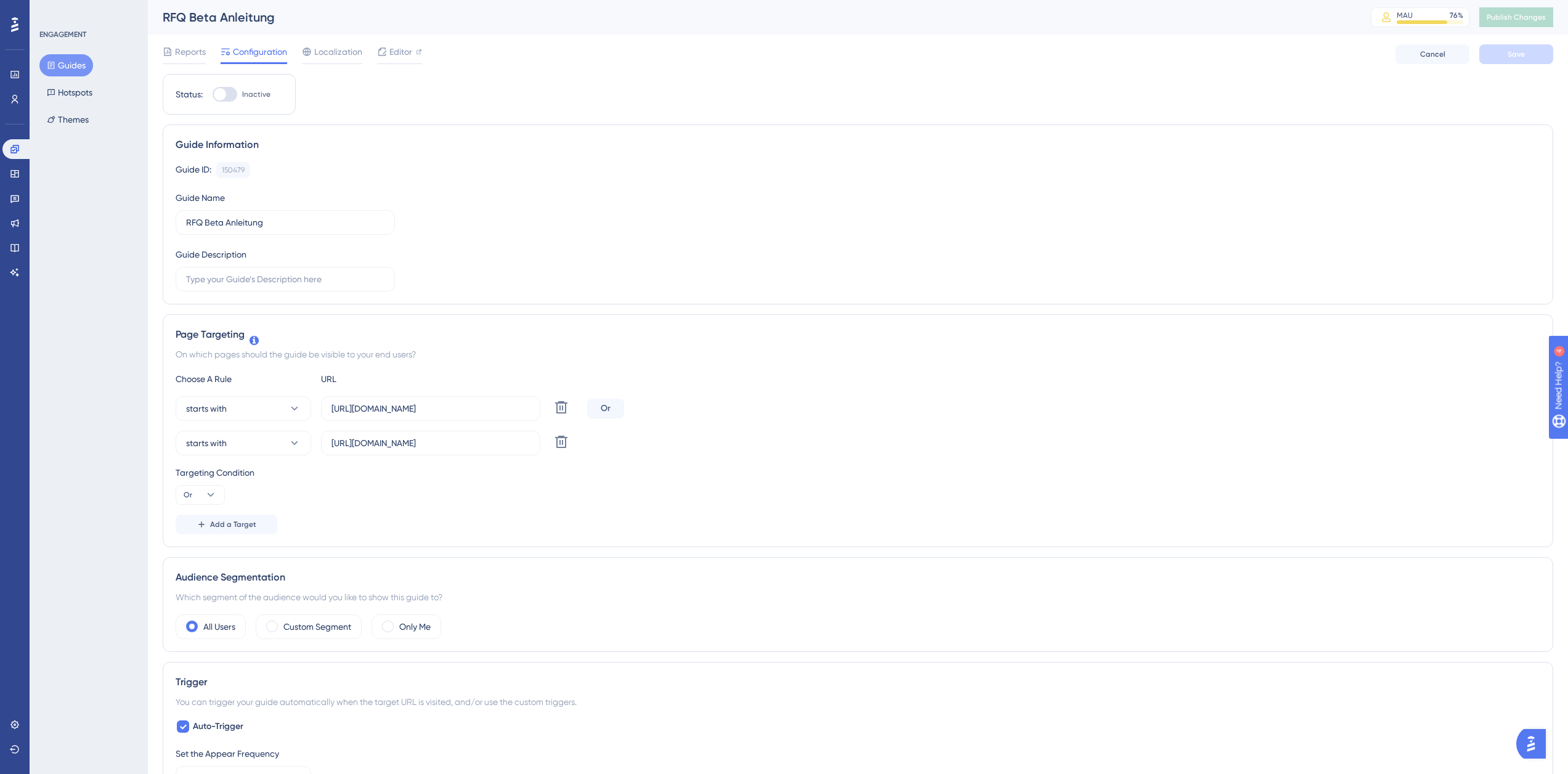
click at [73, 65] on button "Guides" at bounding box center [66, 65] width 53 height 22
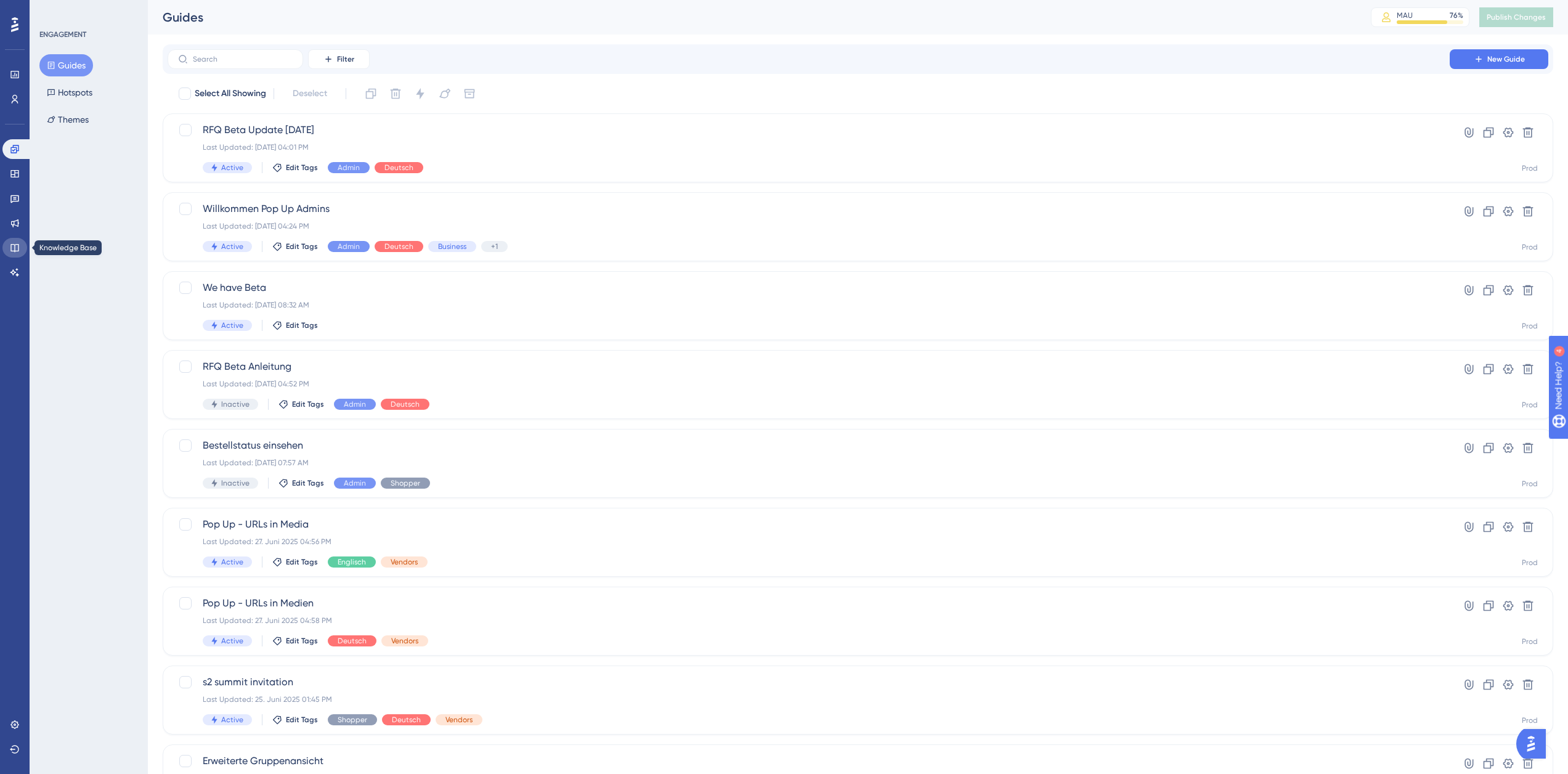
click at [13, 243] on icon at bounding box center [15, 248] width 10 height 10
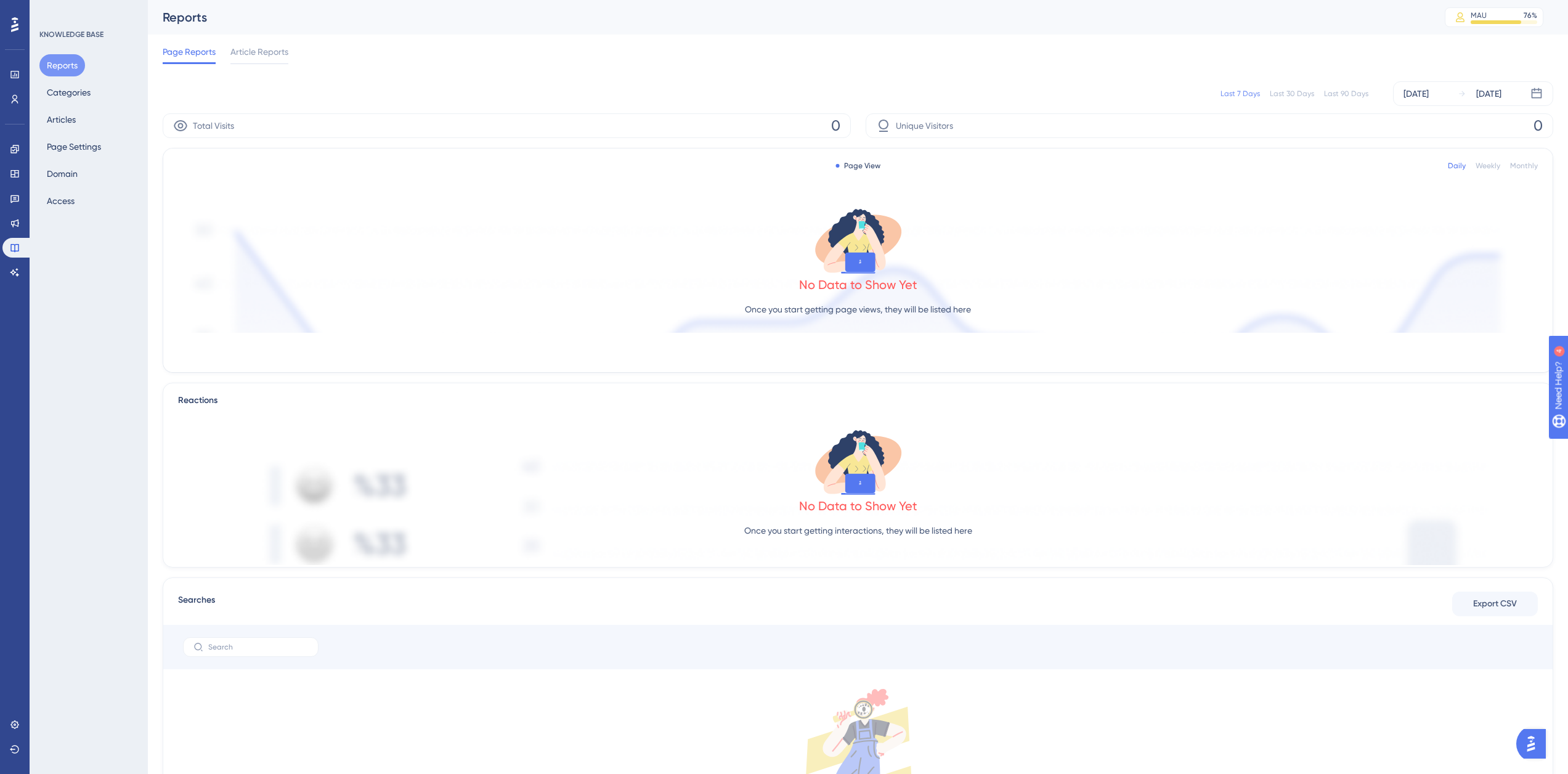
click at [15, 37] on div "Performance Users" at bounding box center [15, 72] width 25 height 74
click at [15, 25] on icon at bounding box center [15, 24] width 8 height 15
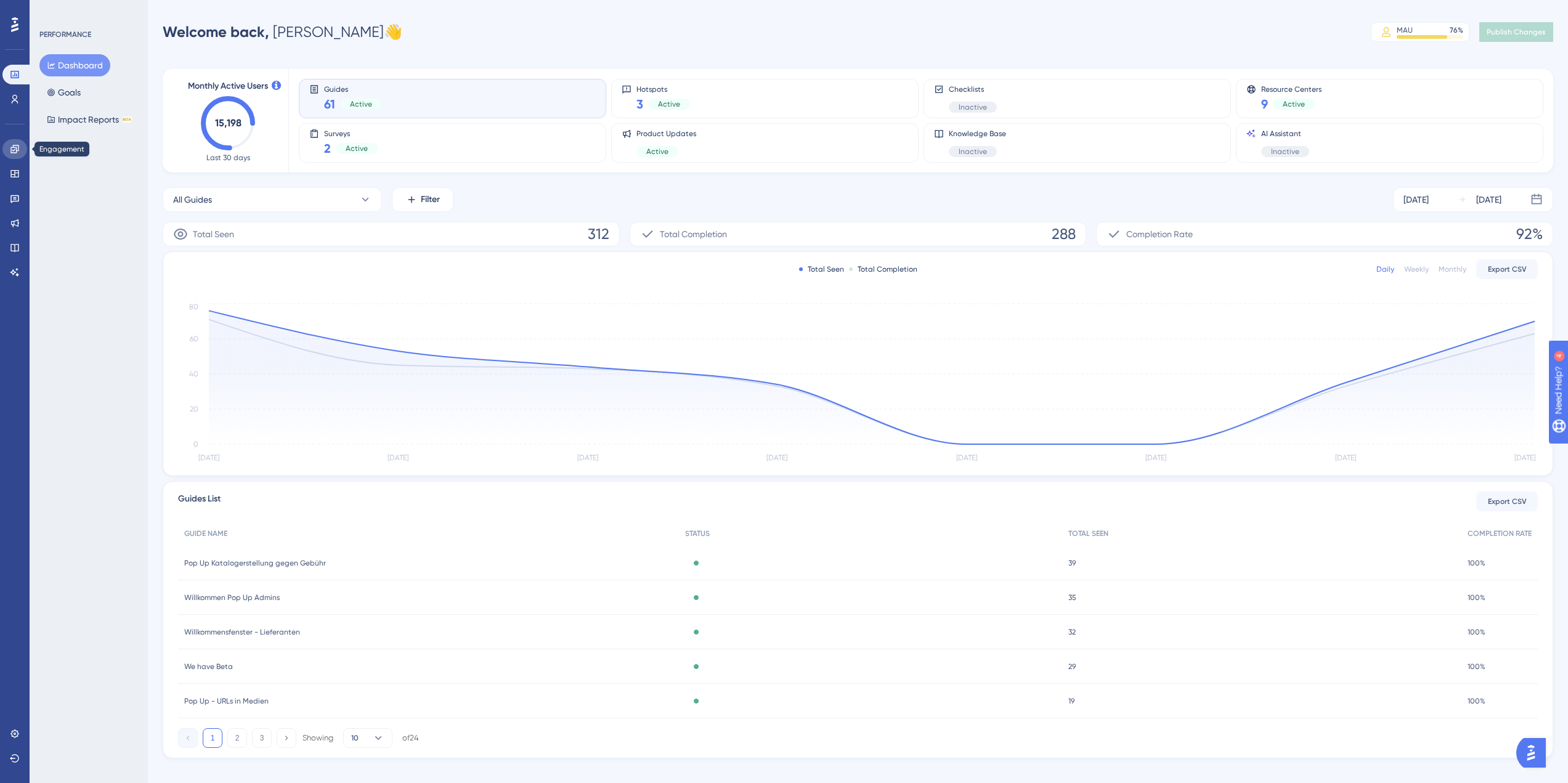
click at [15, 149] on icon at bounding box center [15, 149] width 8 height 8
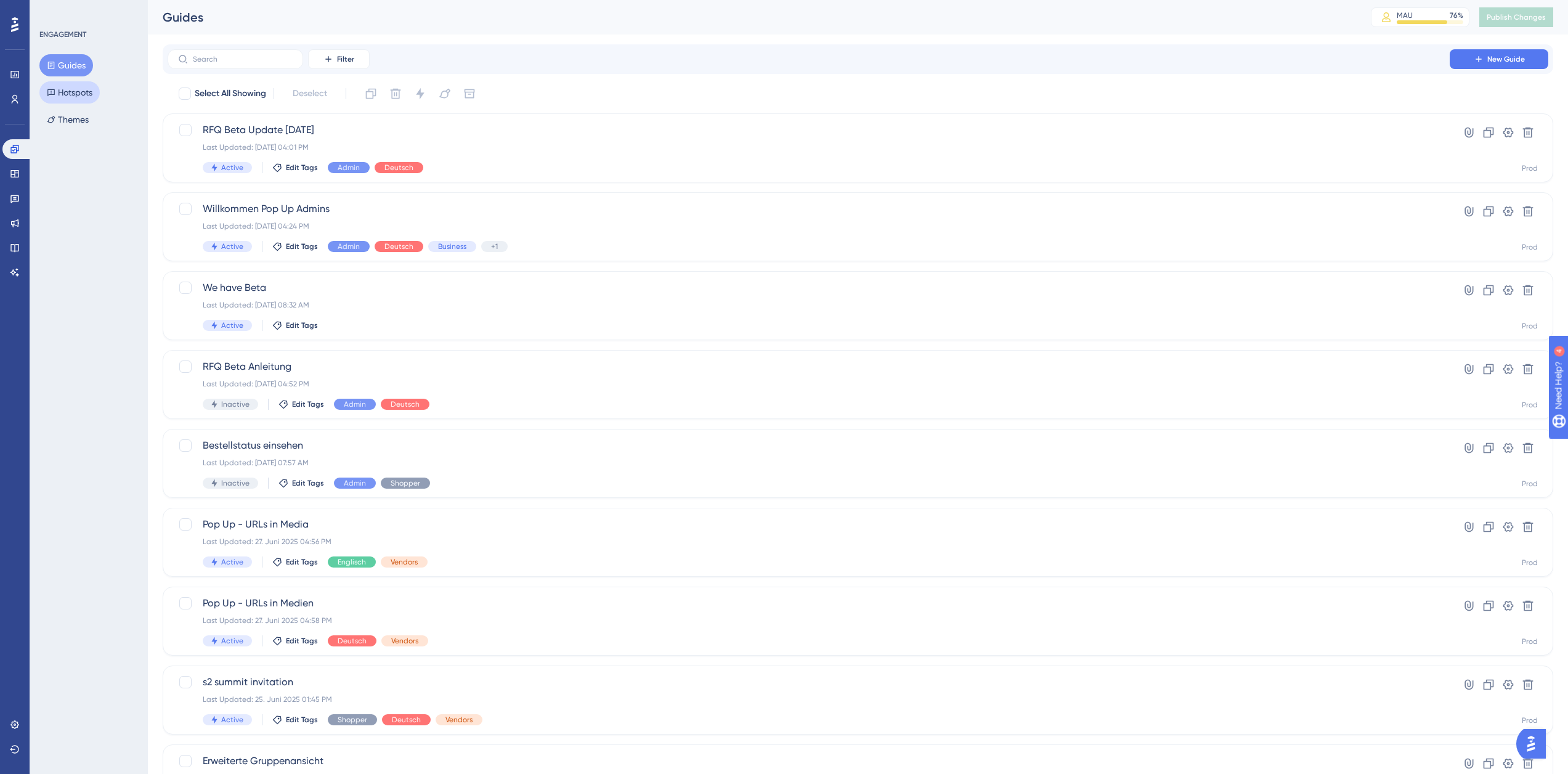
click at [59, 94] on button "Hotspots" at bounding box center [70, 92] width 60 height 22
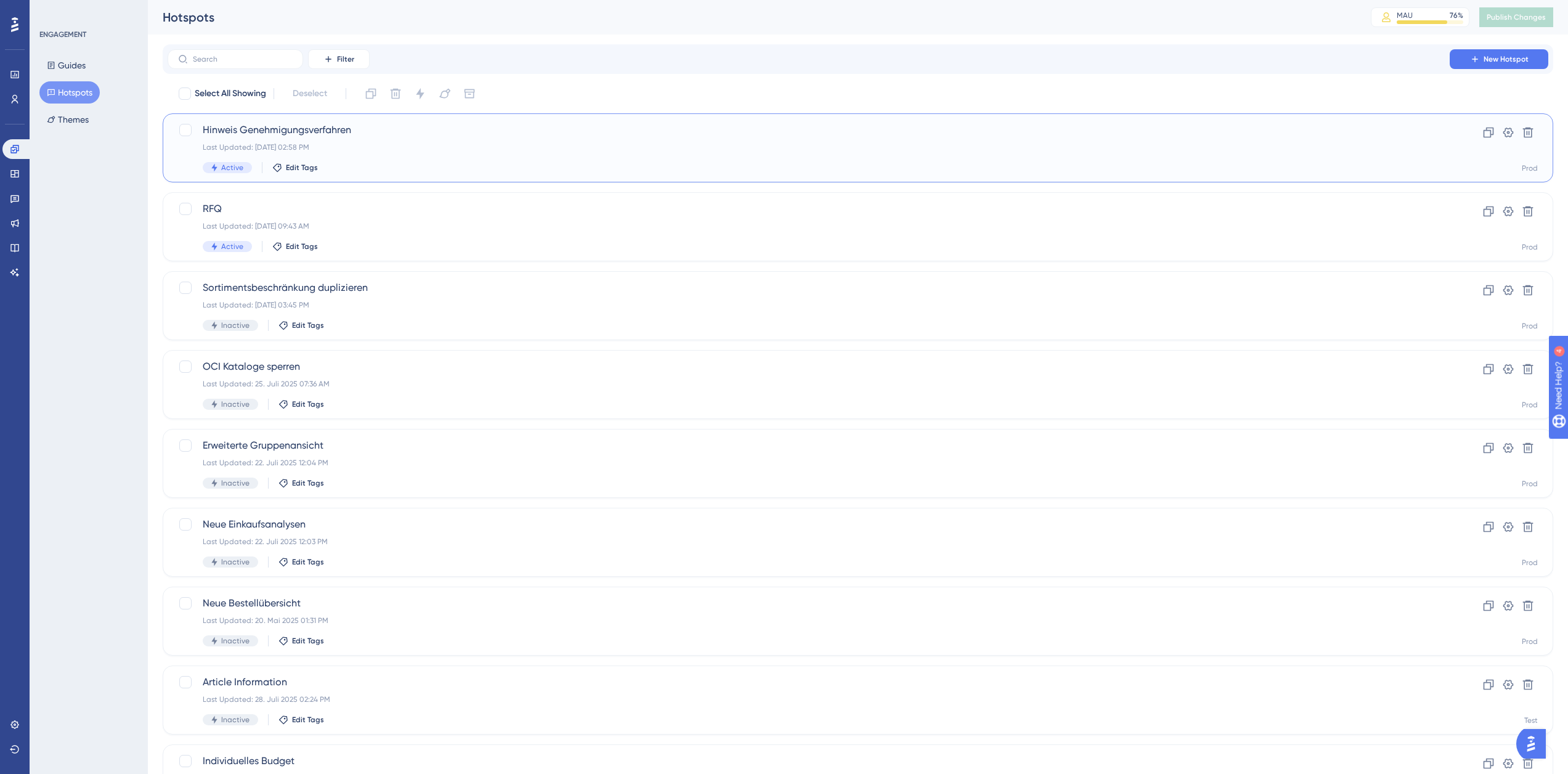
click at [367, 152] on div "Last Updated: [DATE] 02:58 PM" at bounding box center [809, 147] width 1212 height 10
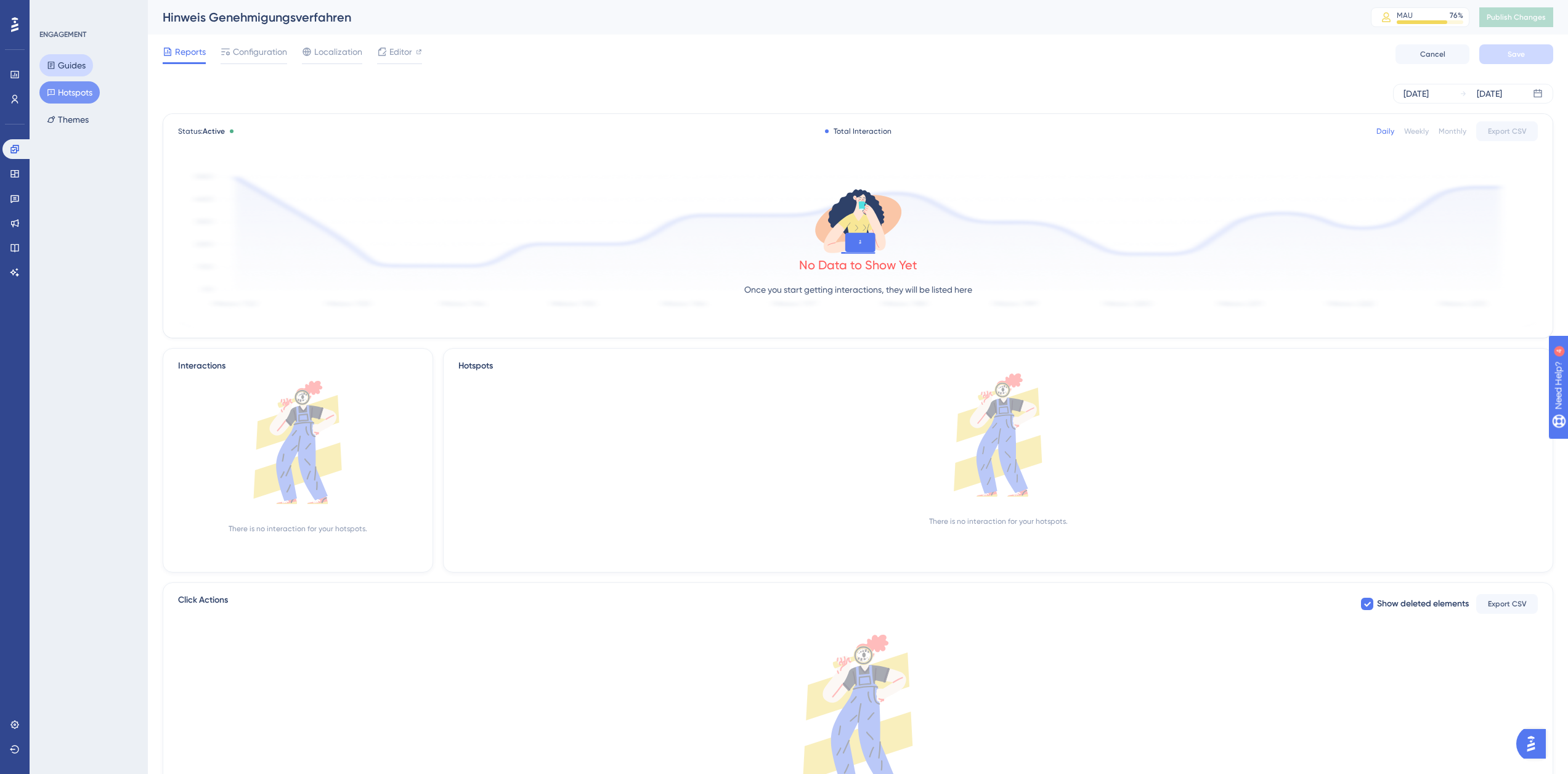
click at [84, 73] on button "Guides" at bounding box center [66, 65] width 53 height 22
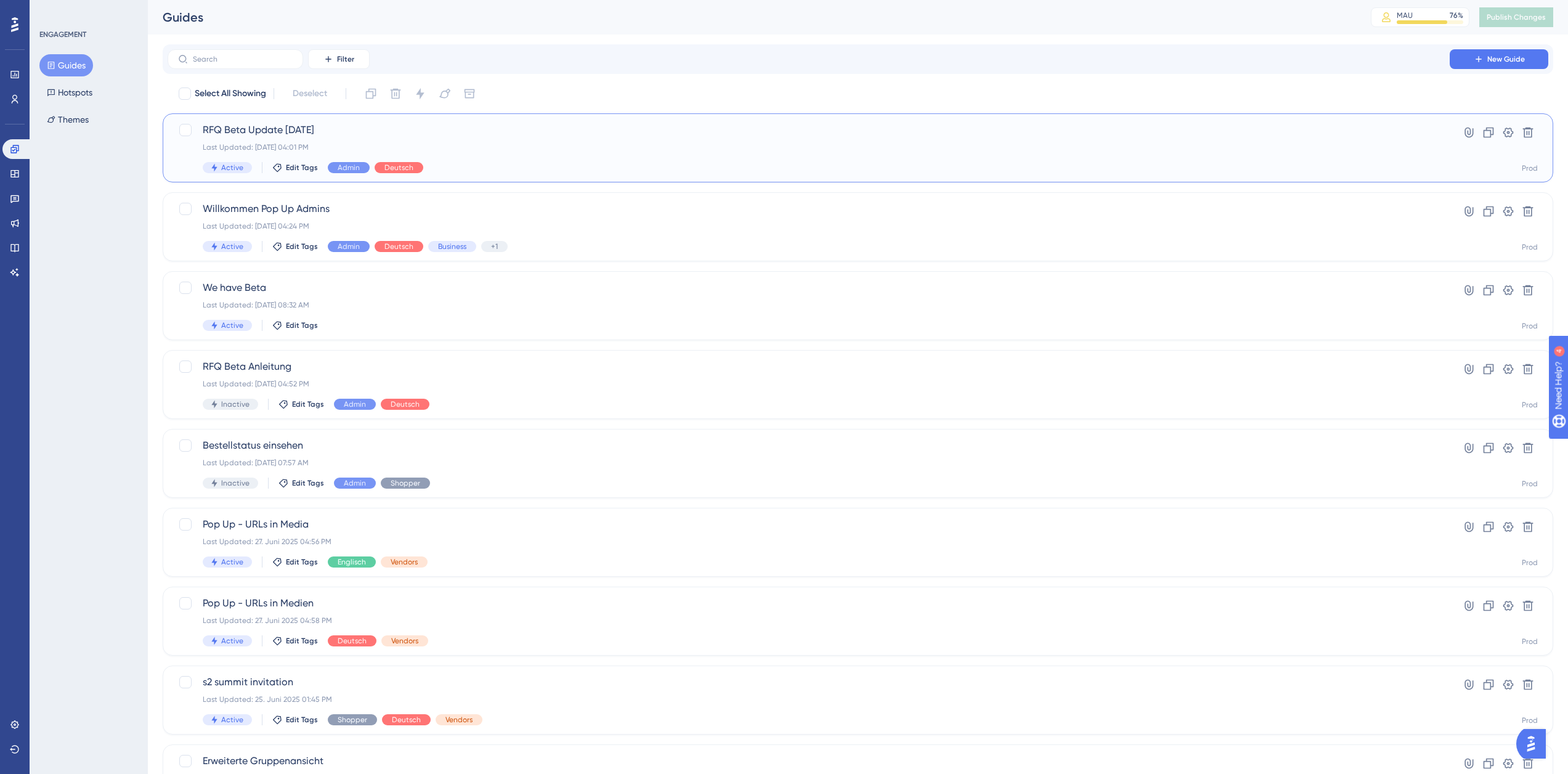
click at [392, 140] on div "RFQ Beta Update [DATE] Last Updated: [DATE] 04:01 PM Active Edit Tags Admin Deu…" at bounding box center [809, 147] width 1212 height 50
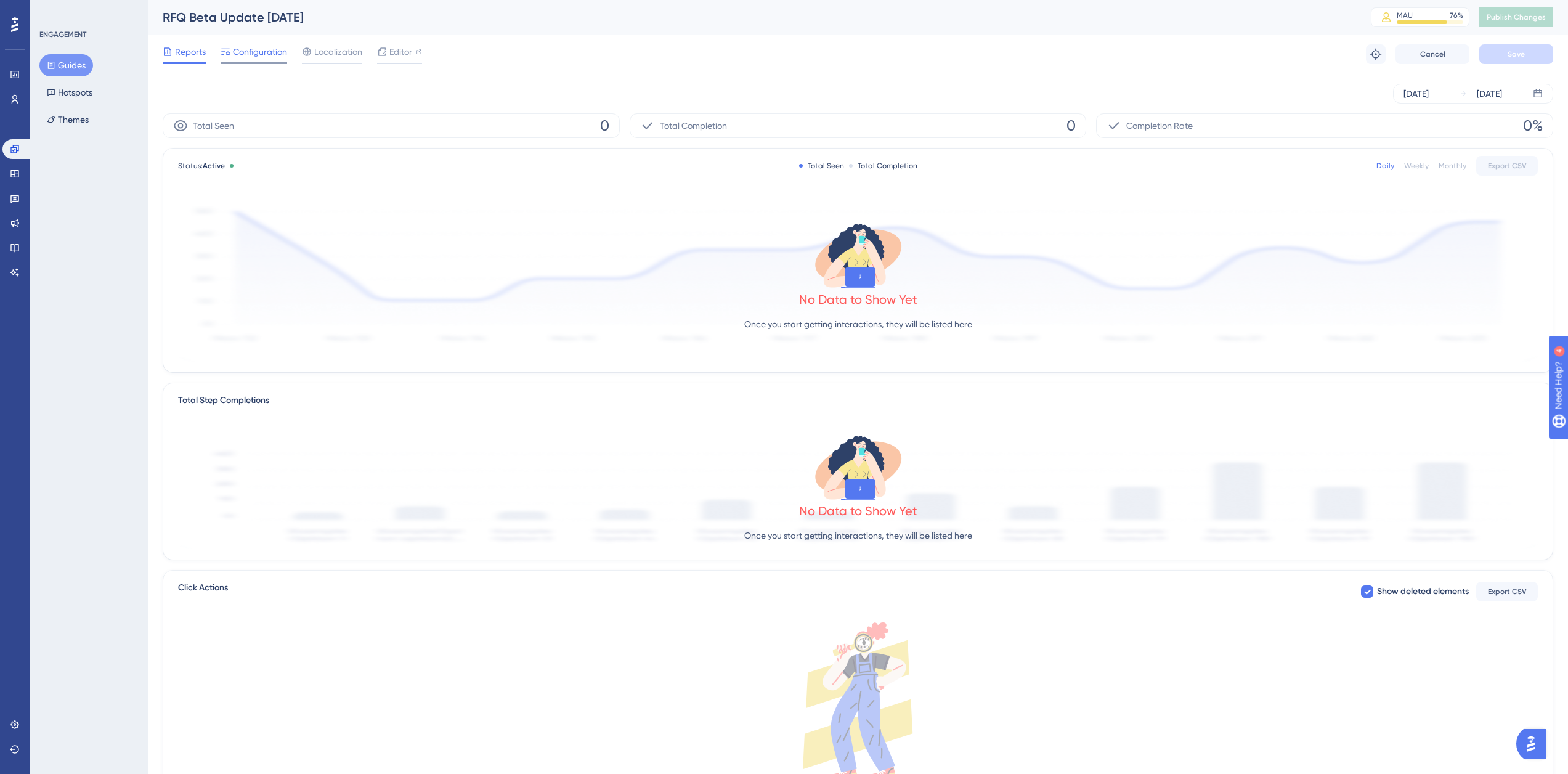
click at [274, 54] on span "Configuration" at bounding box center [260, 51] width 54 height 15
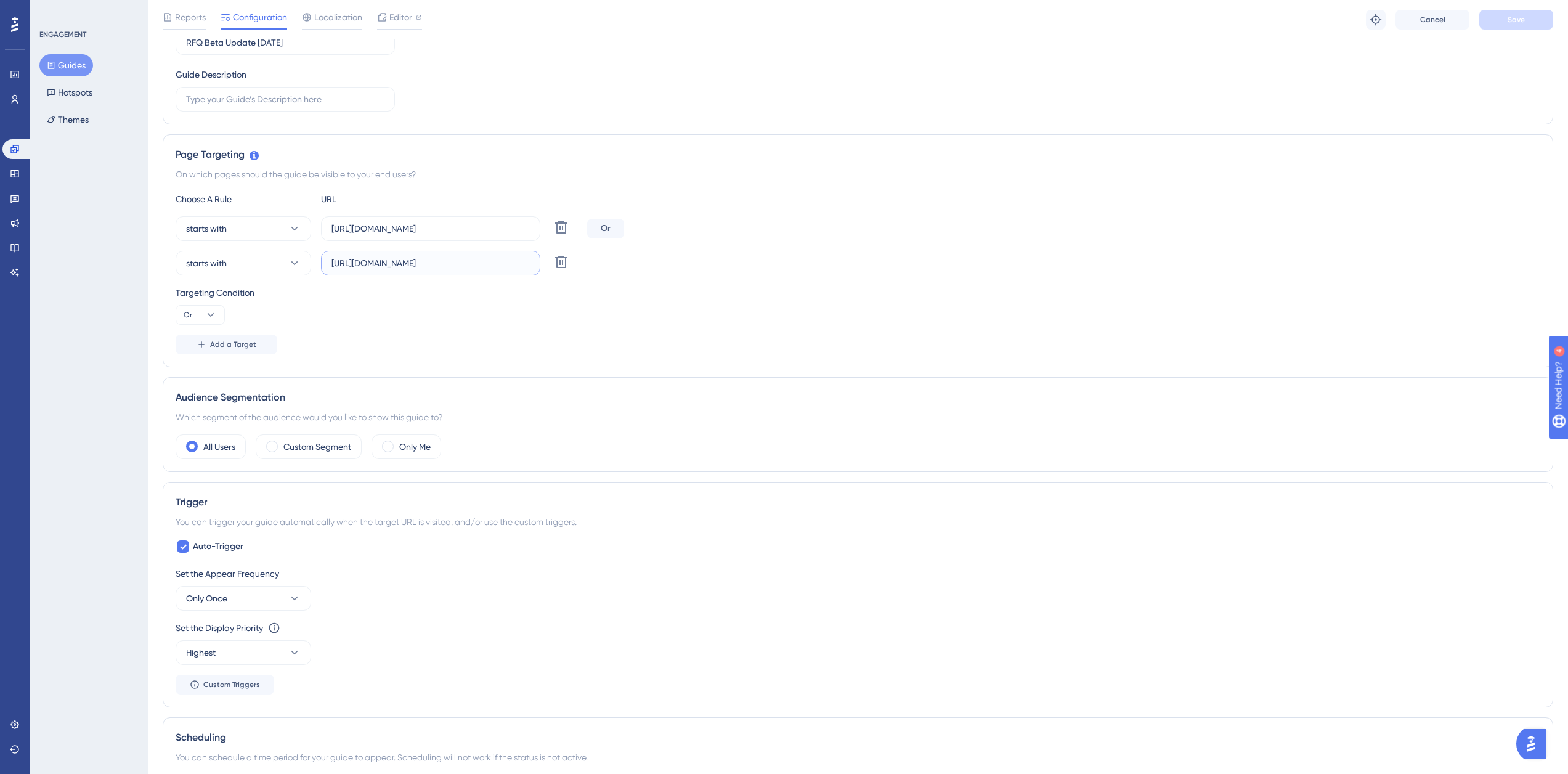
scroll to position [0, 176]
drag, startPoint x: 484, startPoint y: 262, endPoint x: 760, endPoint y: 266, distance: 276.0
click at [760, 266] on div "starts with https://platform.simplesystem.com/customer/company-and-settings/req…" at bounding box center [858, 263] width 1364 height 25
click at [763, 273] on div "starts with https://platform.simplesystem.com/customer/company-and-settings/req…" at bounding box center [858, 263] width 1364 height 25
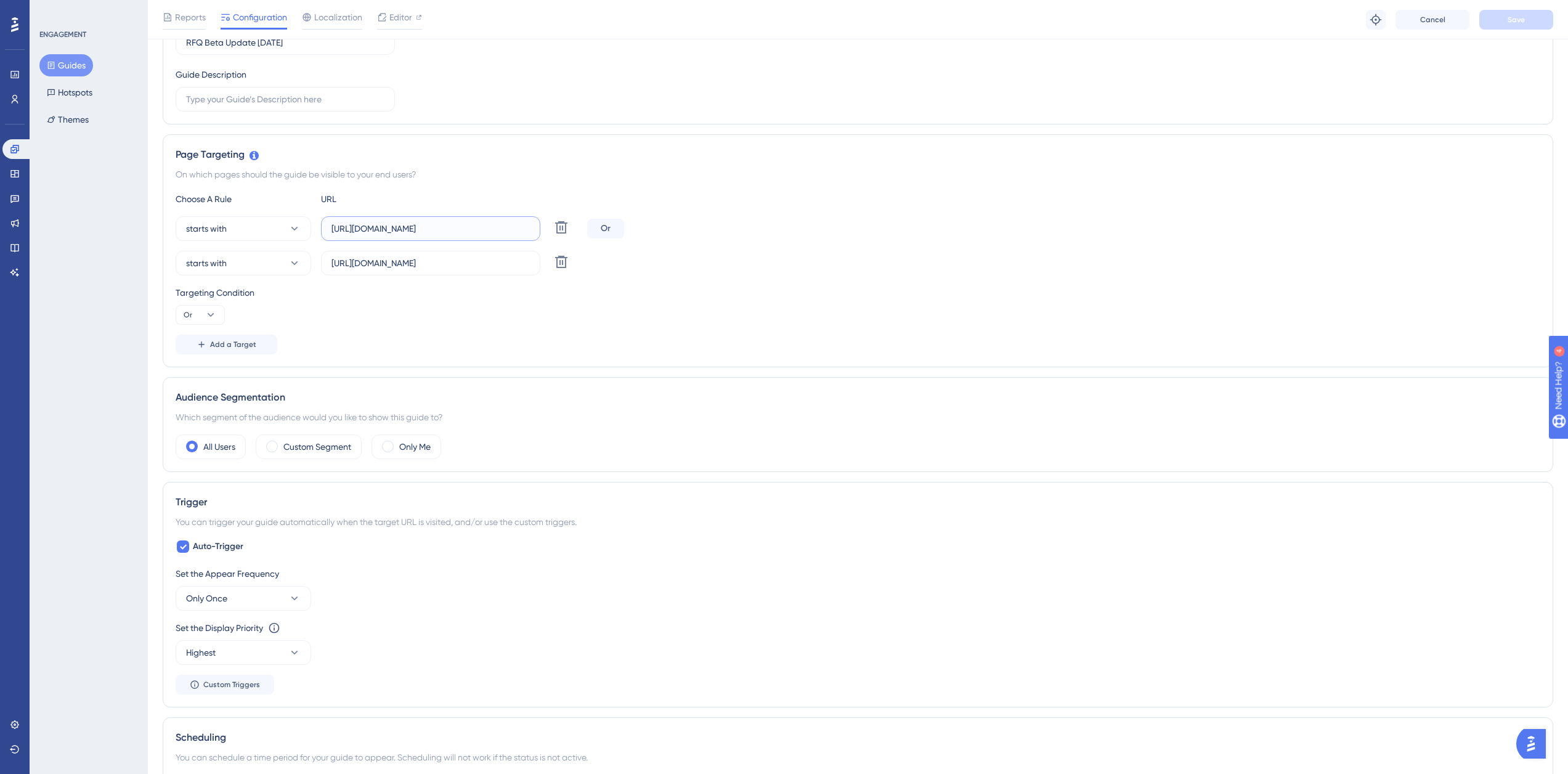
drag, startPoint x: 457, startPoint y: 231, endPoint x: 766, endPoint y: 238, distance: 309.1
click at [766, 238] on div "starts with https://platform.simplesystem.com/customer/requests-for-quotation D…" at bounding box center [858, 228] width 1364 height 25
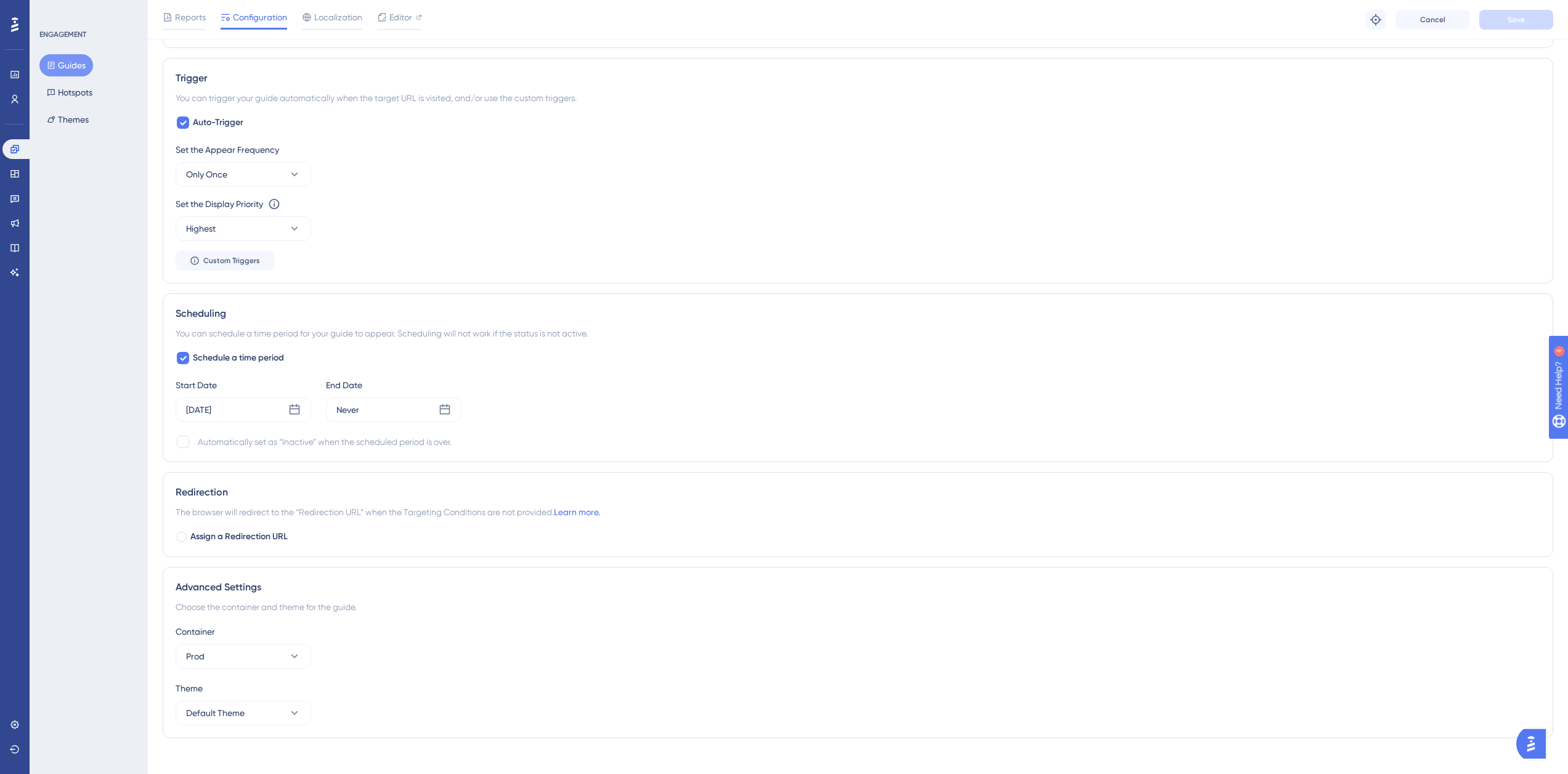
scroll to position [616, 0]
click at [295, 401] on icon at bounding box center [295, 402] width 11 height 11
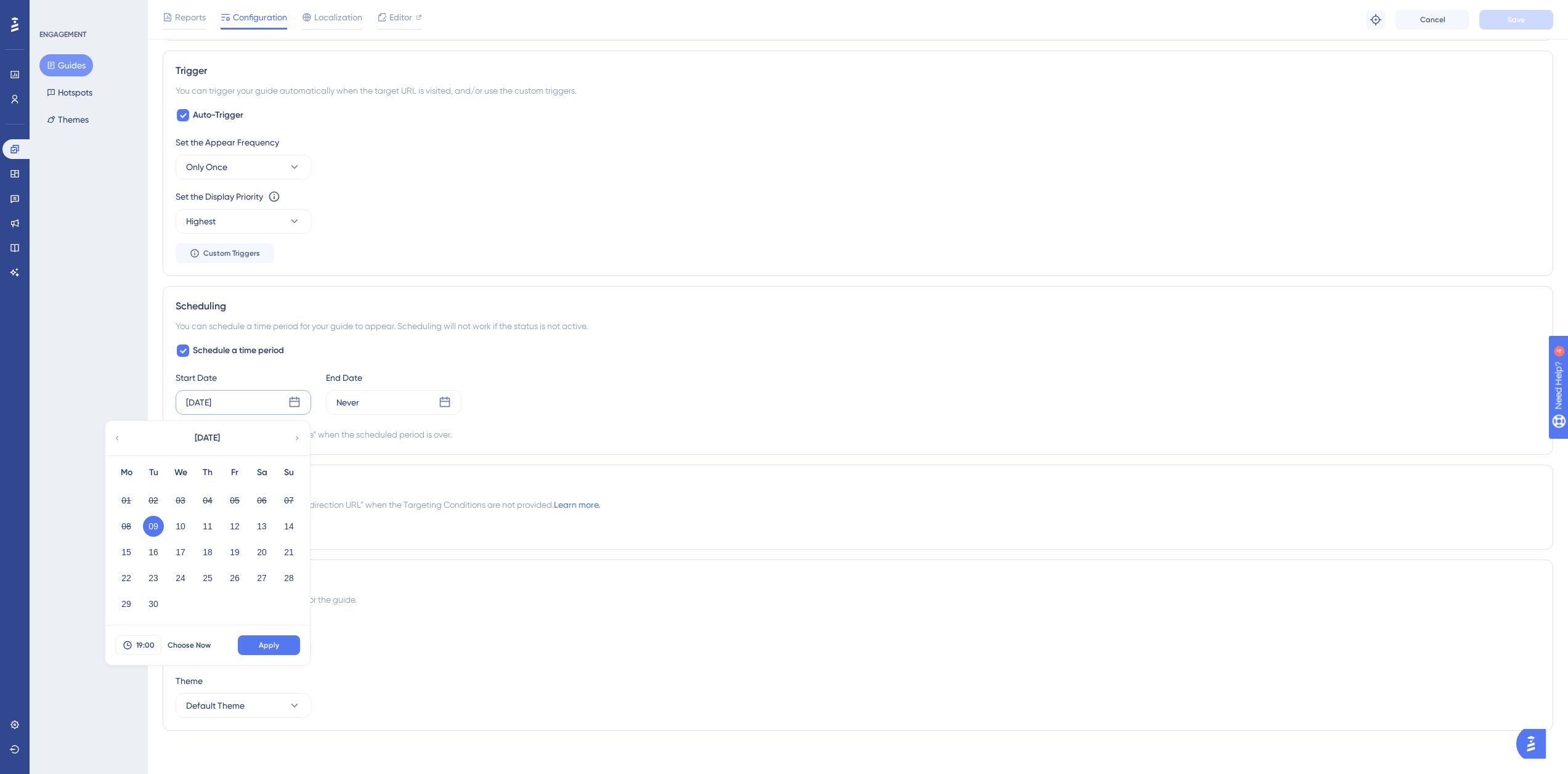
click at [125, 392] on div "ENGAGEMENT Guides Hotspots Themes" at bounding box center [88, 387] width 118 height 774
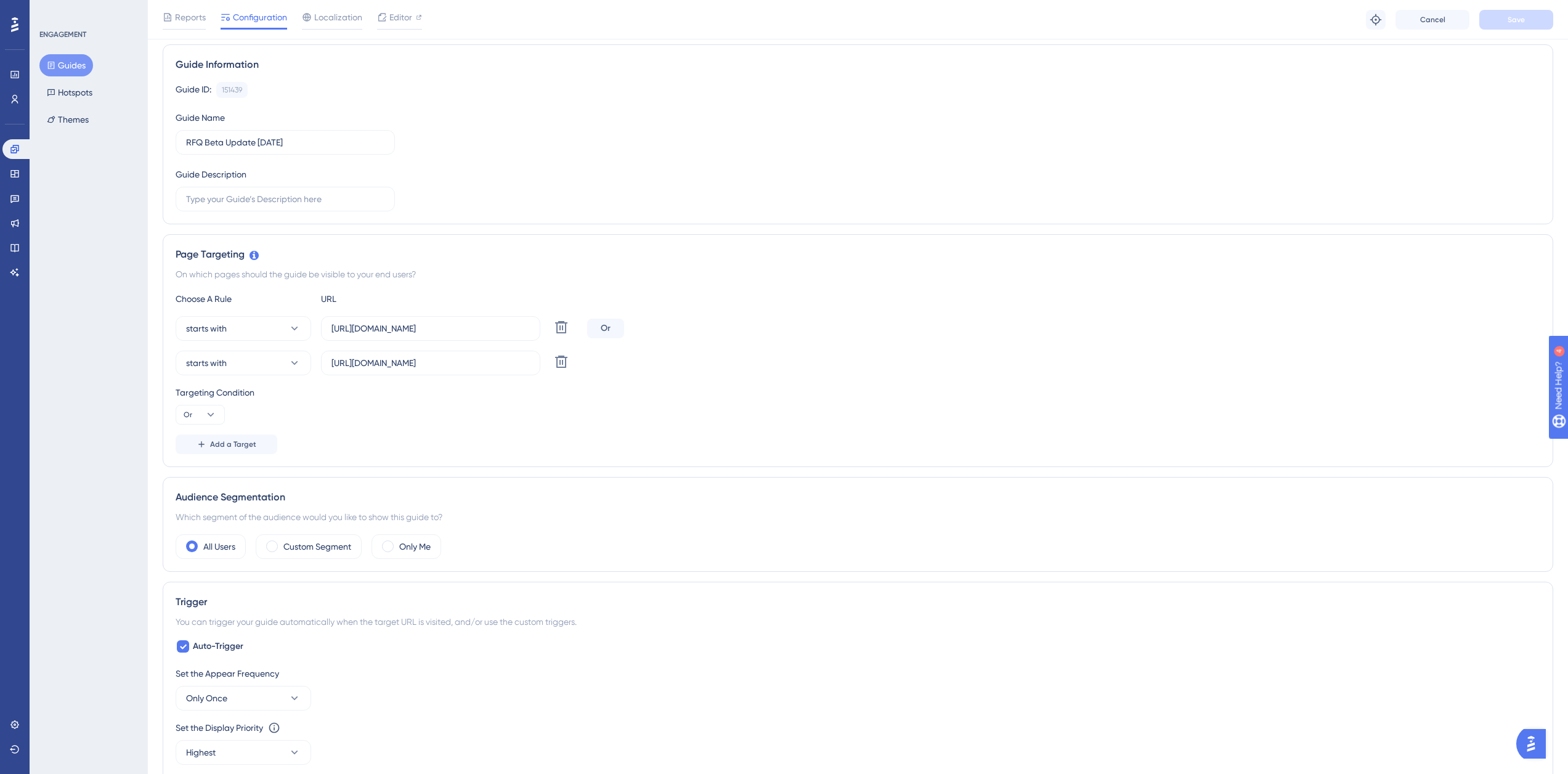
scroll to position [0, 0]
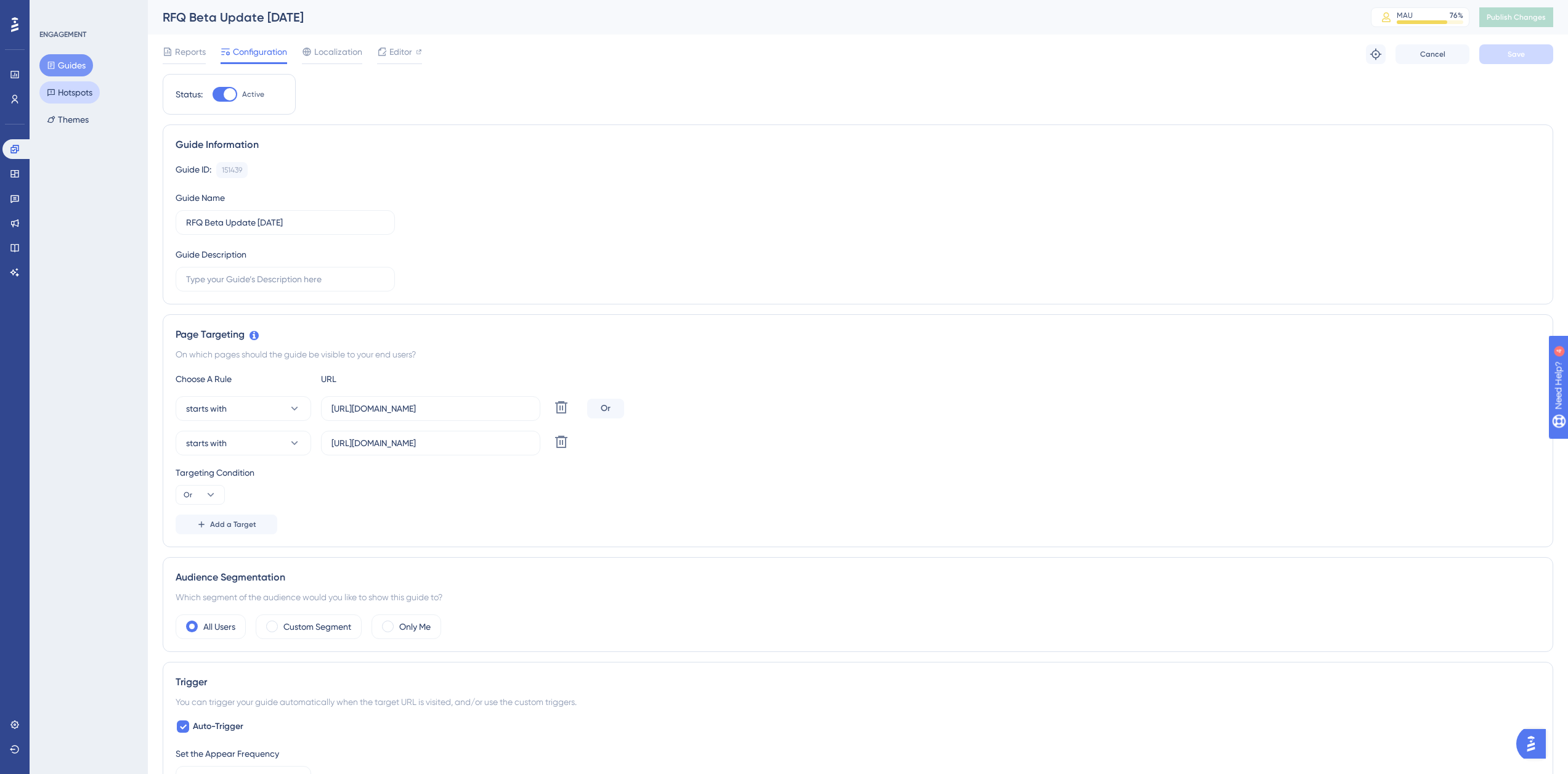
click at [70, 87] on button "Hotspots" at bounding box center [70, 92] width 60 height 22
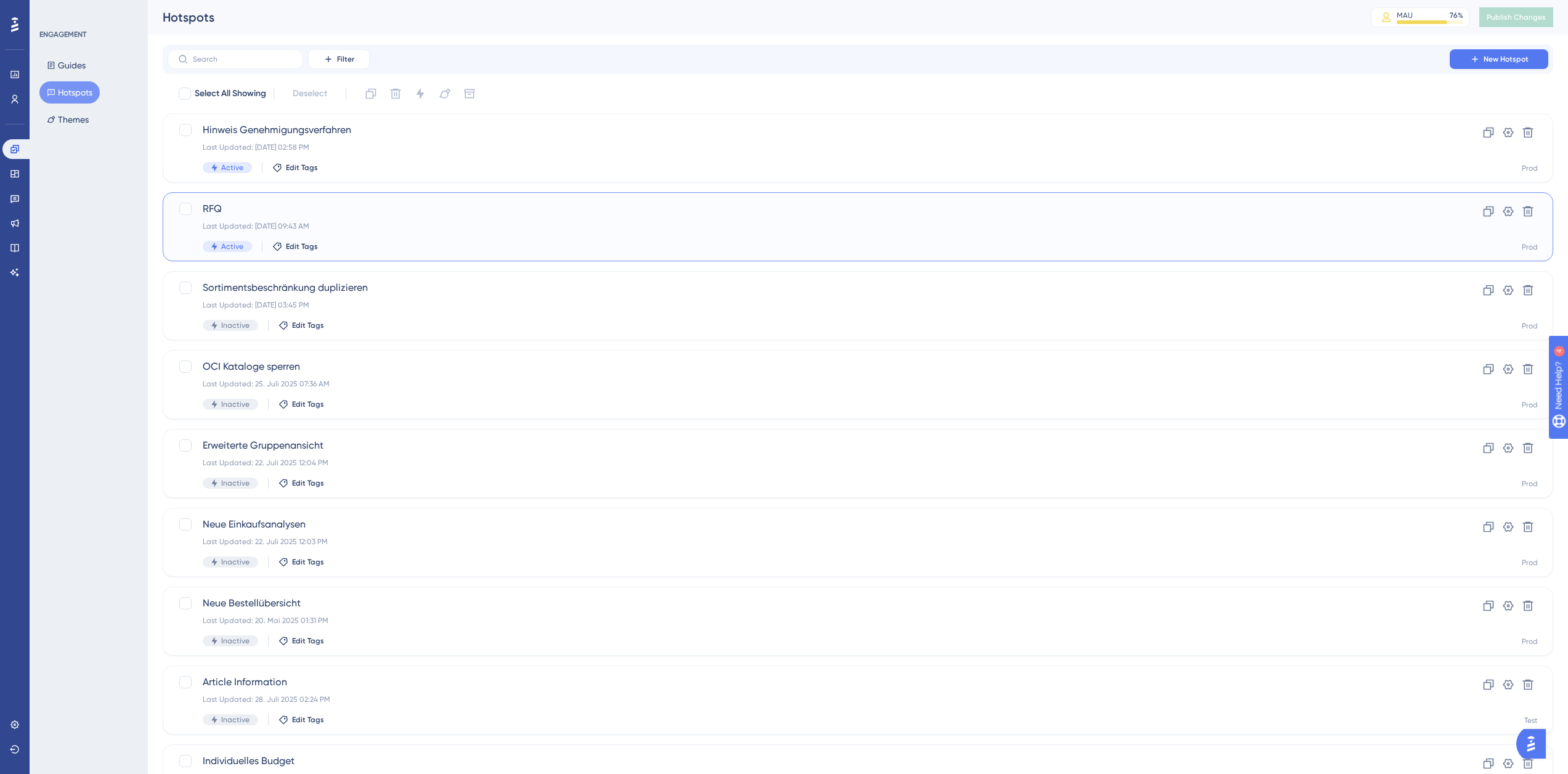
click at [387, 201] on span "RFQ" at bounding box center [809, 208] width 1212 height 15
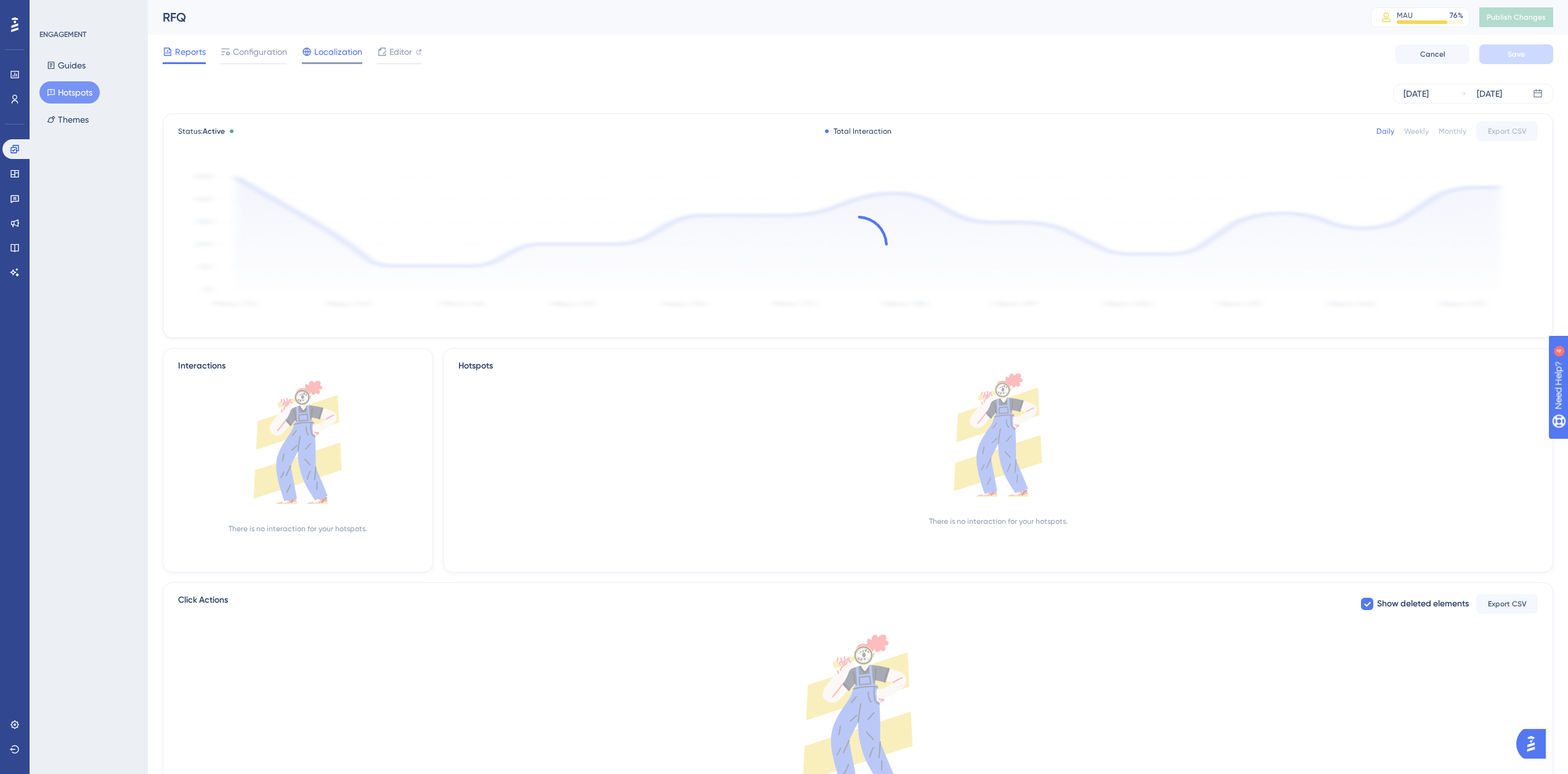
click at [338, 59] on div "Localization" at bounding box center [332, 53] width 60 height 19
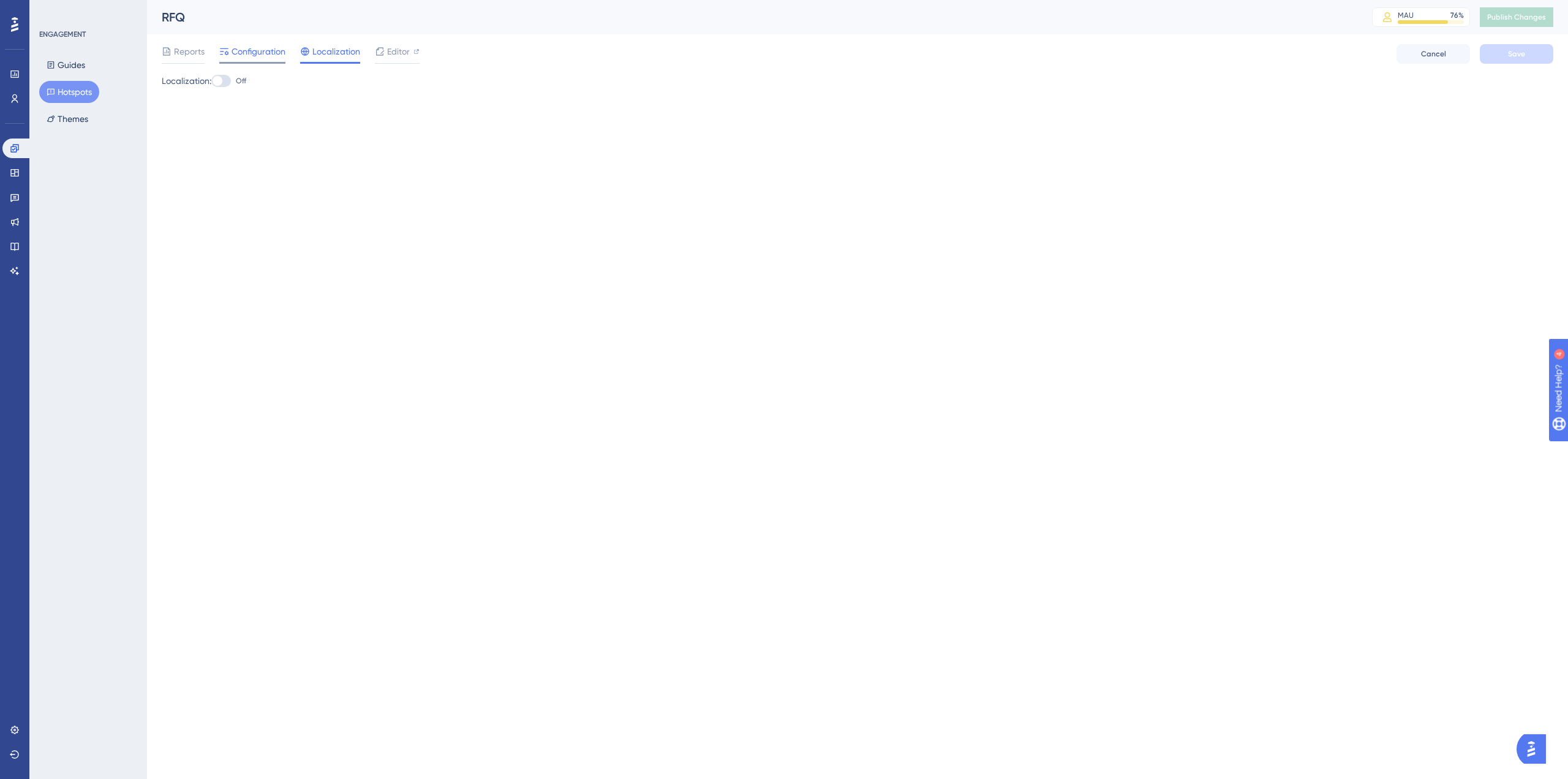
click at [281, 57] on span "Configuration" at bounding box center [259, 51] width 54 height 15
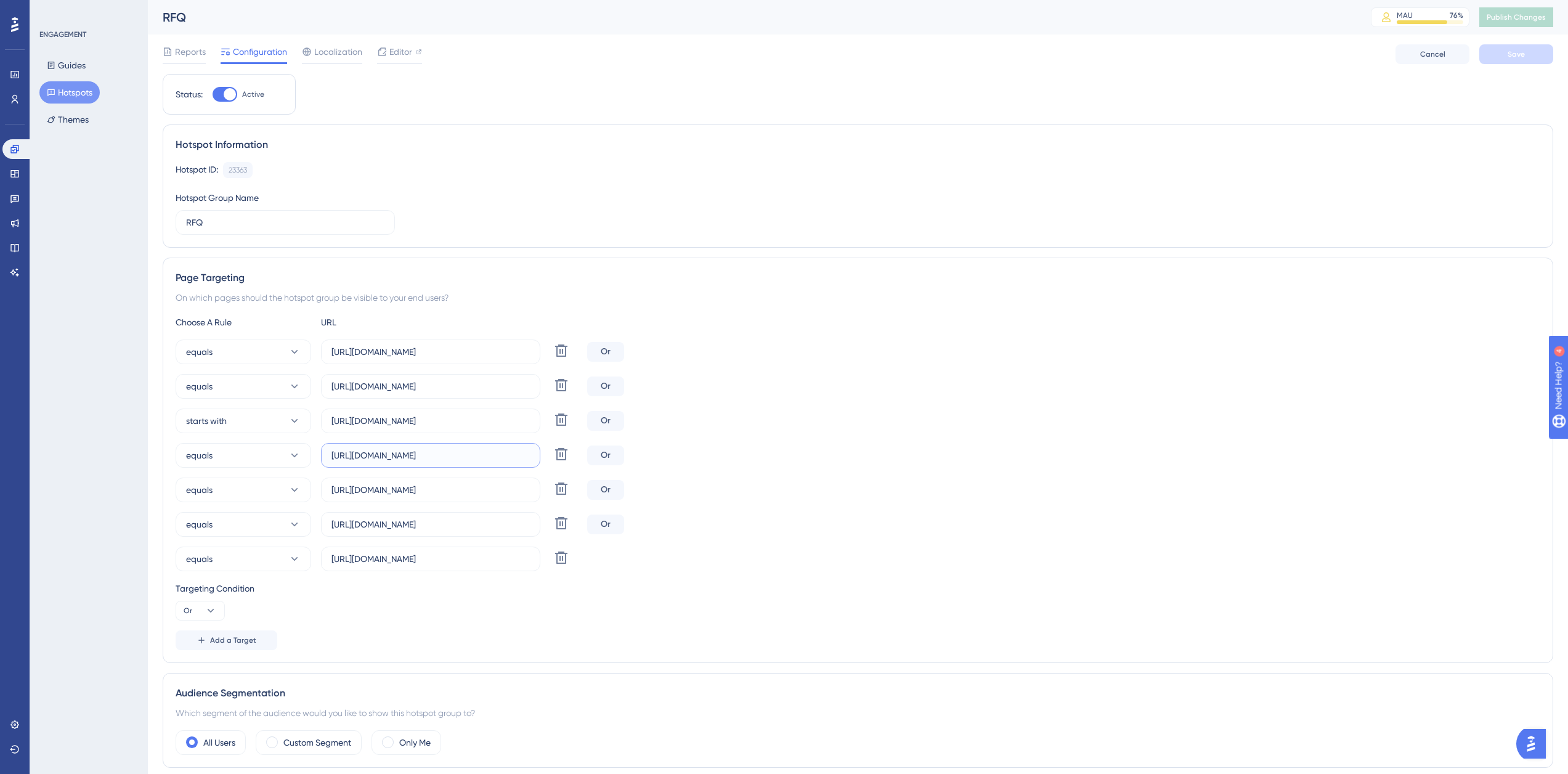
scroll to position [0, 224]
drag, startPoint x: 522, startPoint y: 452, endPoint x: 771, endPoint y: 448, distance: 249.0
click at [771, 448] on div "equals https://platform.simplesystem.com/customer/requests-for-quotation?active…" at bounding box center [858, 455] width 1364 height 25
click at [887, 438] on div "equals https://platform.simplesystem.com/customer/requests-for-quotation/ Delet…" at bounding box center [858, 455] width 1364 height 231
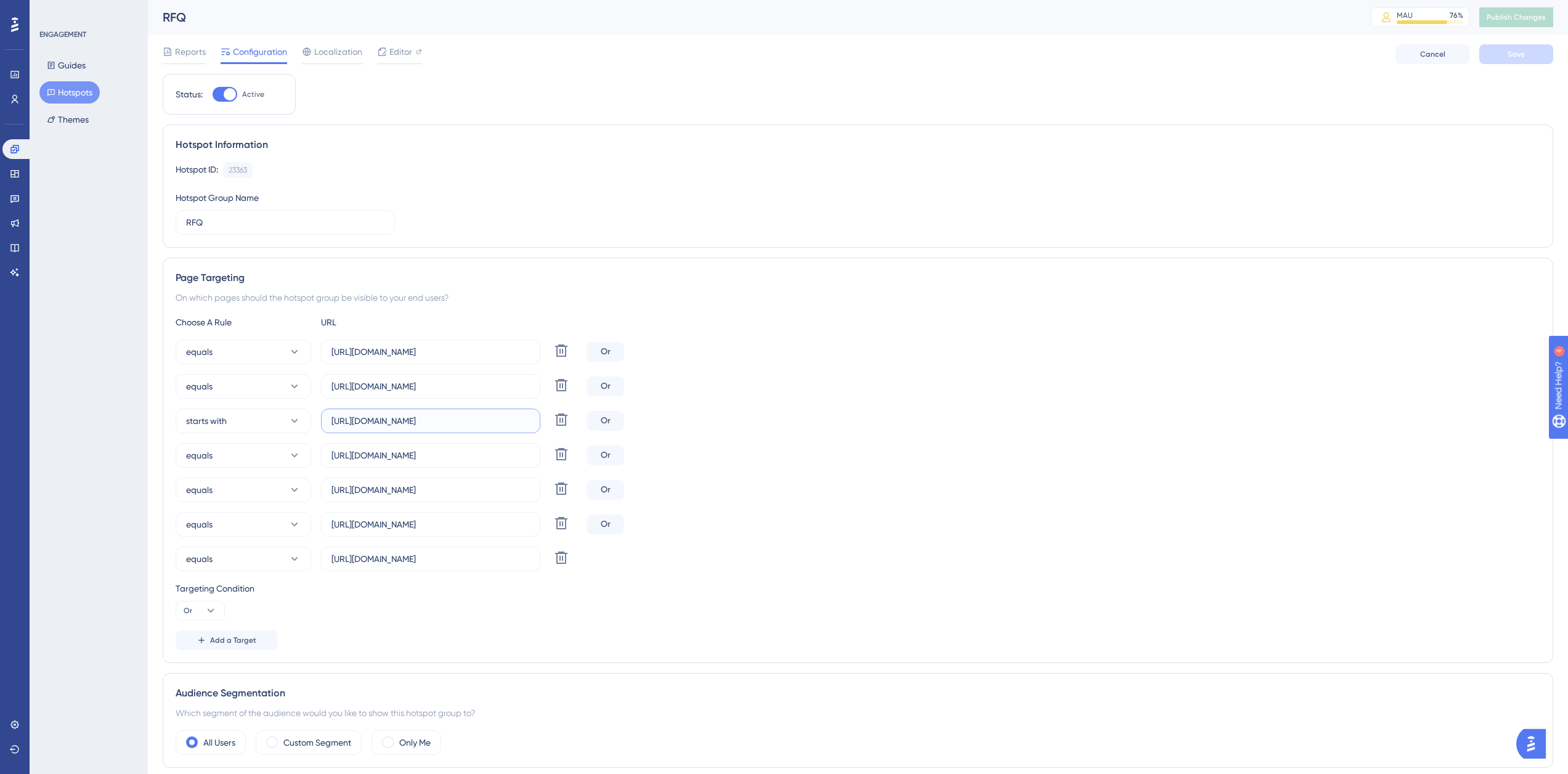
drag, startPoint x: 485, startPoint y: 423, endPoint x: 829, endPoint y: 418, distance: 344.0
click at [829, 418] on div "starts with https://platform.simplesystem.com/customer/requests-for-quotation/ …" at bounding box center [858, 421] width 1364 height 25
click at [892, 416] on div "starts with https://platform.simplesystem.com/customer/requests-for-quotation/ …" at bounding box center [858, 421] width 1364 height 25
drag, startPoint x: 459, startPoint y: 389, endPoint x: 878, endPoint y: 385, distance: 419.0
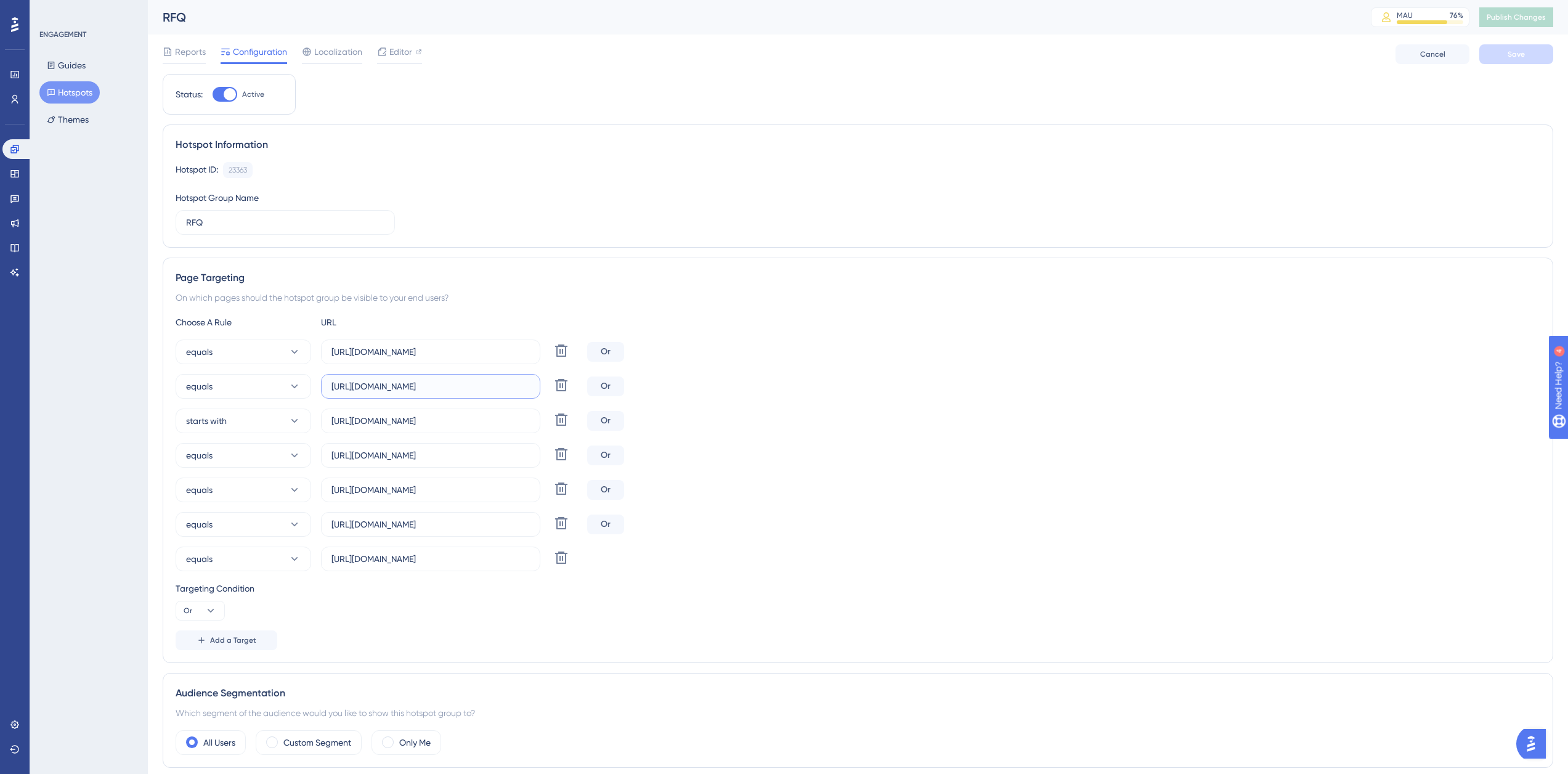
click at [878, 385] on div "equals https://platform.simplesystem.com/customer/requests-for-quotation/create…" at bounding box center [858, 386] width 1364 height 25
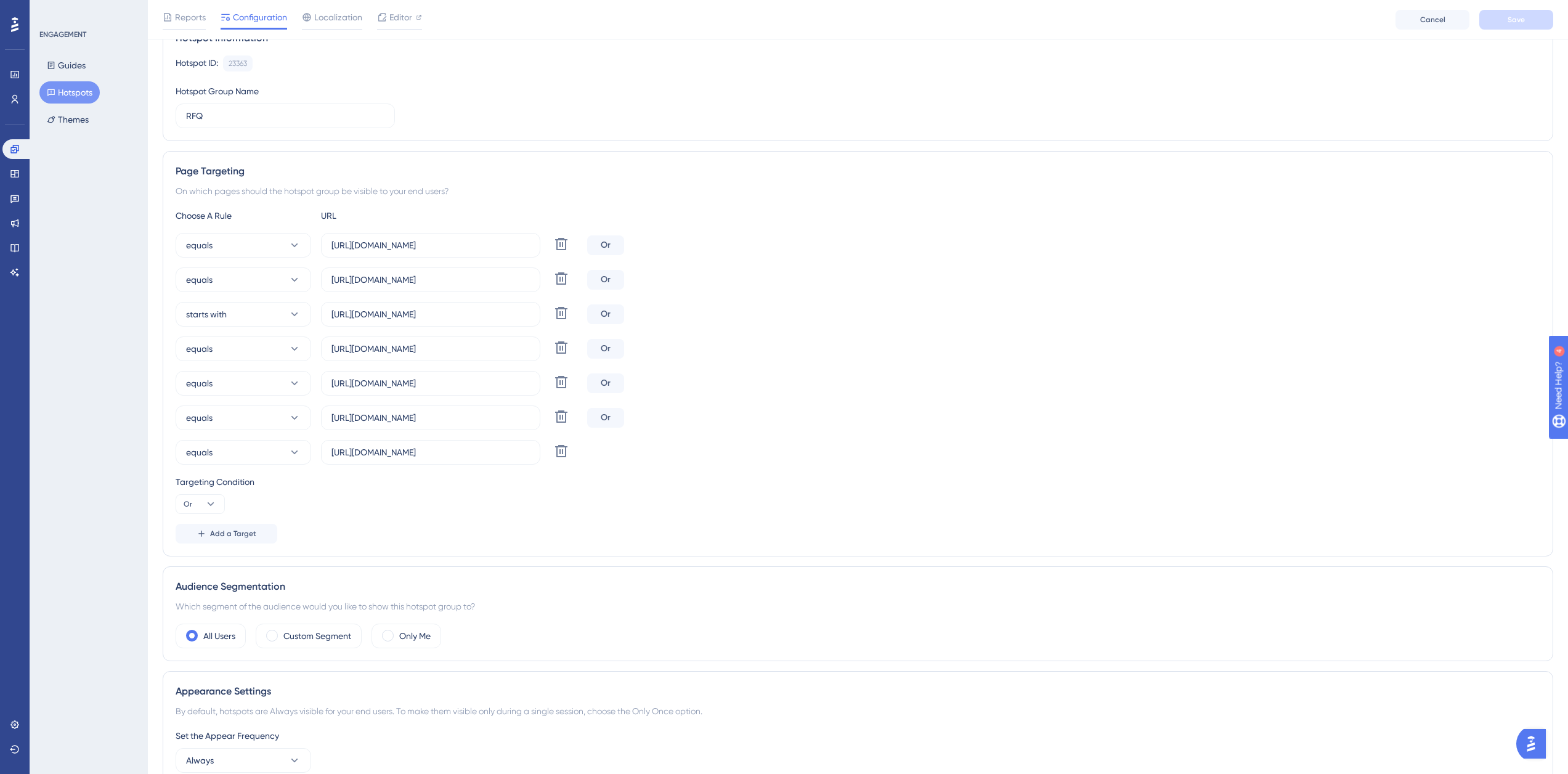
scroll to position [0, 0]
